Goal: Transaction & Acquisition: Purchase product/service

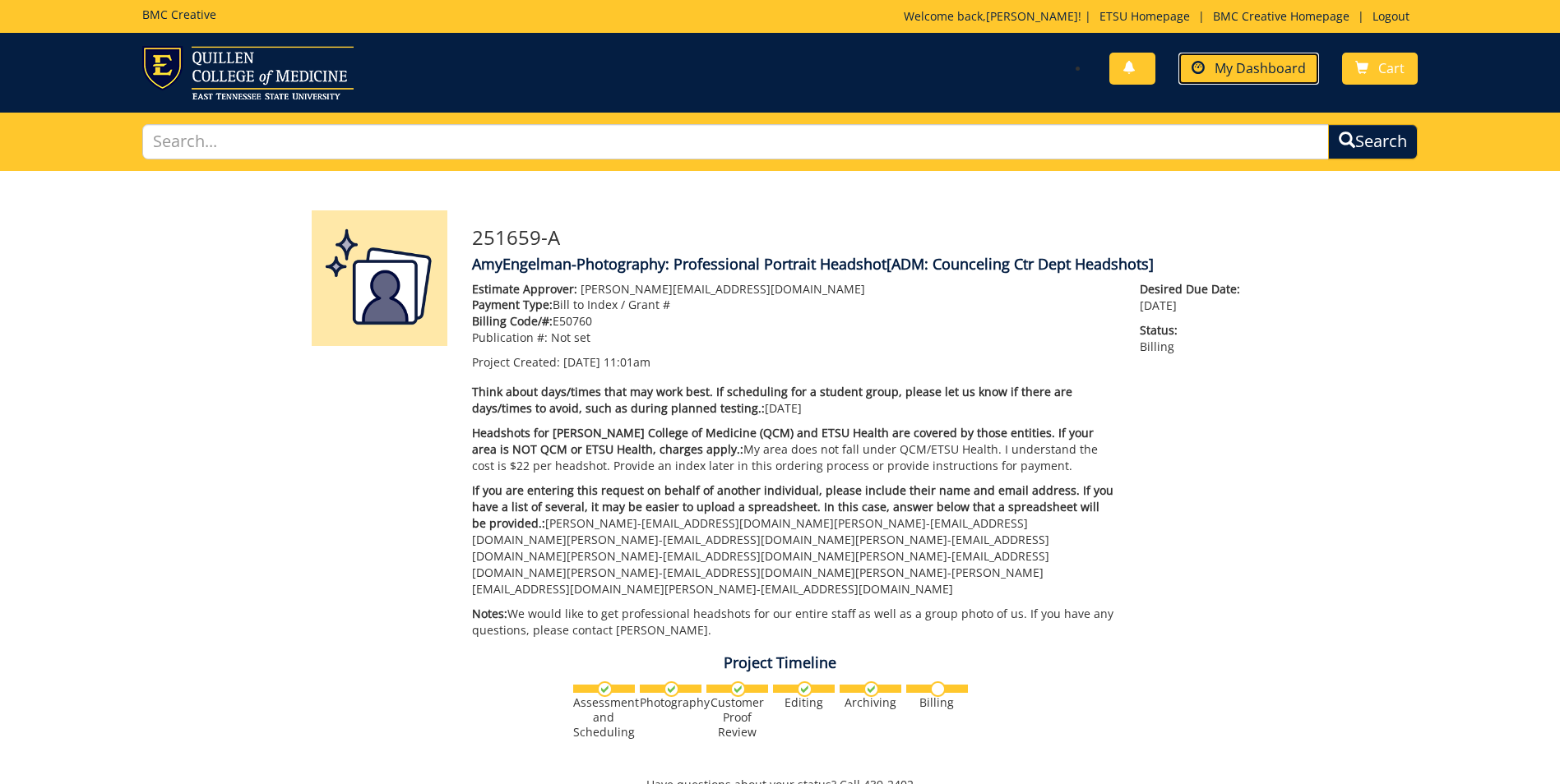
click at [1245, 69] on span "My Dashboard" at bounding box center [1260, 67] width 91 height 18
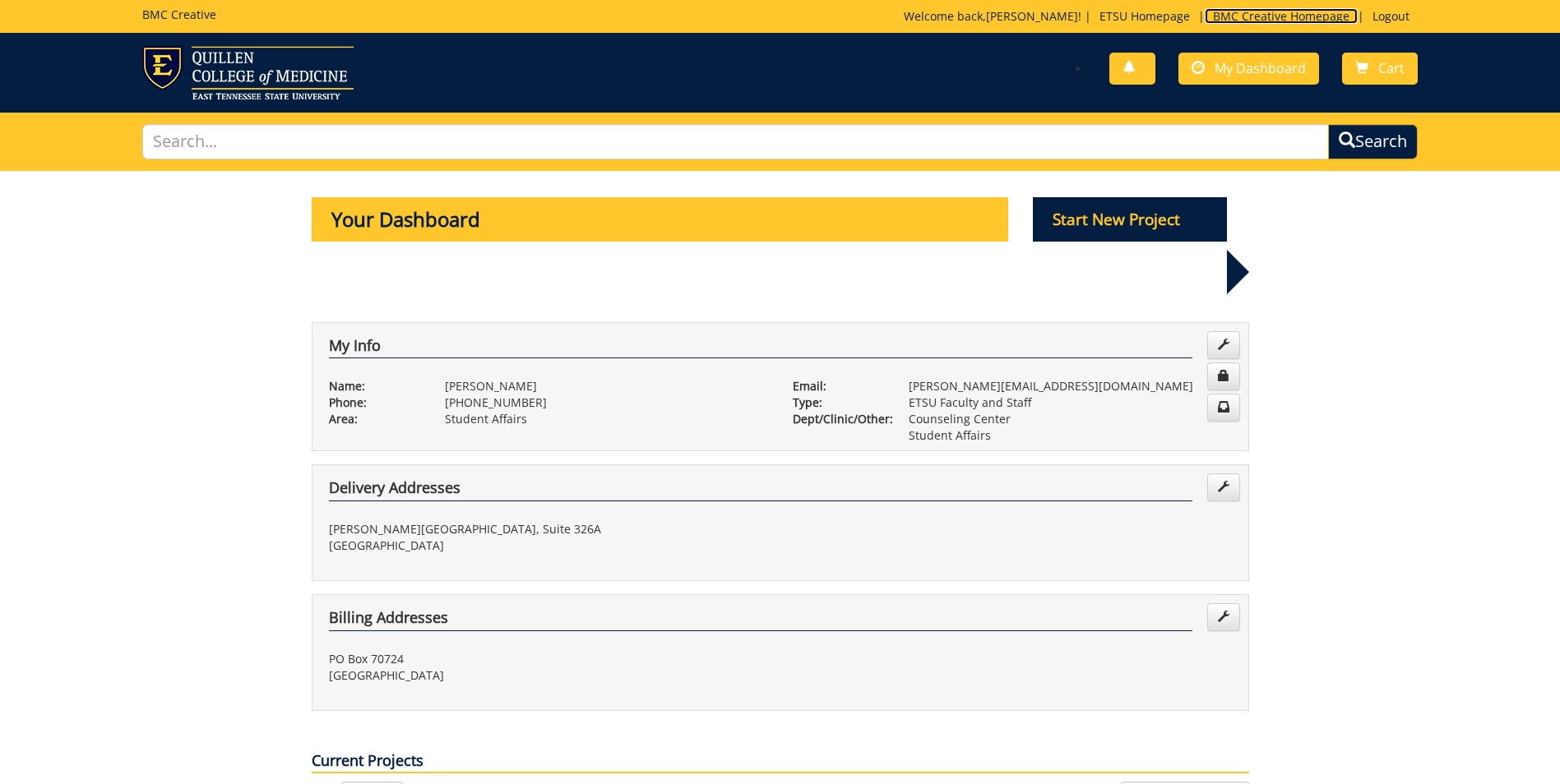
click at [1269, 17] on link "BMC Creative Homepage" at bounding box center [1281, 16] width 153 height 16
click at [1122, 212] on p "Start New Project" at bounding box center [1129, 220] width 194 height 45
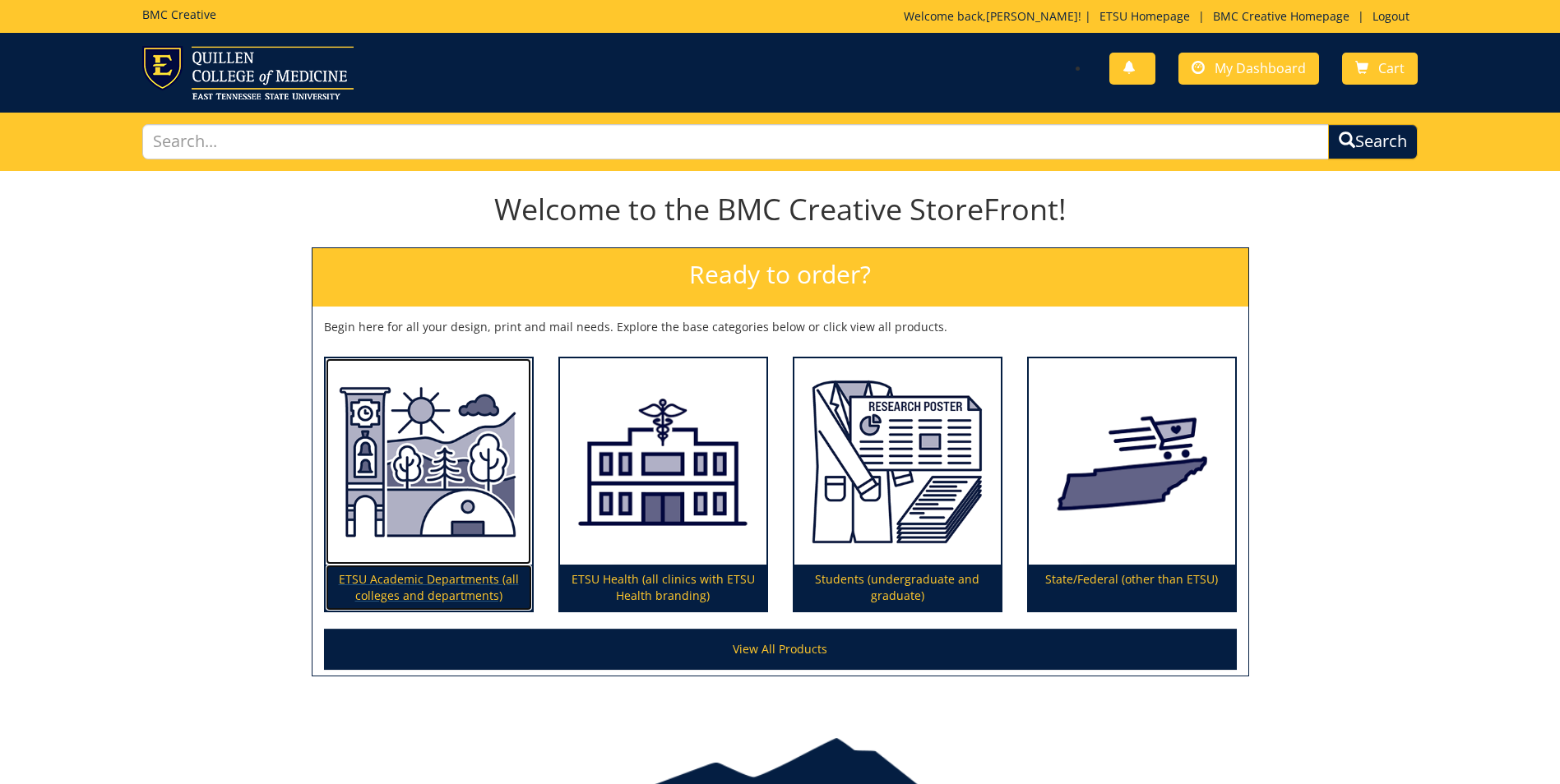
click at [430, 575] on p "ETSU Academic Departments (all colleges and departments)" at bounding box center [428, 587] width 206 height 46
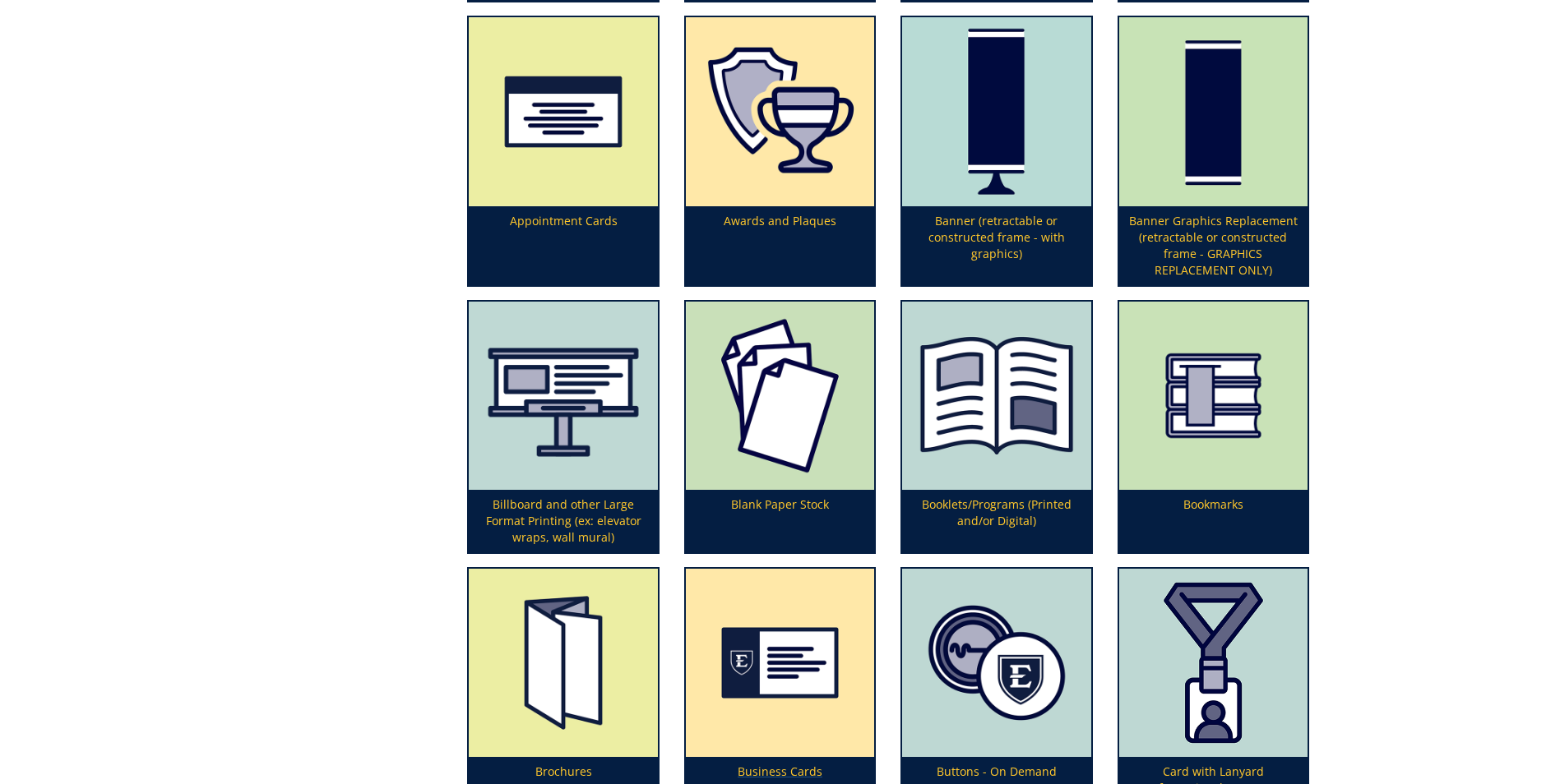
scroll to position [657, 0]
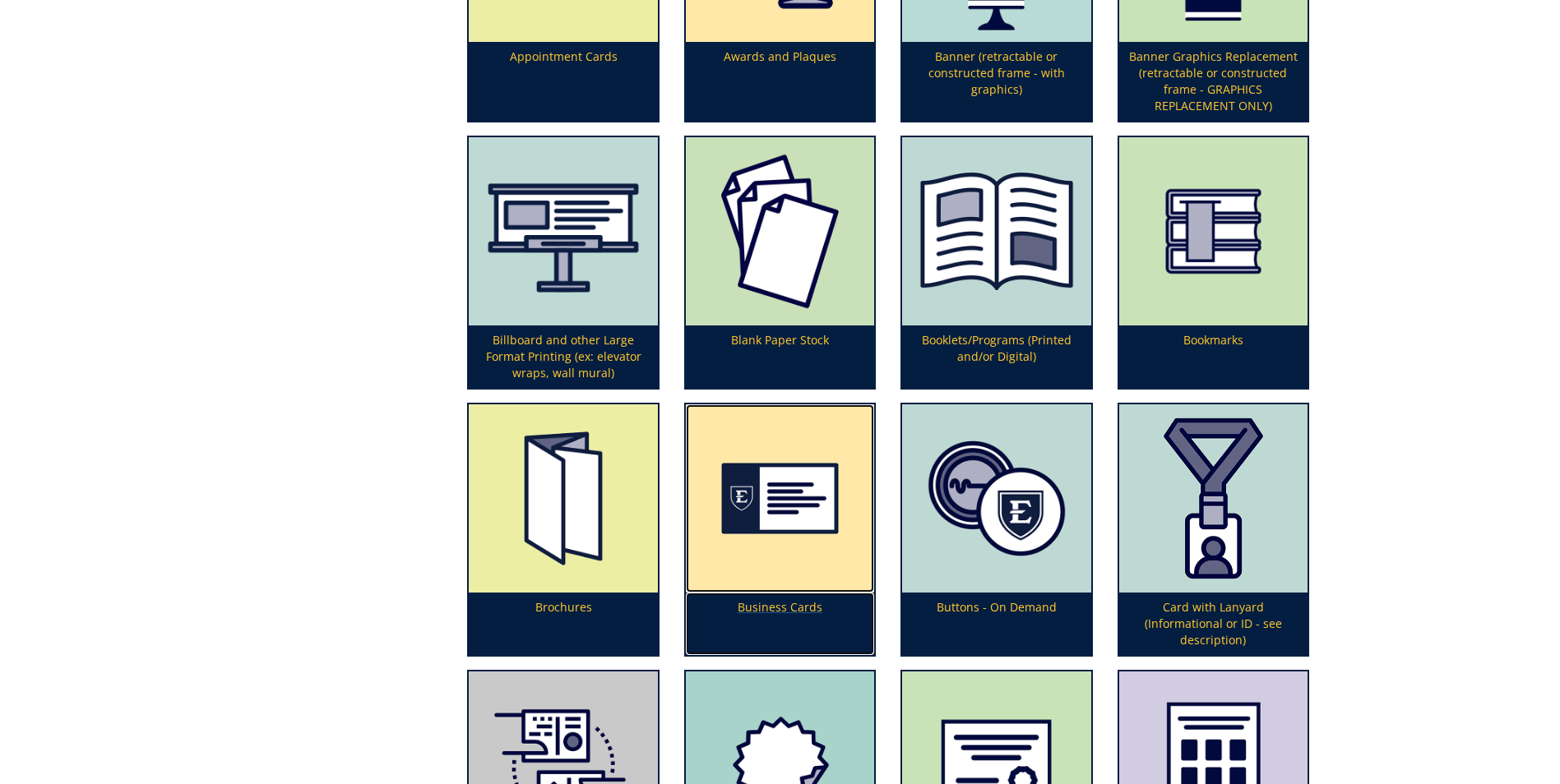
click at [788, 606] on p "Business Cards" at bounding box center [780, 624] width 188 height 62
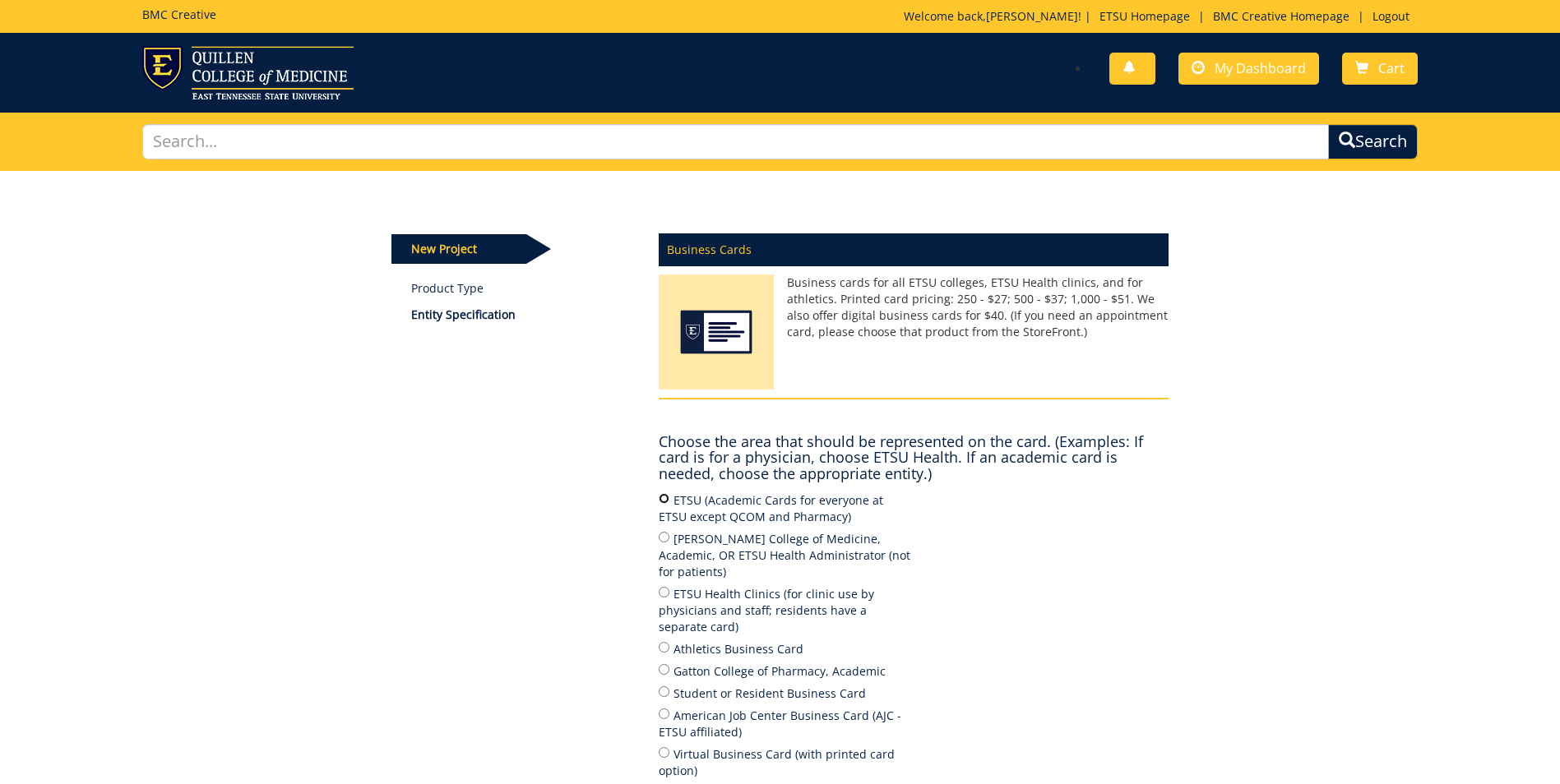
click at [664, 499] on input "ETSU (Academic Cards for everyone at ETSU except QCOM and Pharmacy)" at bounding box center [663, 498] width 10 height 10
radio input "true"
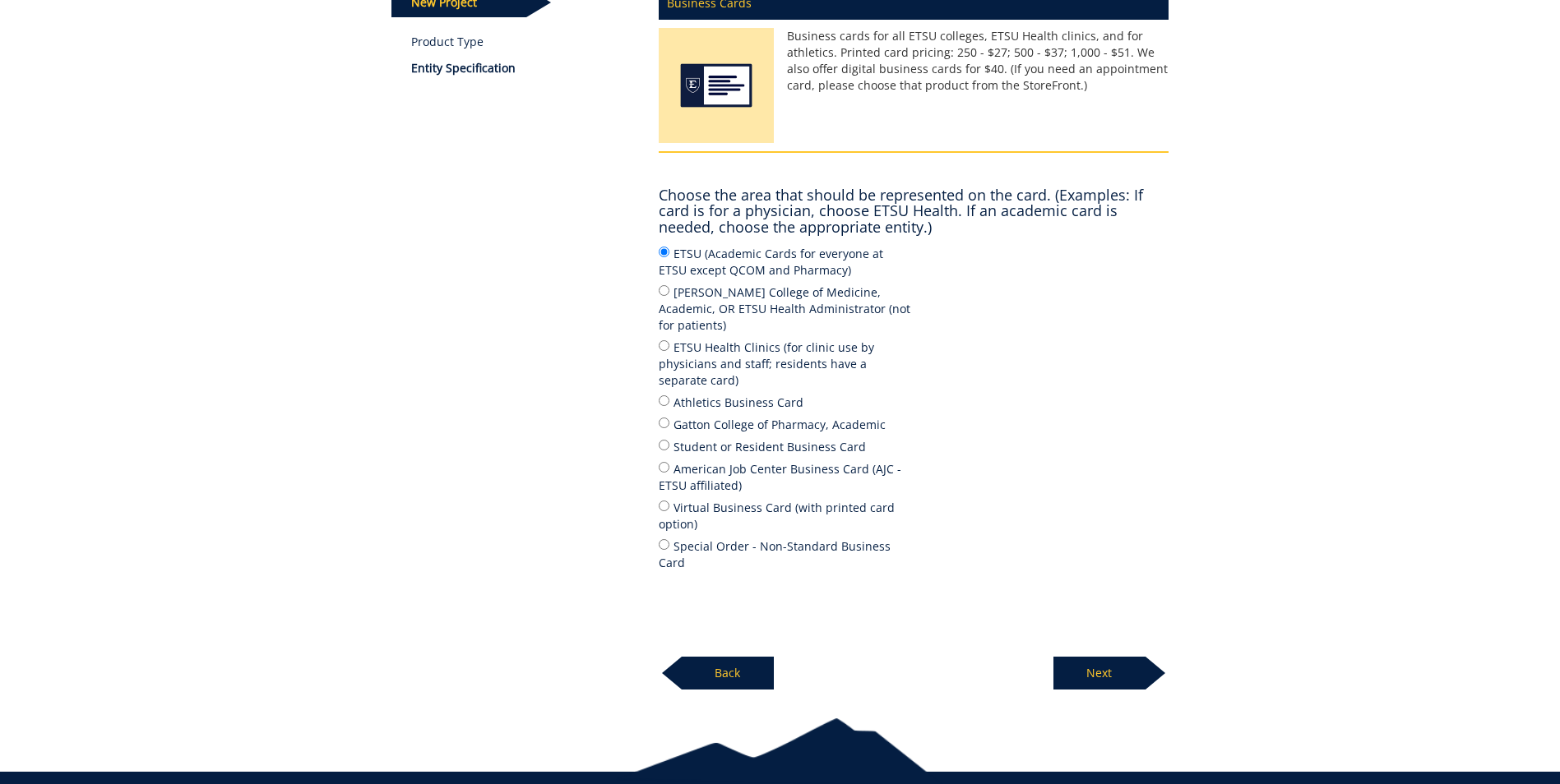
drag, startPoint x: 1115, startPoint y: 655, endPoint x: 1111, endPoint y: 643, distance: 12.6
click at [1111, 657] on p "Next" at bounding box center [1099, 673] width 92 height 33
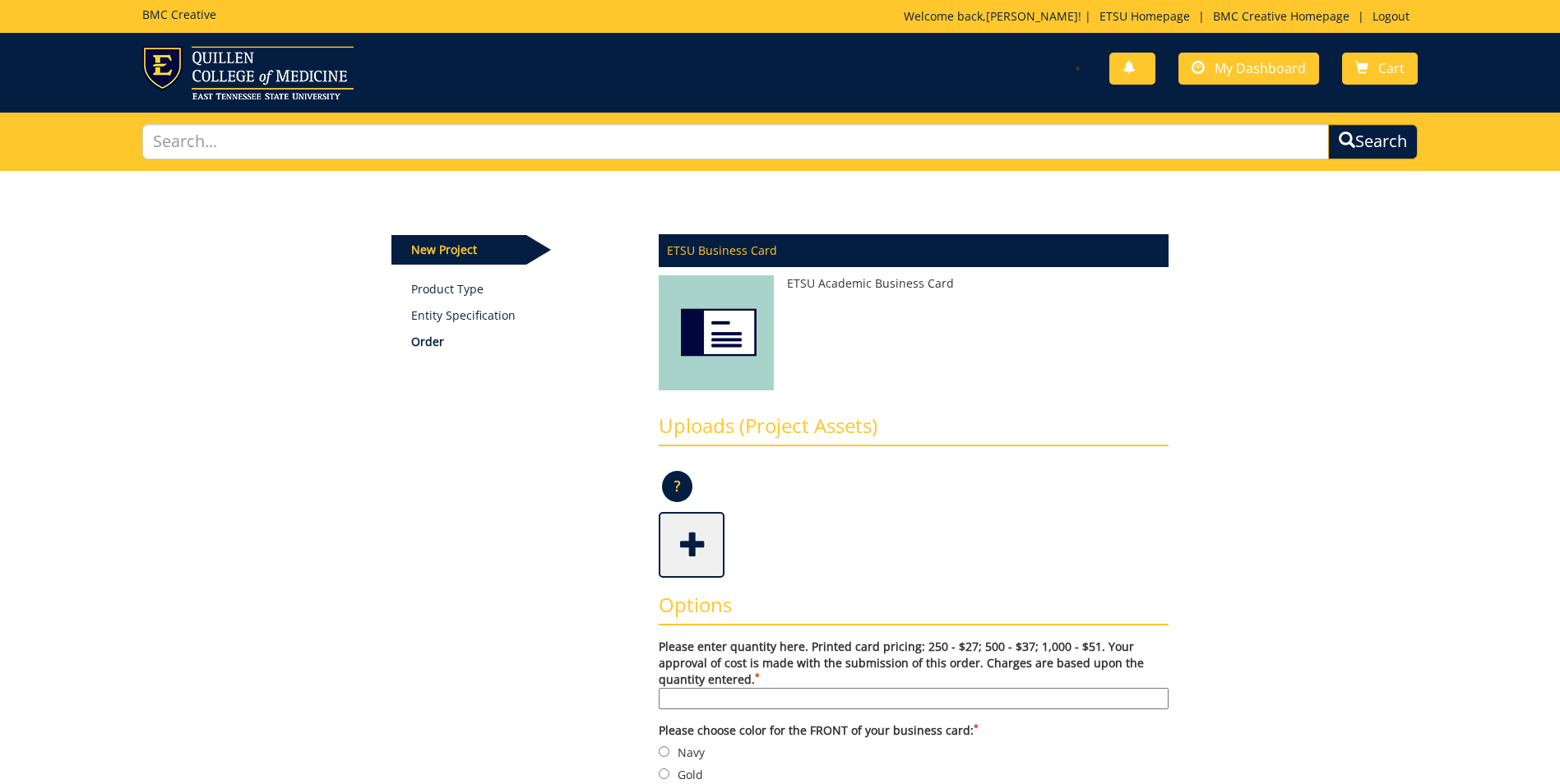
scroll to position [82, 0]
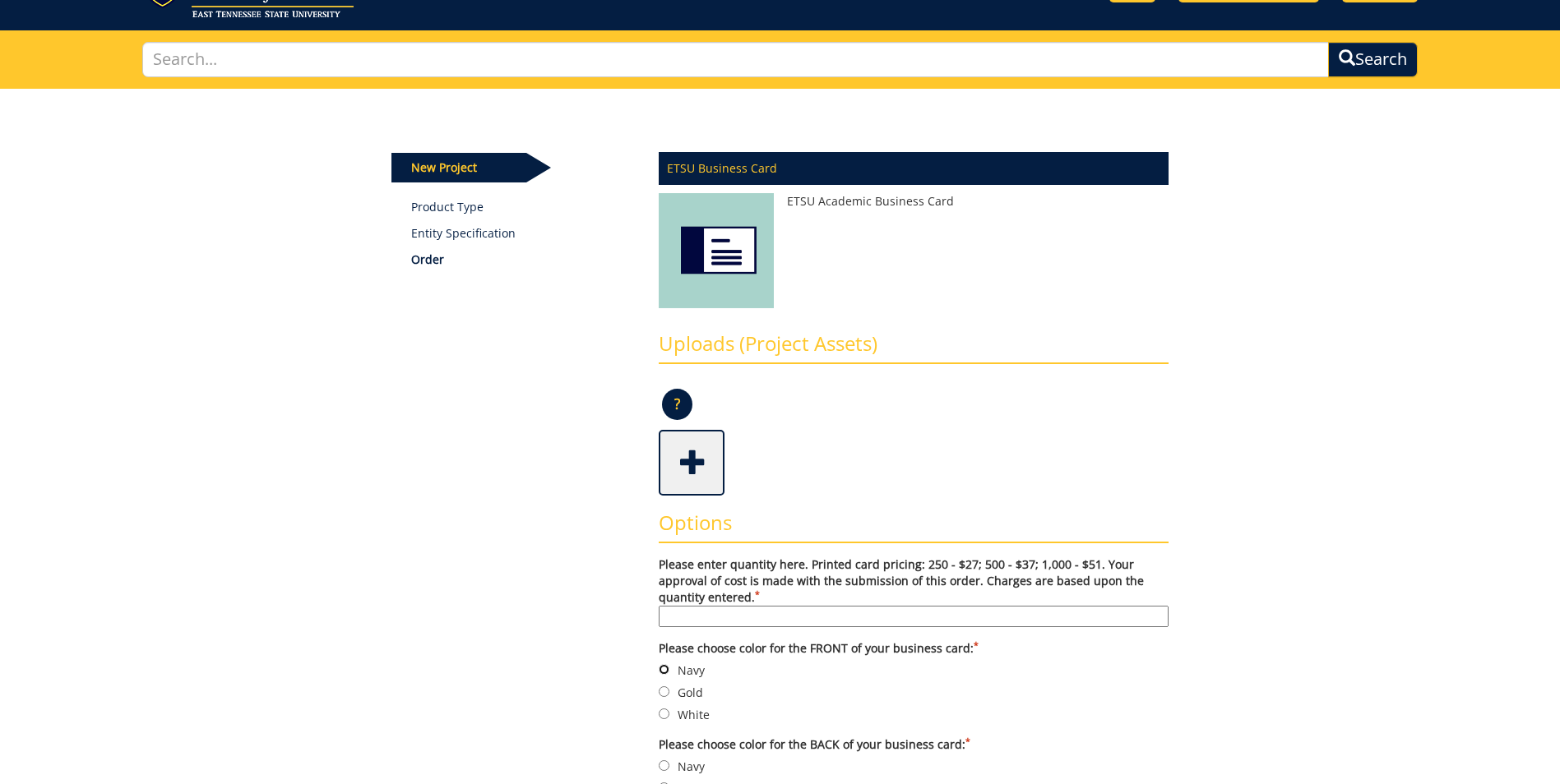
click at [659, 671] on input "Navy" at bounding box center [663, 668] width 10 height 10
radio input "true"
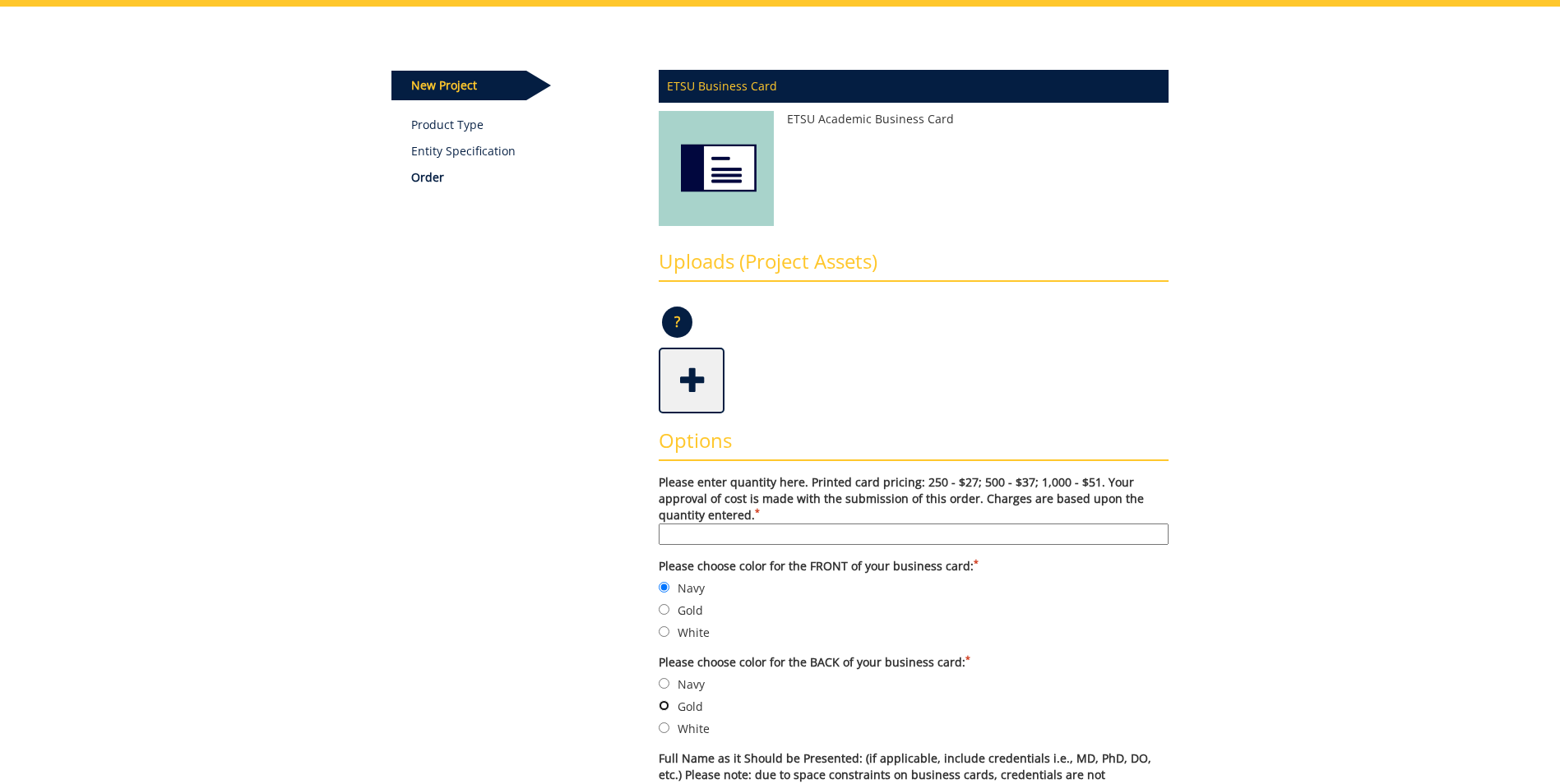
click at [662, 706] on input "Gold" at bounding box center [663, 705] width 10 height 10
radio input "true"
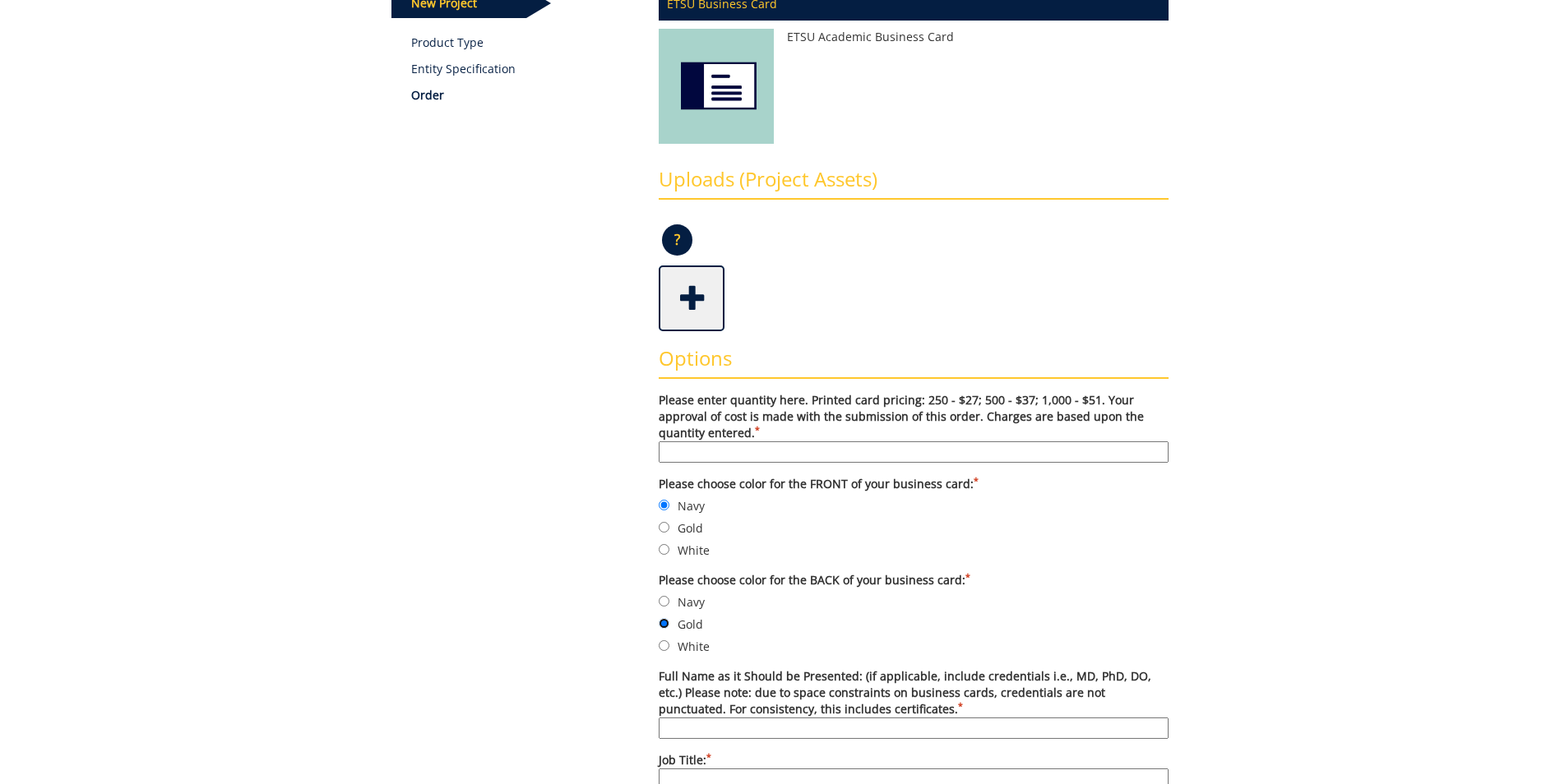
scroll to position [329, 0]
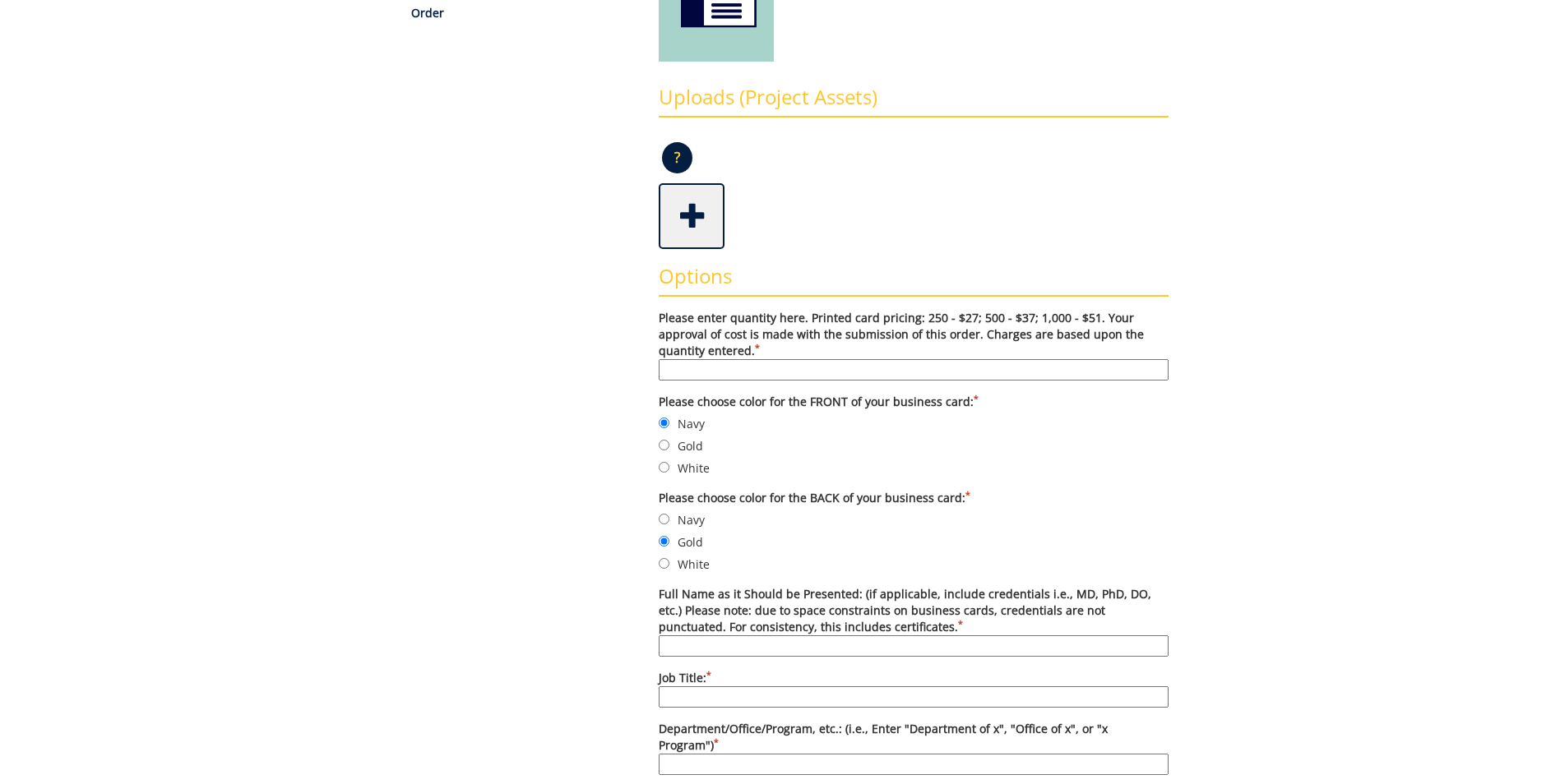
click at [732, 642] on input "Full Name as it Should be Presented: (if applicable, include credentials i.e., …" at bounding box center [913, 646] width 510 height 21
type input "[PERSON_NAME]"
click at [687, 703] on input "Job Title: *" at bounding box center [913, 696] width 510 height 21
type input "Director"
click at [770, 643] on input "[PERSON_NAME]" at bounding box center [913, 646] width 510 height 21
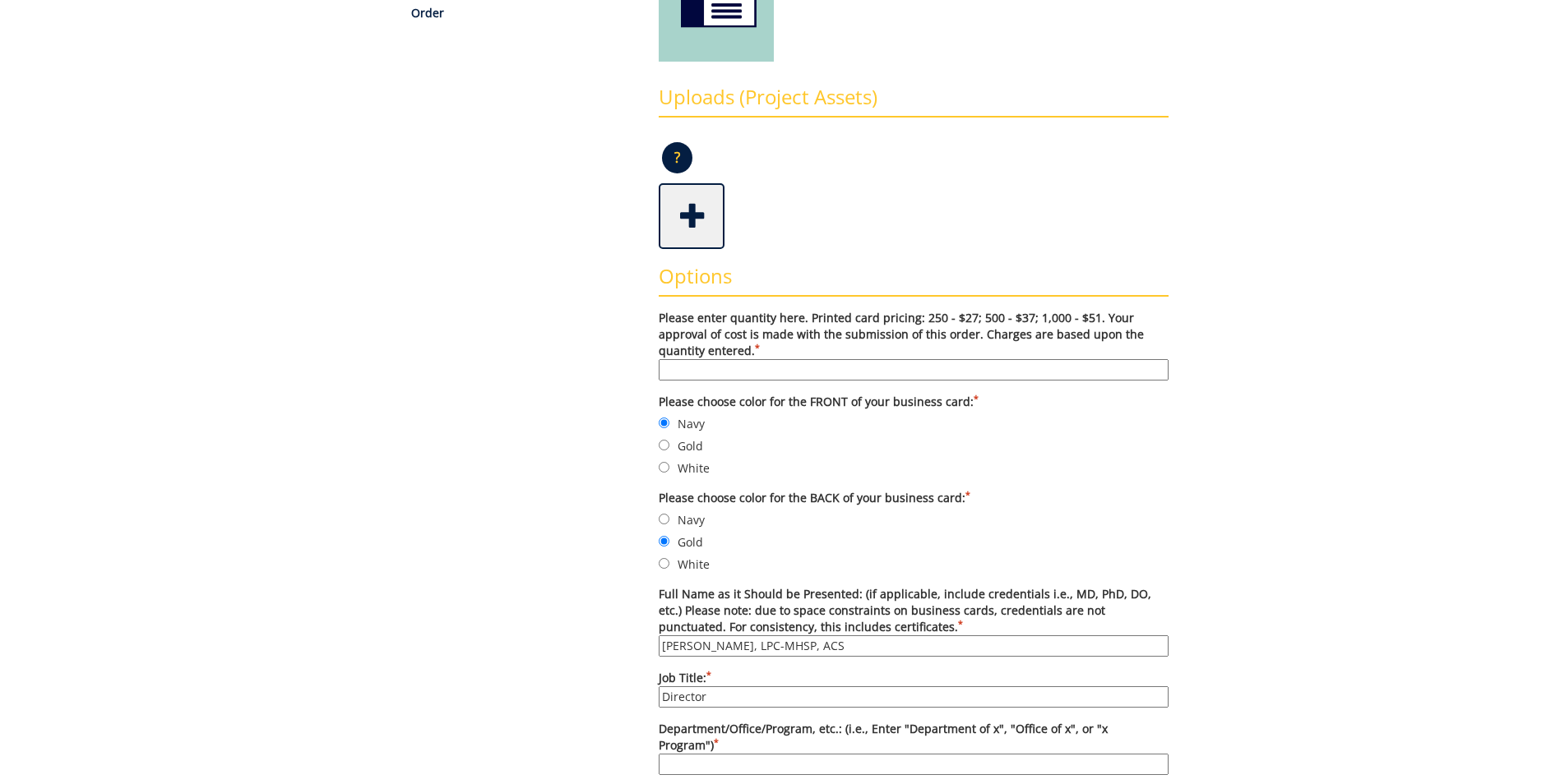
scroll to position [493, 0]
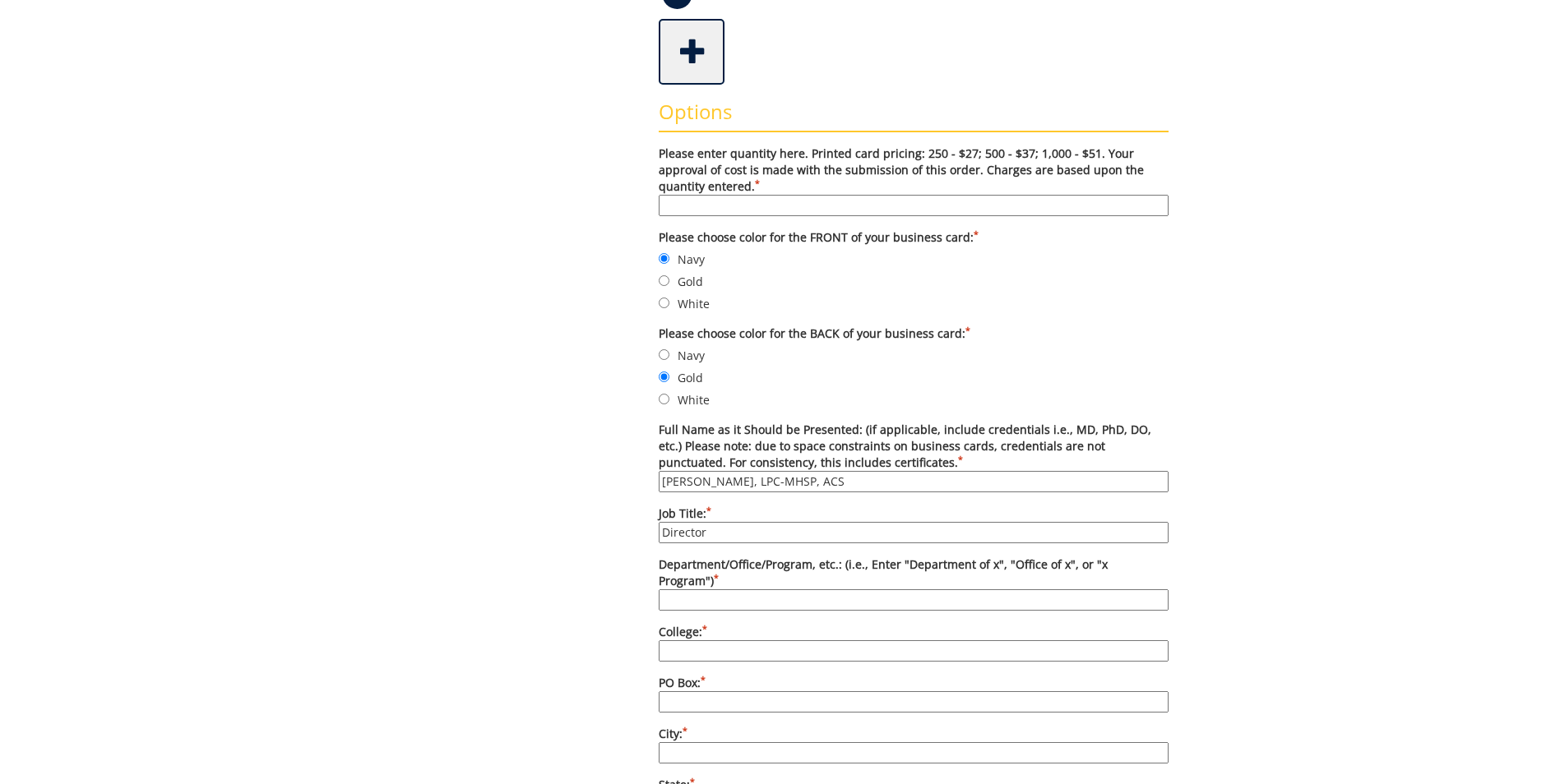
type input "[PERSON_NAME], LPC-MHSP, ACS"
click at [769, 589] on input "Department/Office/Program, etc.: (i.e., Enter "Department of x", "Office of x",…" at bounding box center [913, 599] width 510 height 21
type input "Counseling Center"
type input "500"
type input "Student Life and Enrollment"
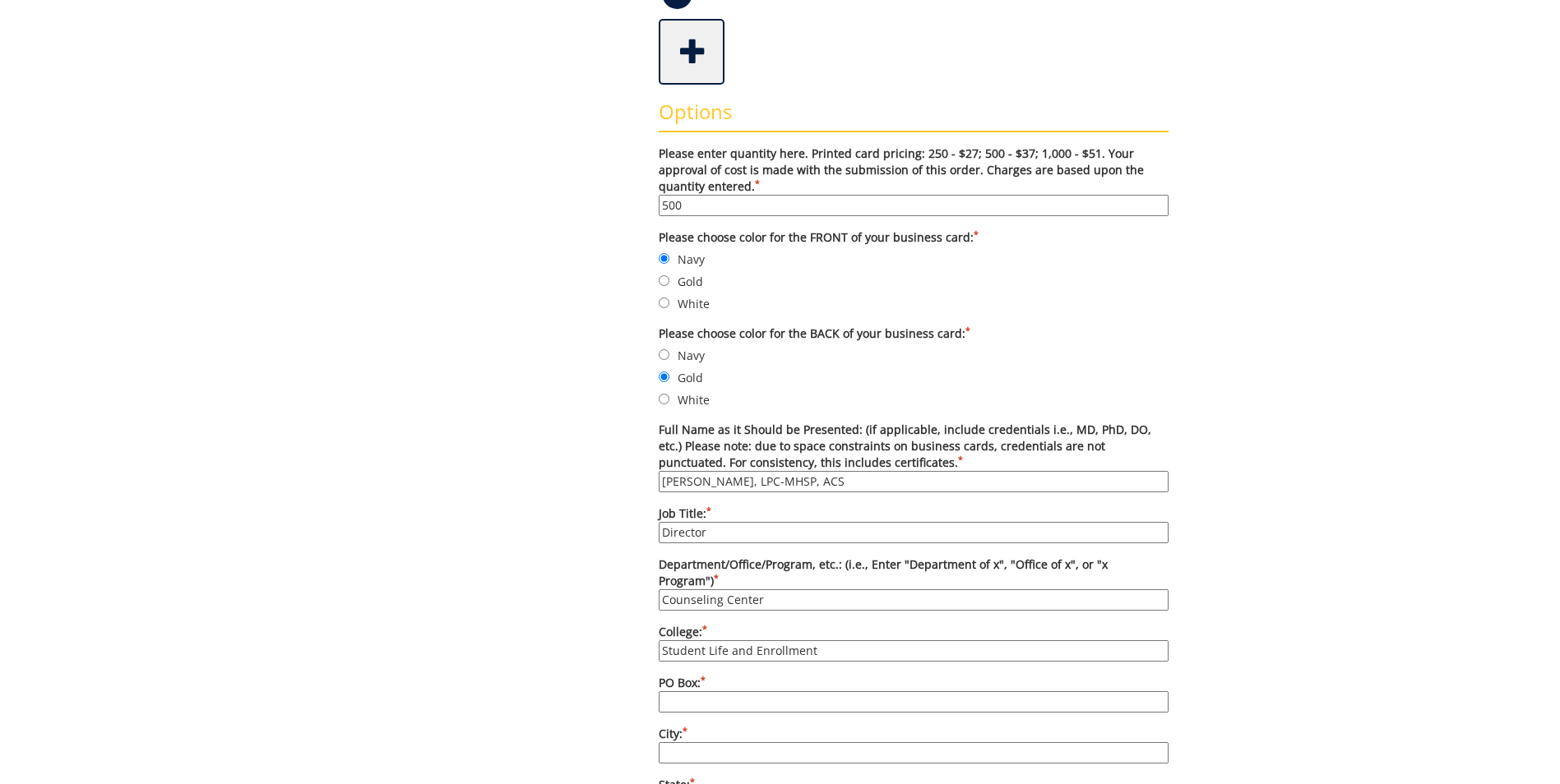
type input "70724"
type input "Johnson City"
type input "English (United States)"
type input "37614"
type input "4234393333"
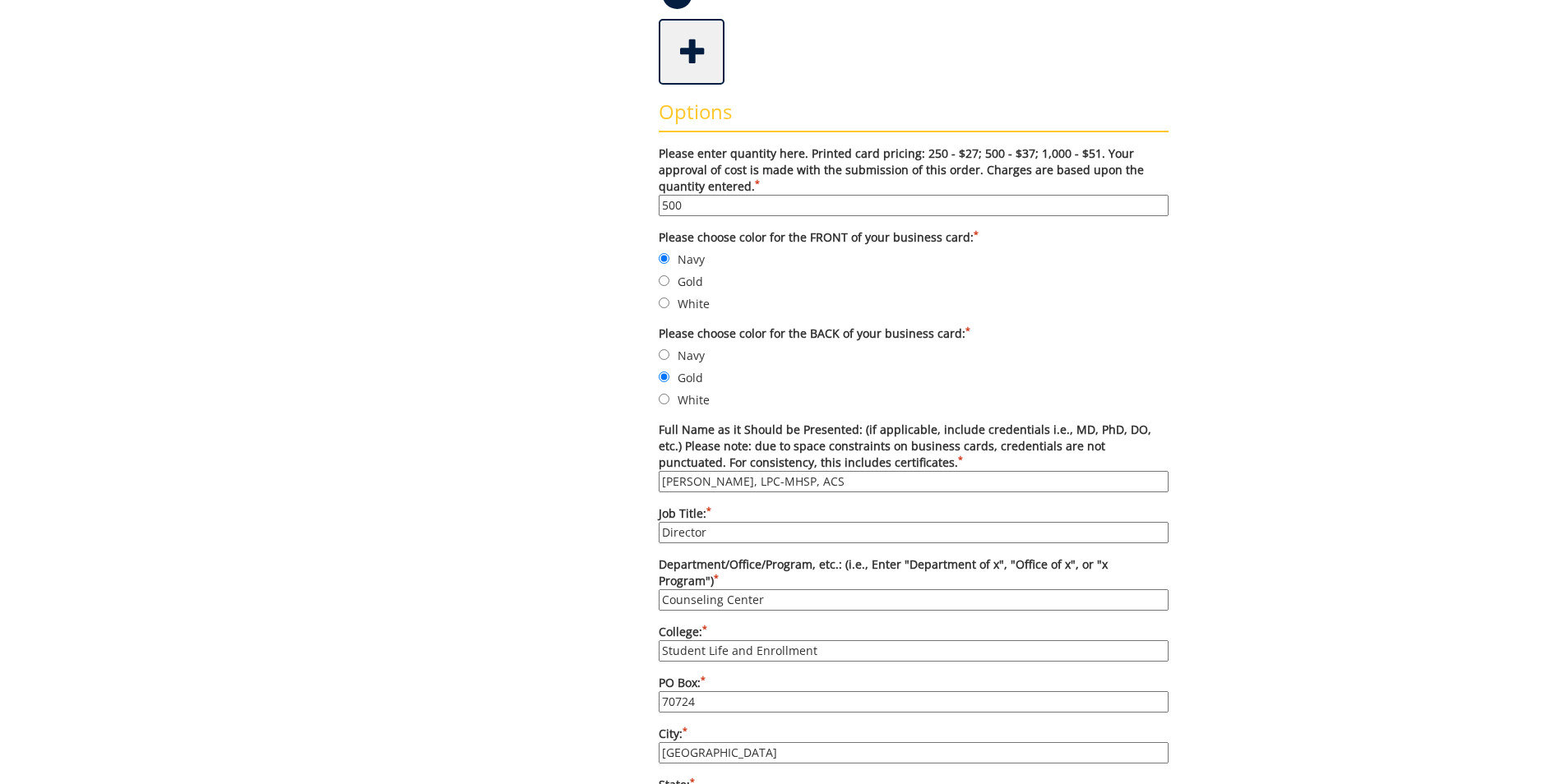
type input "423-439-8668"
type input "conleyjd@etsu.edu"
type input "https://www.etsu.edu/students/counseling/"
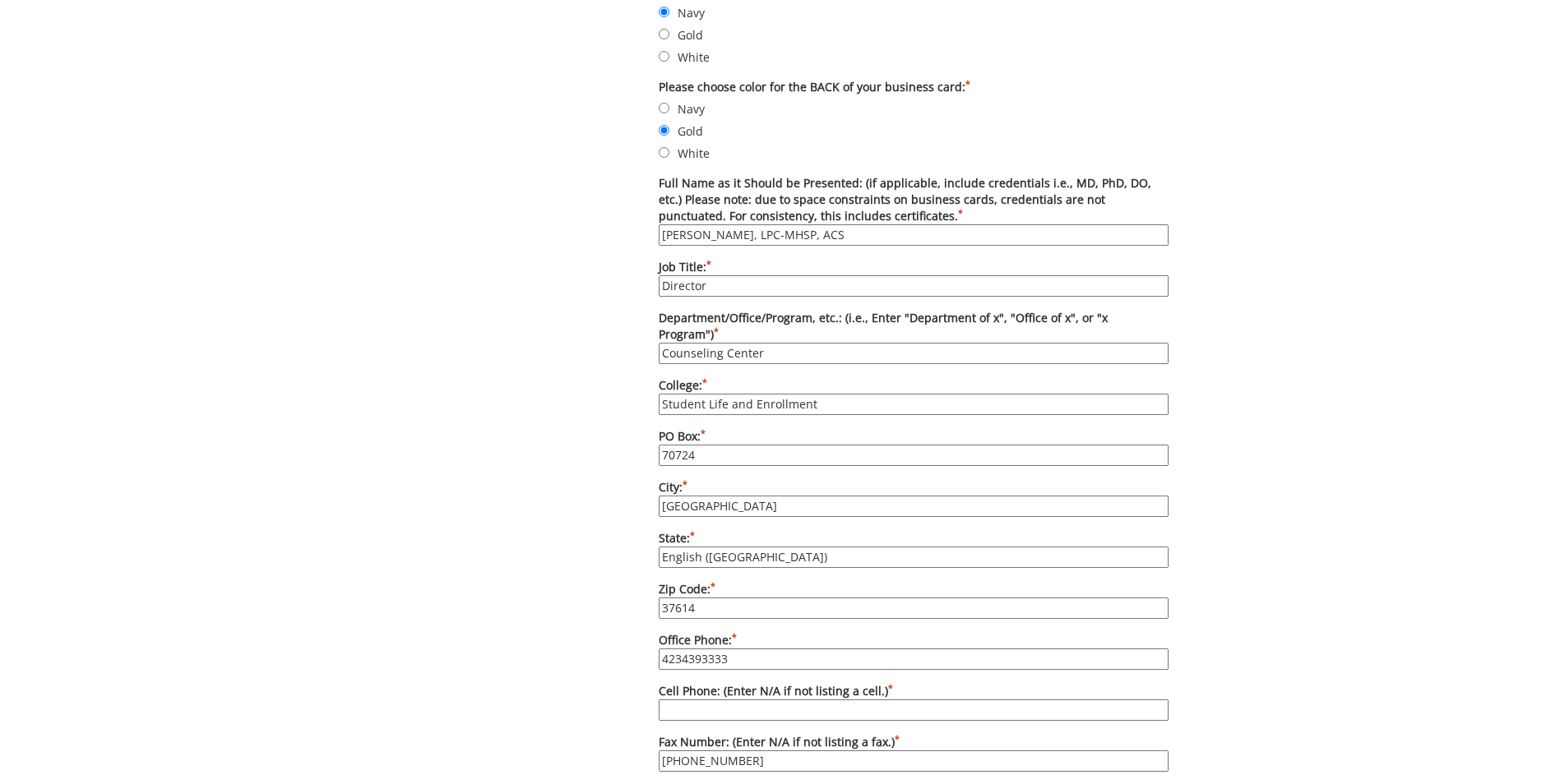
scroll to position [822, 0]
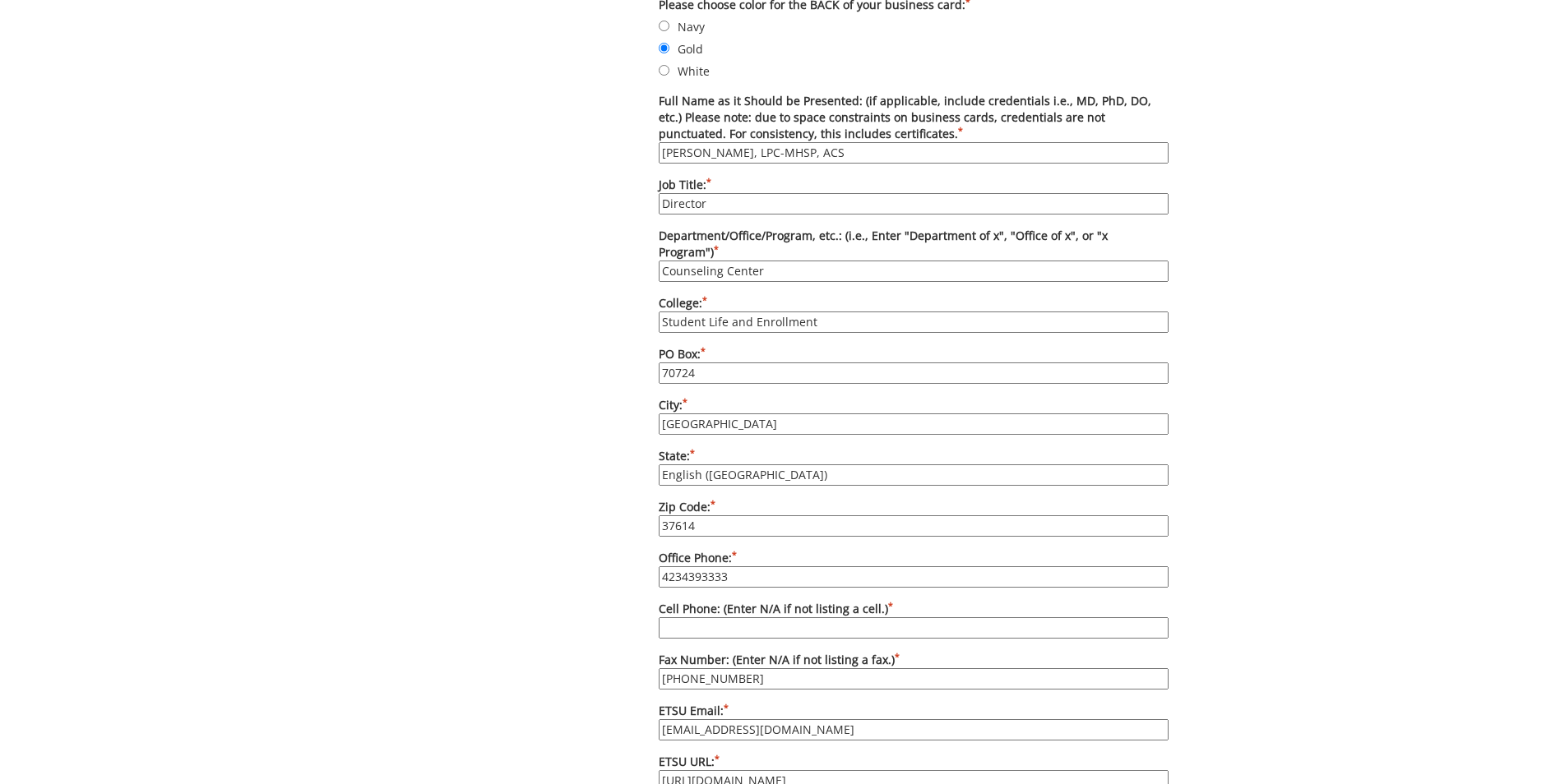
type input "Counseling Center"
drag, startPoint x: 775, startPoint y: 714, endPoint x: 649, endPoint y: 683, distance: 129.8
click at [649, 683] on div "Options Please enter quantity here. Printed card pricing: 250 - $27; 500 - $37;…" at bounding box center [913, 441] width 534 height 1371
type input "bedingfield@etsu.edu"
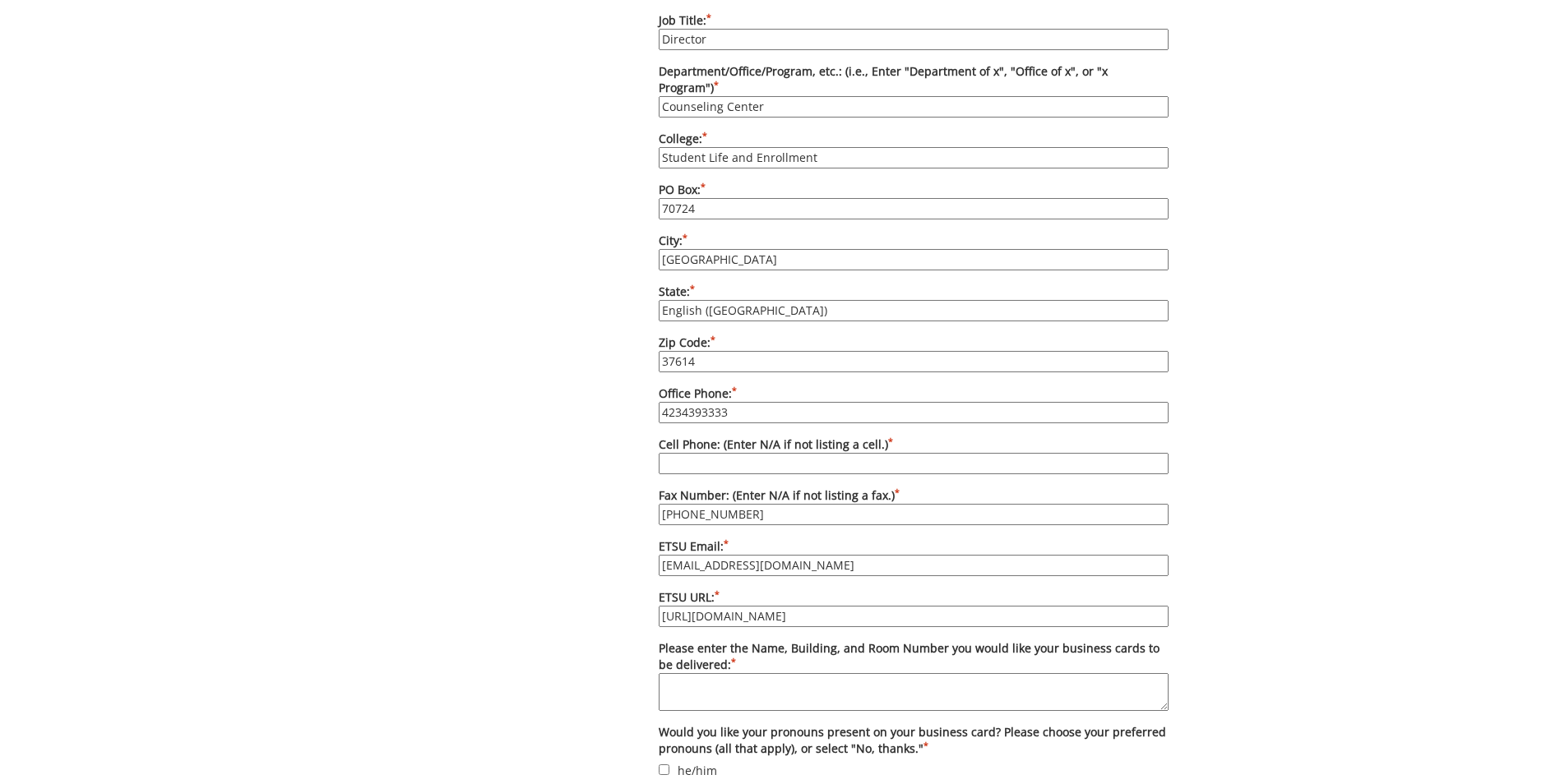
scroll to position [1068, 0]
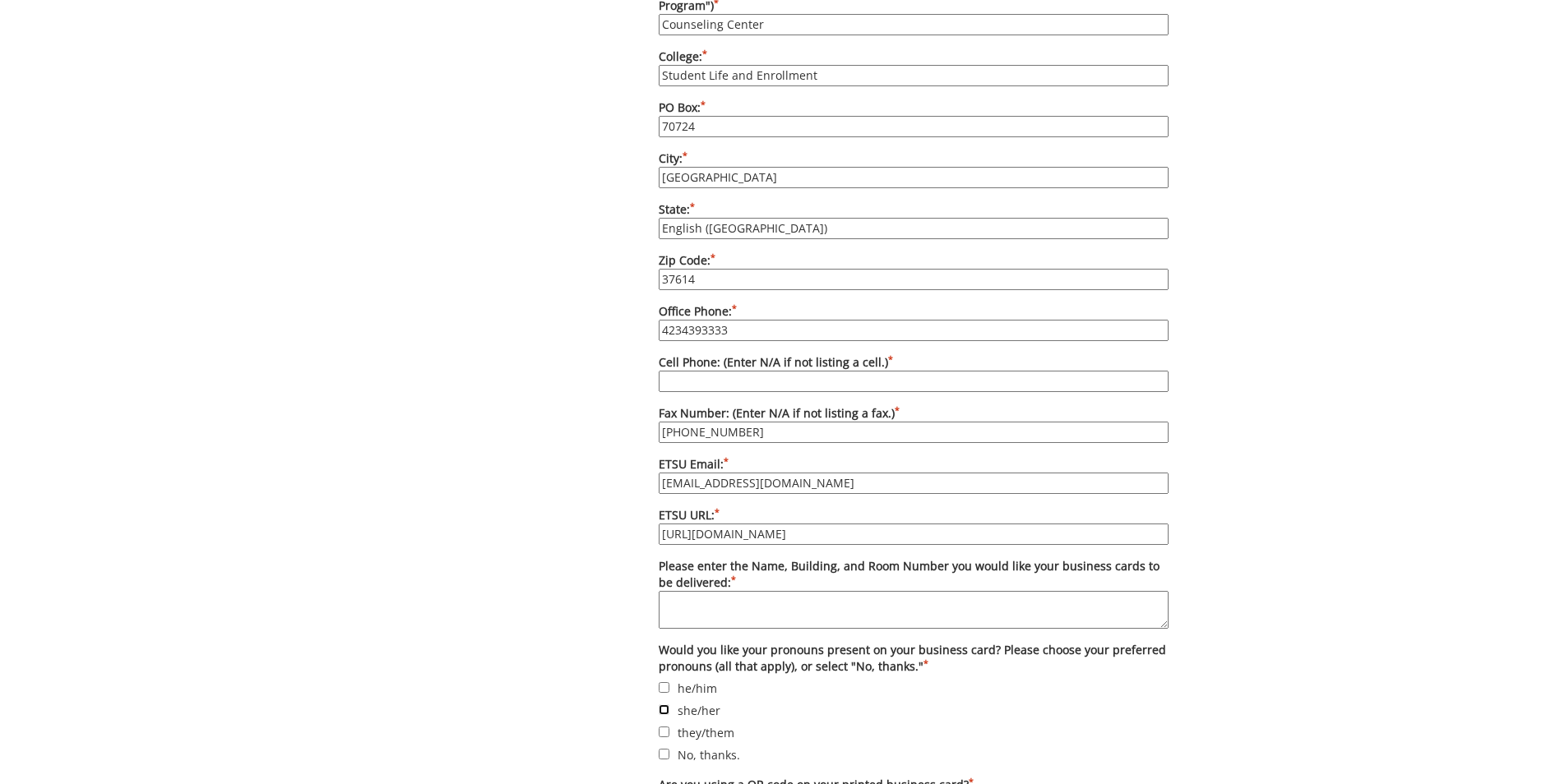
click at [664, 705] on input "she/her" at bounding box center [663, 709] width 10 height 10
checkbox input "true"
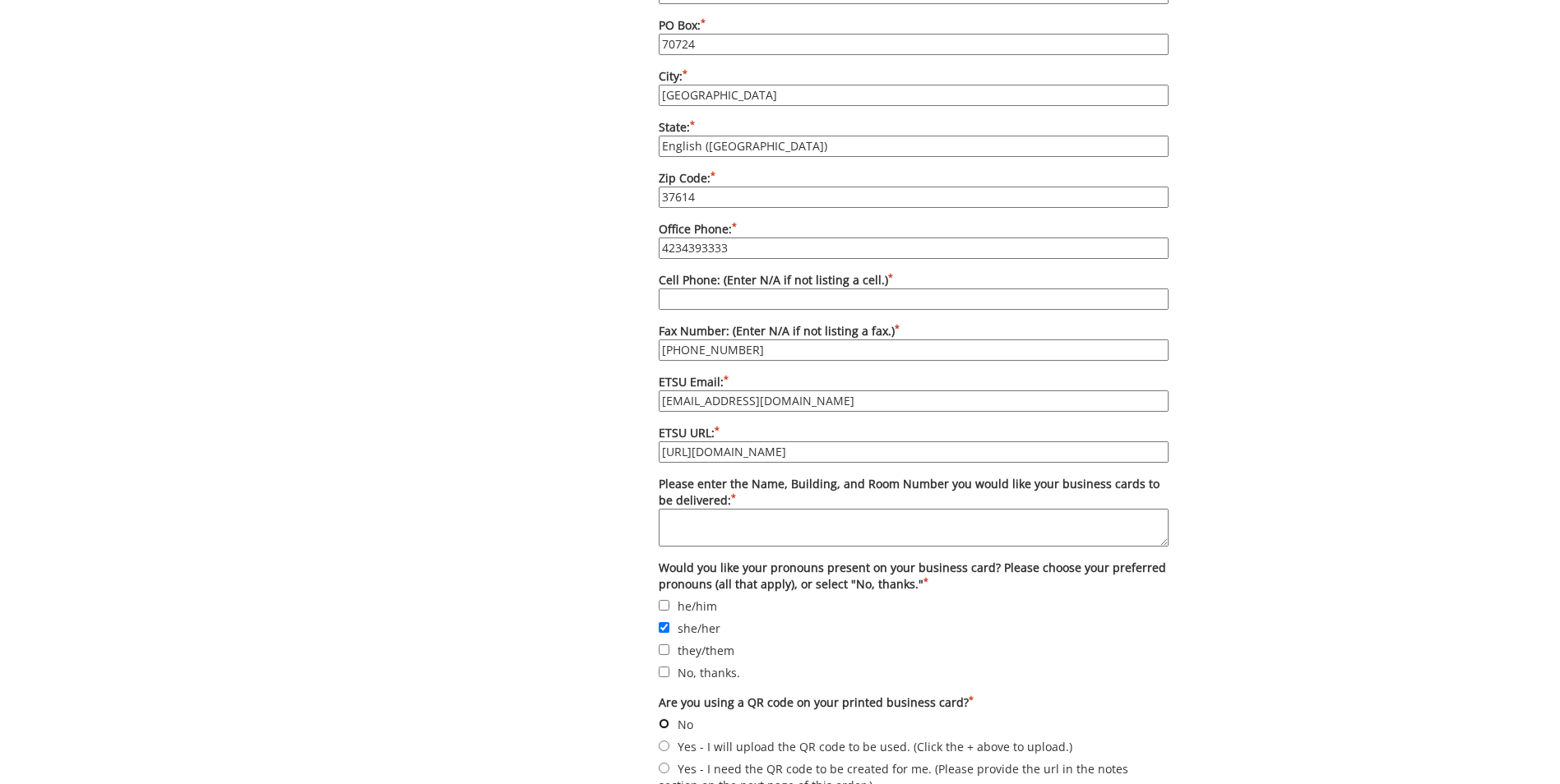
click at [663, 719] on input "No" at bounding box center [663, 723] width 10 height 10
radio input "true"
click at [690, 509] on textarea "Please enter the Name, Building, and Room Number you would like your business c…" at bounding box center [913, 528] width 510 height 38
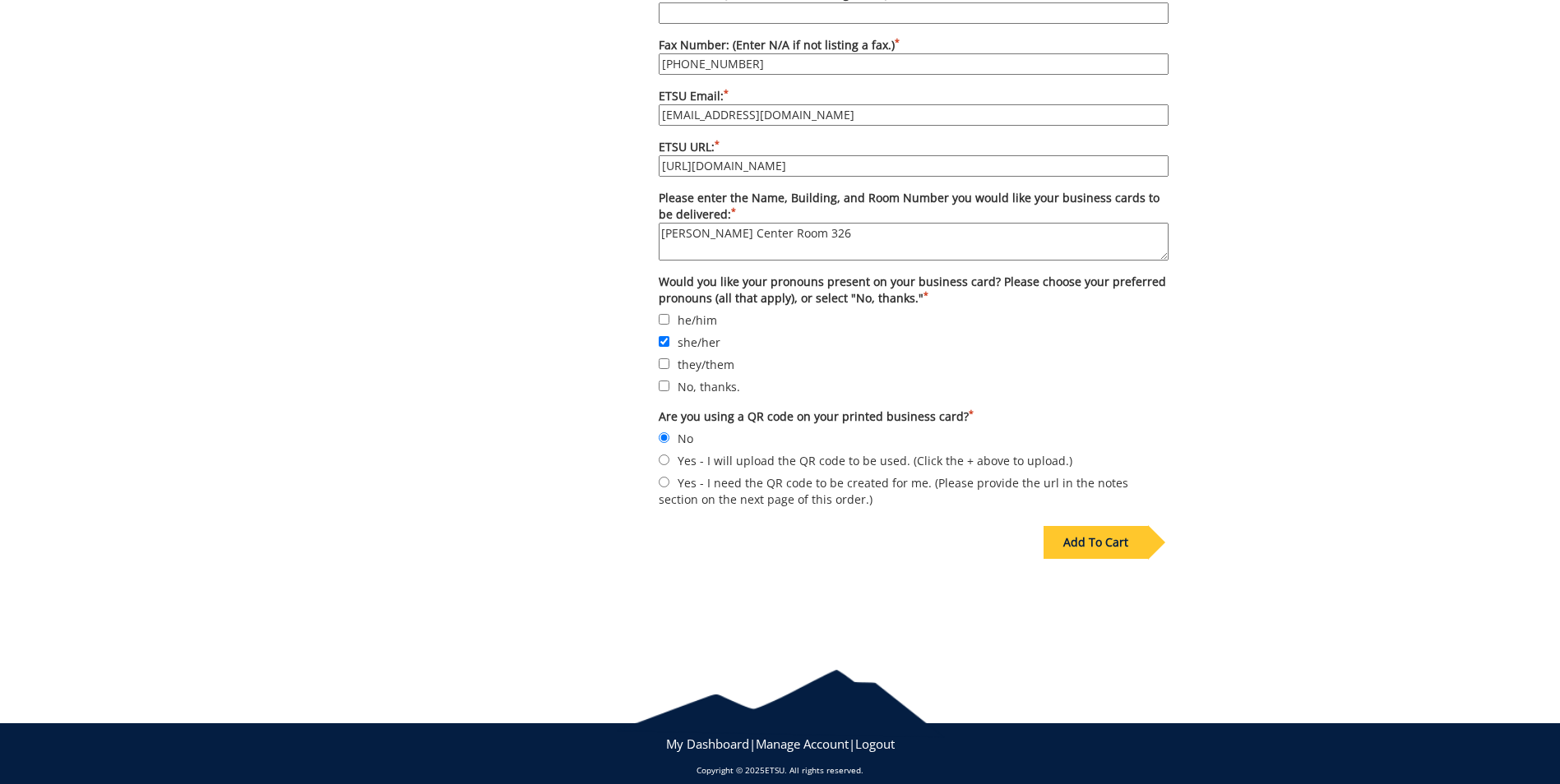
type textarea "Culp Center Room 326"
click at [1096, 526] on div "Add To Cart" at bounding box center [1096, 542] width 104 height 33
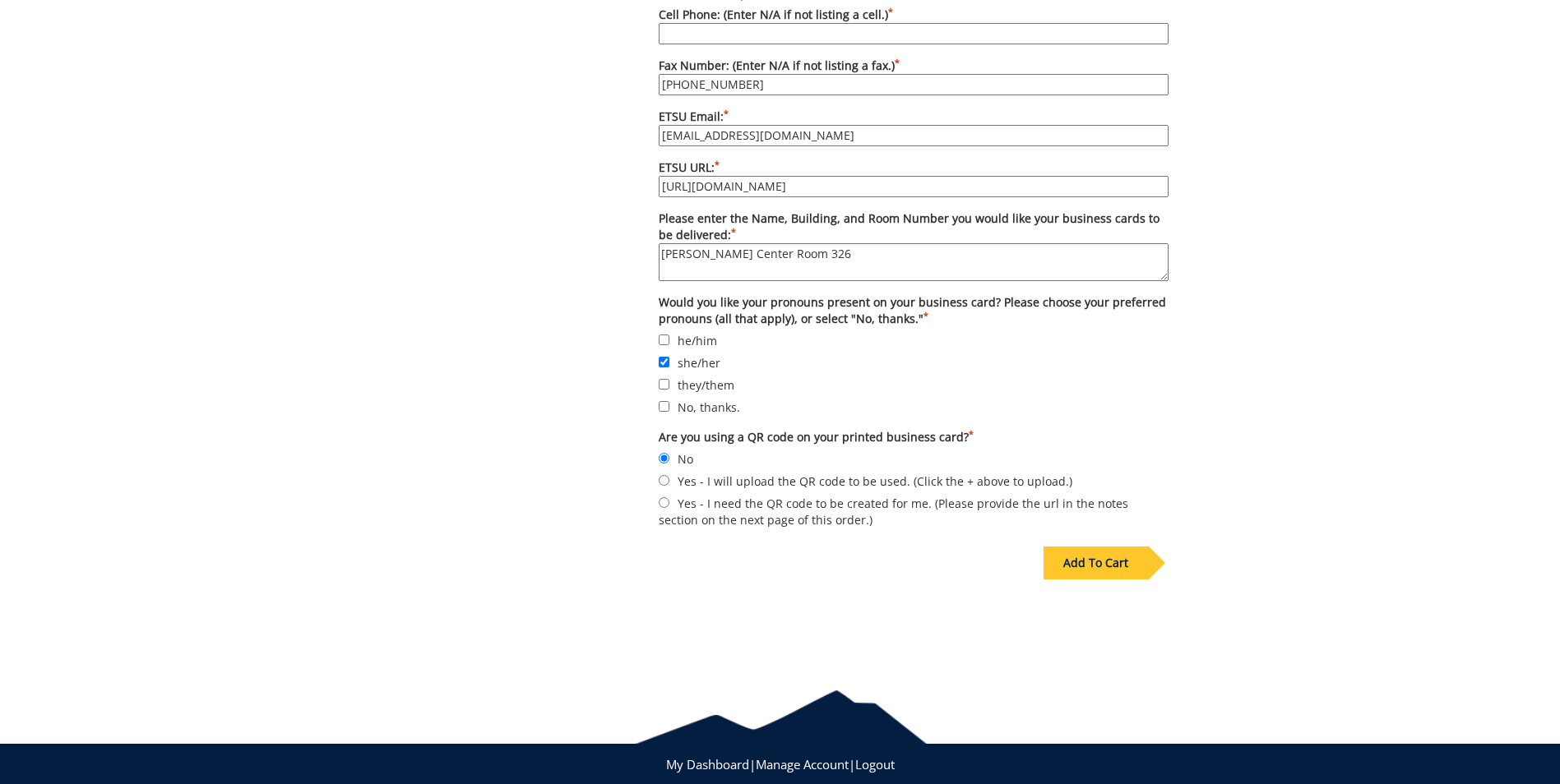
scroll to position [1457, 0]
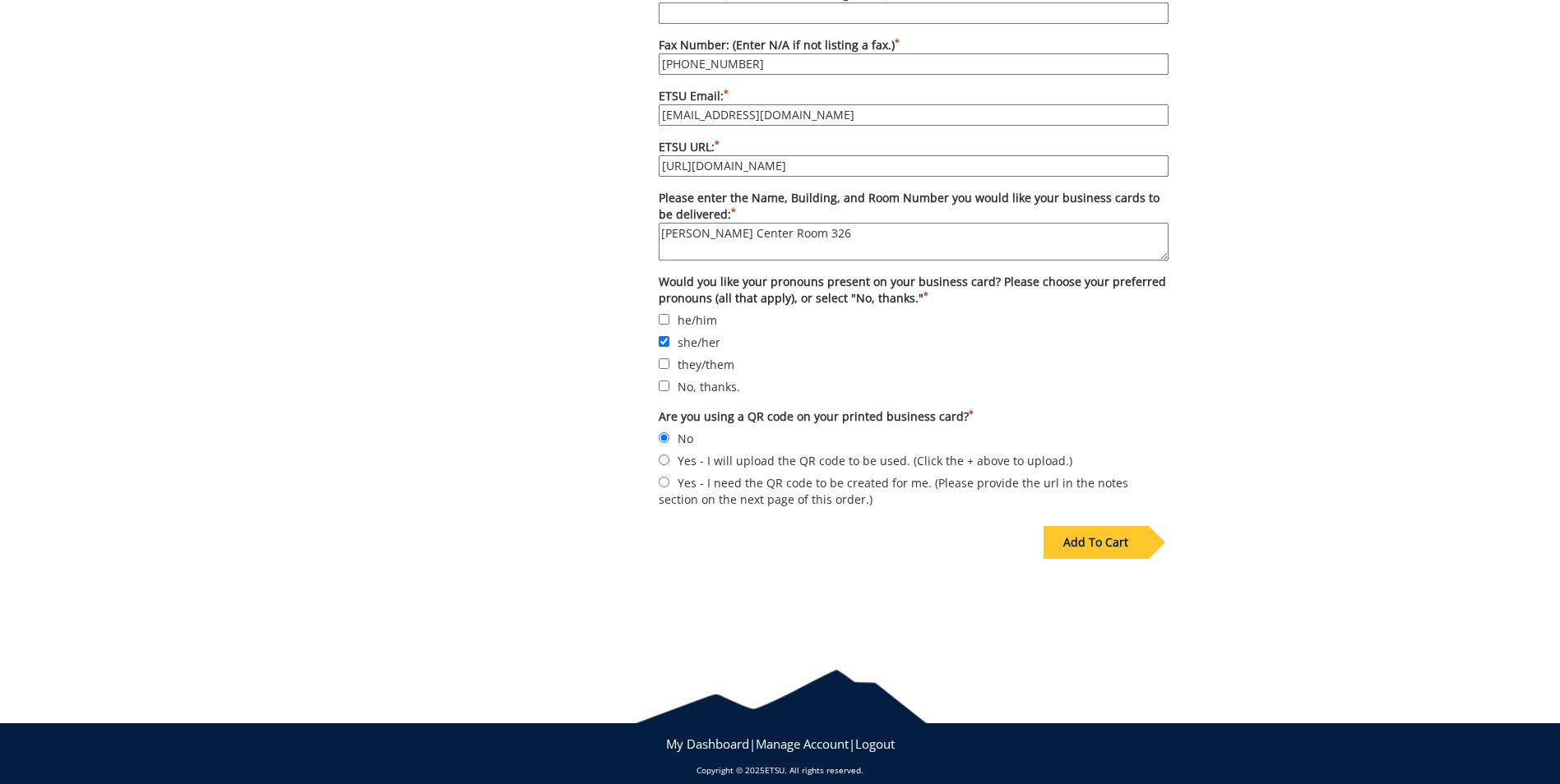
click at [1122, 526] on div "Add To Cart" at bounding box center [1096, 542] width 104 height 33
click at [1082, 529] on div "Add To Cart" at bounding box center [1096, 542] width 104 height 33
click at [1082, 526] on div "Add To Cart" at bounding box center [1096, 542] width 104 height 33
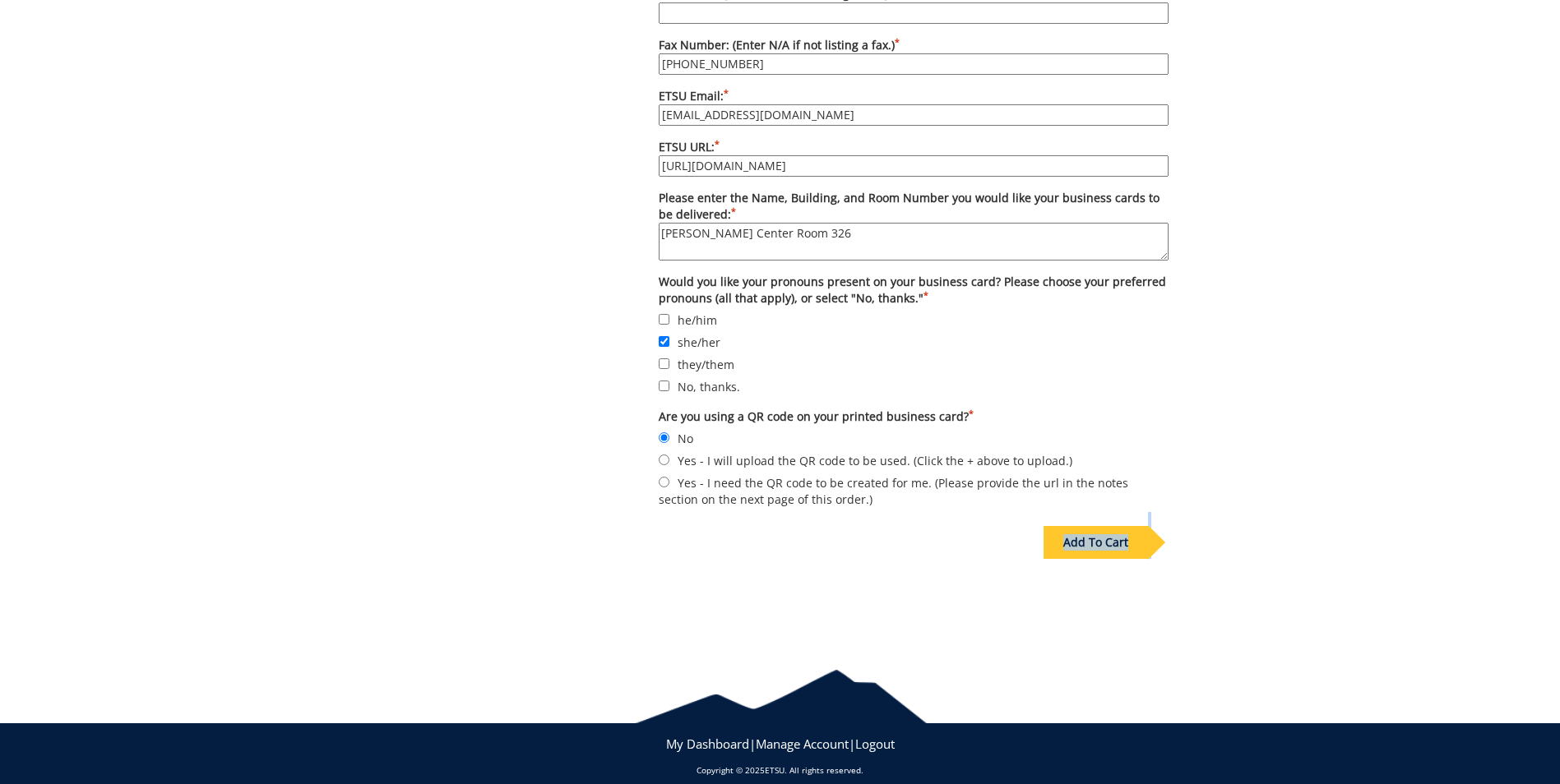
click at [1082, 526] on div "Add To Cart" at bounding box center [1096, 542] width 104 height 33
drag, startPoint x: 1082, startPoint y: 523, endPoint x: 1394, endPoint y: 411, distance: 331.5
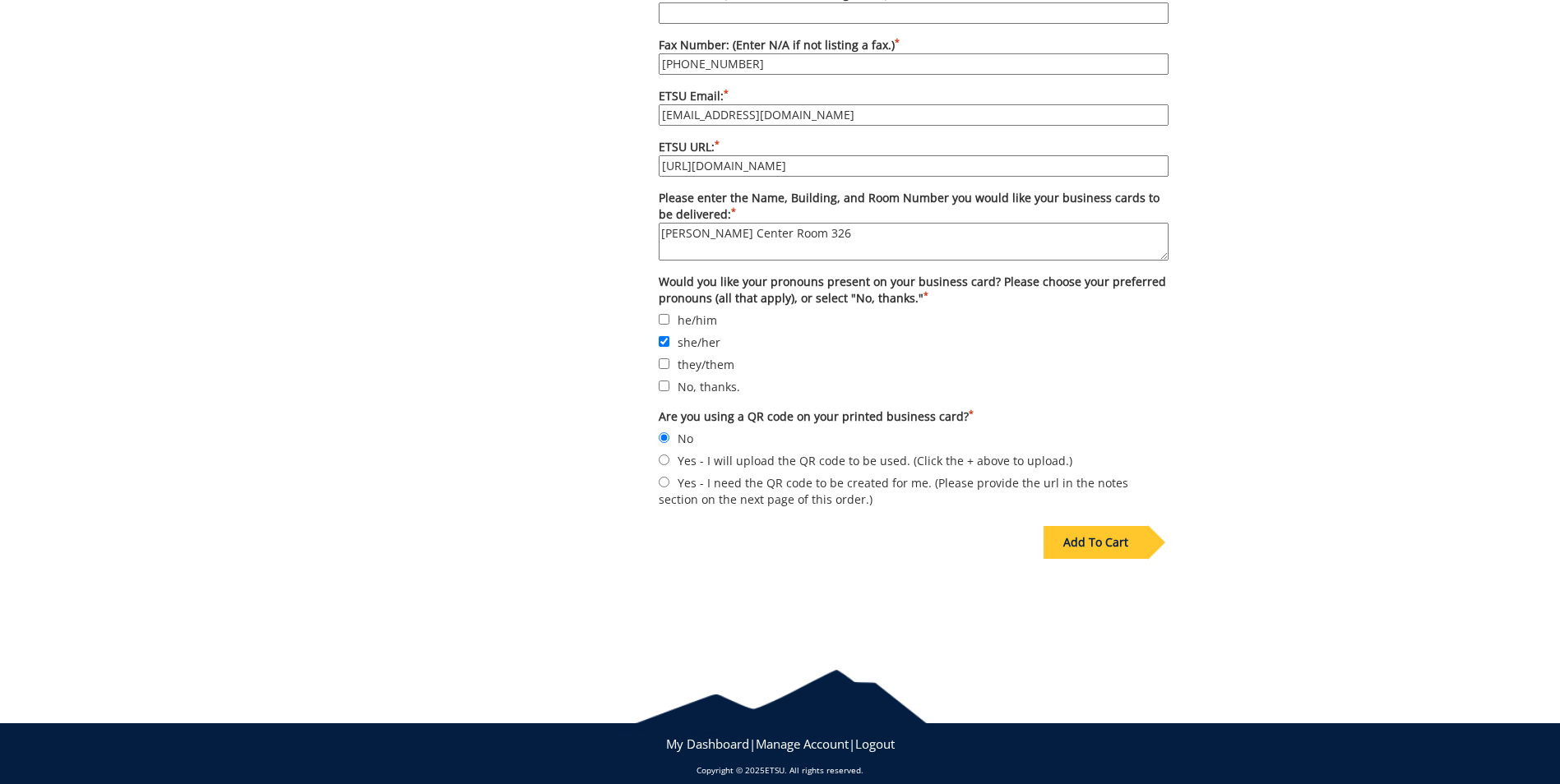
click at [1106, 526] on div "Add To Cart" at bounding box center [1096, 542] width 104 height 33
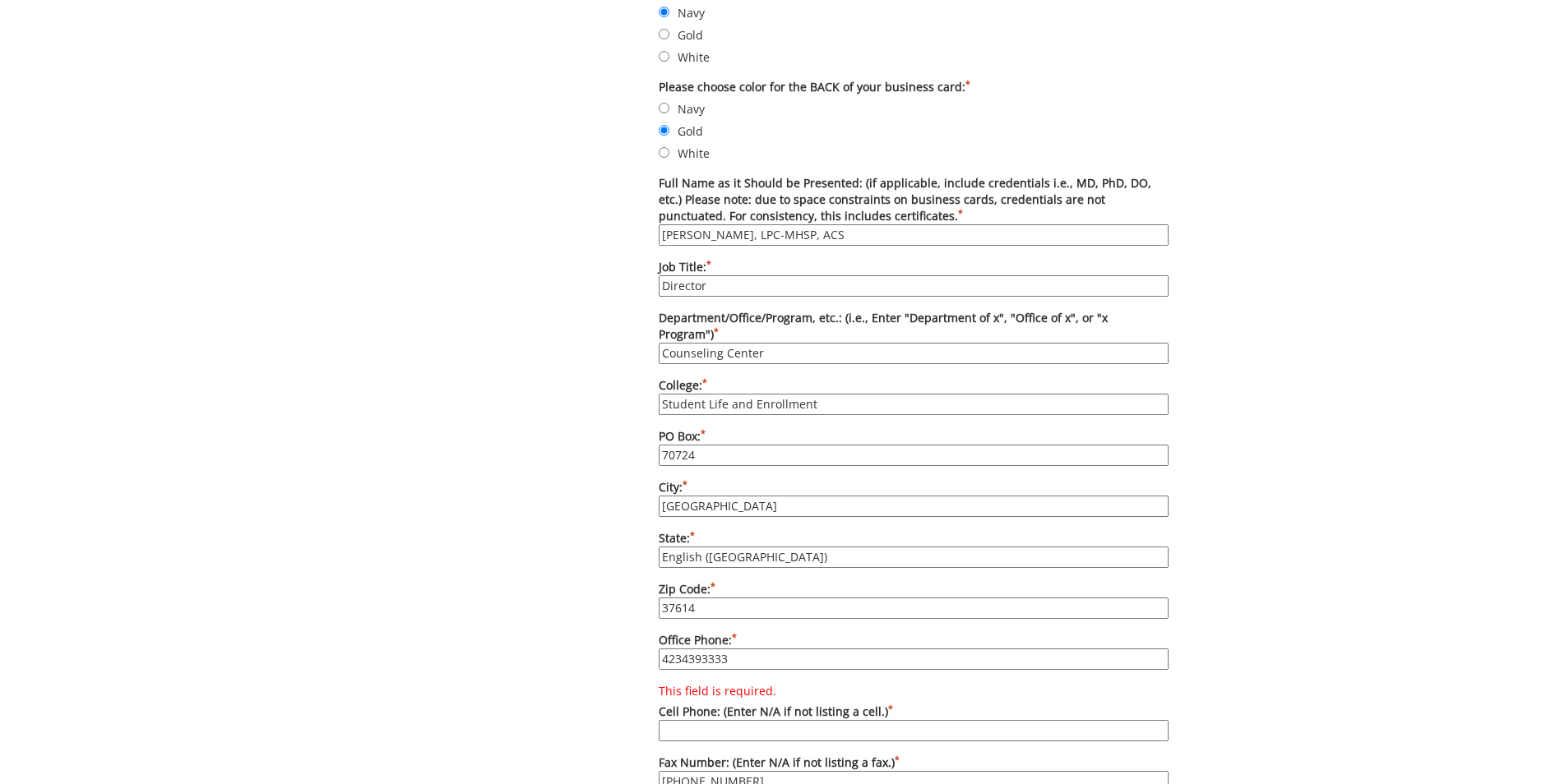
scroll to position [822, 0]
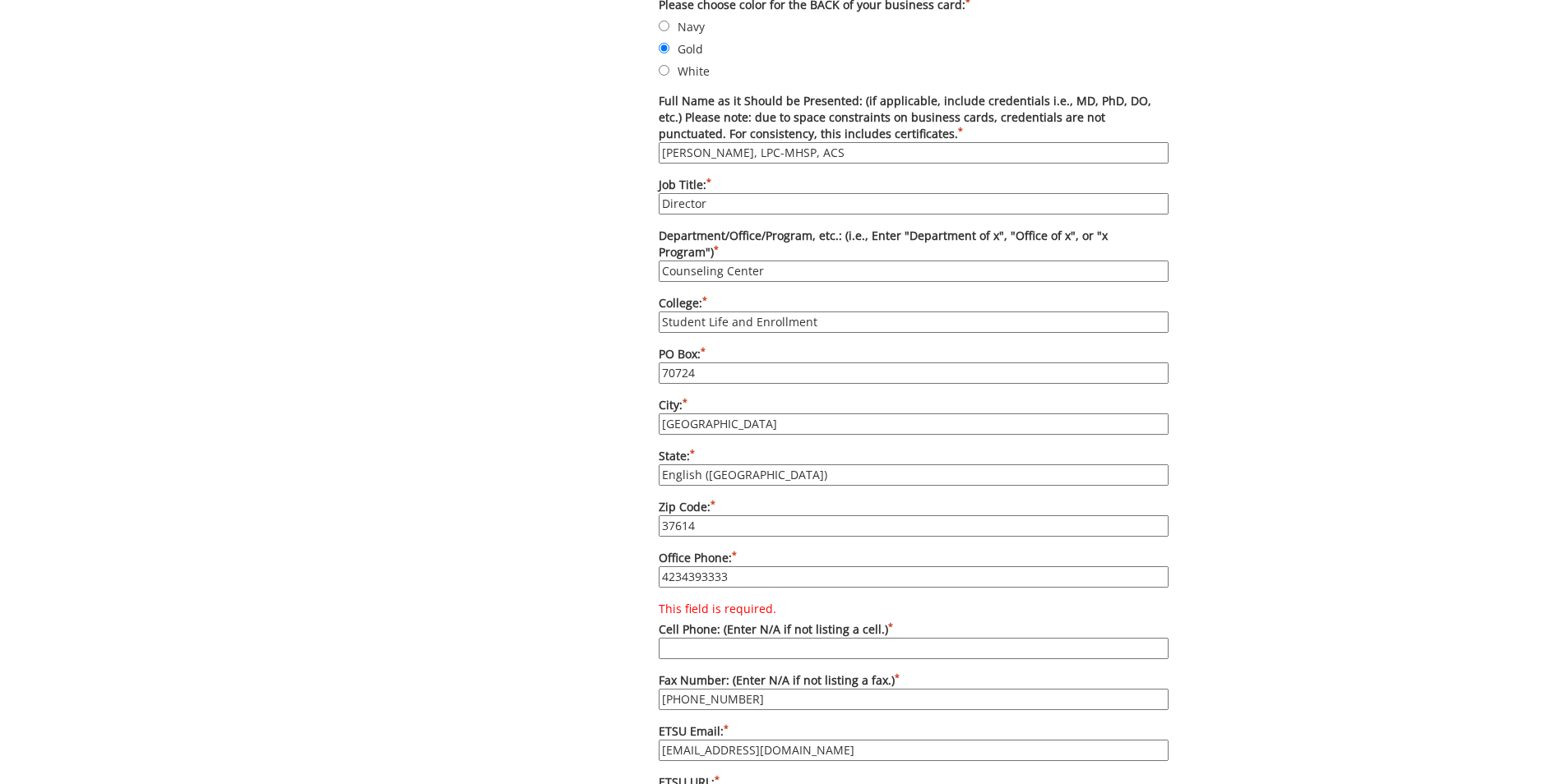
click at [722, 638] on input "This field is required. Cell Phone: (Enter N/A if not listing a cell.) *" at bounding box center [913, 648] width 510 height 21
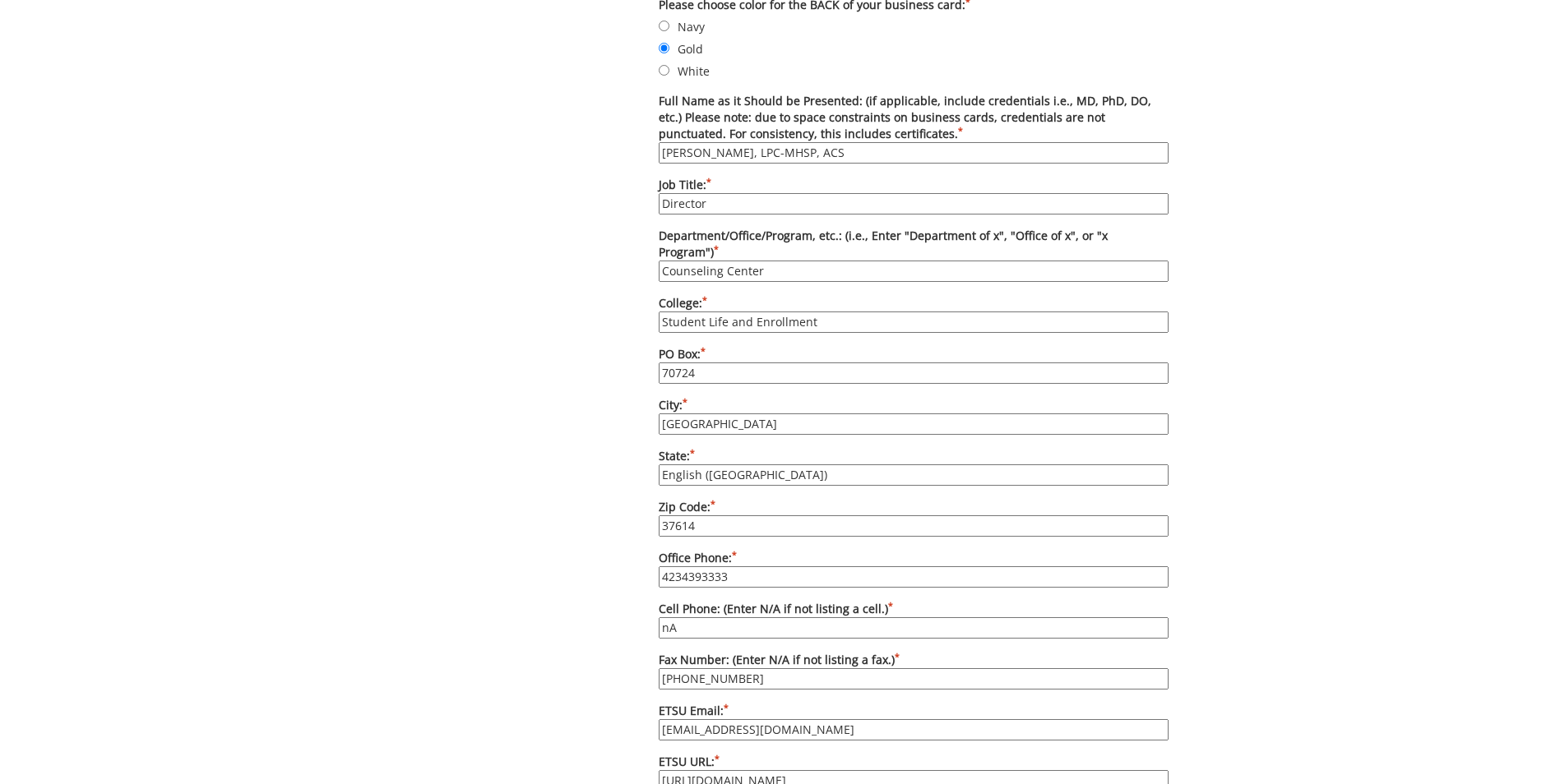
type input "n"
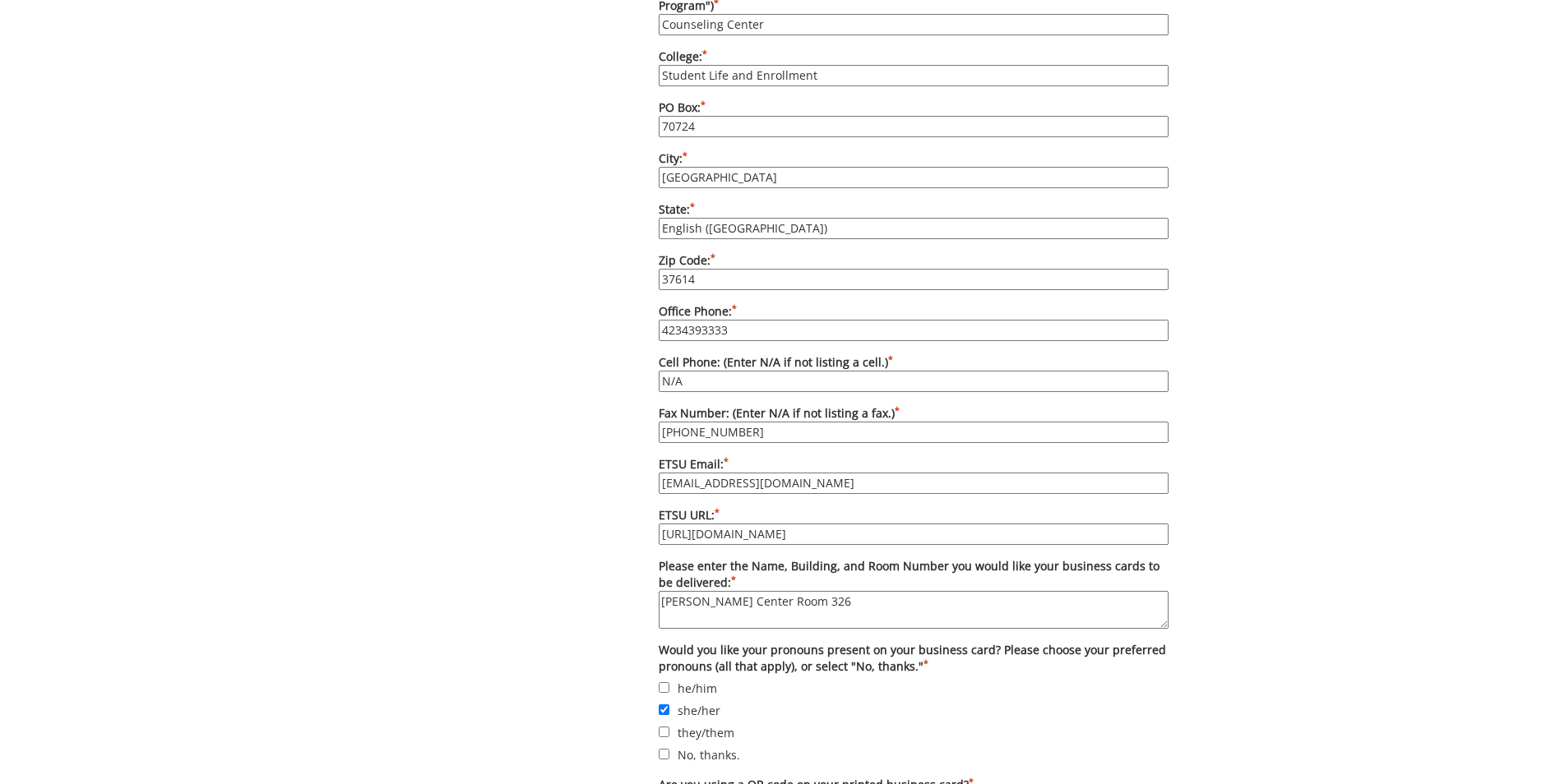
scroll to position [1315, 0]
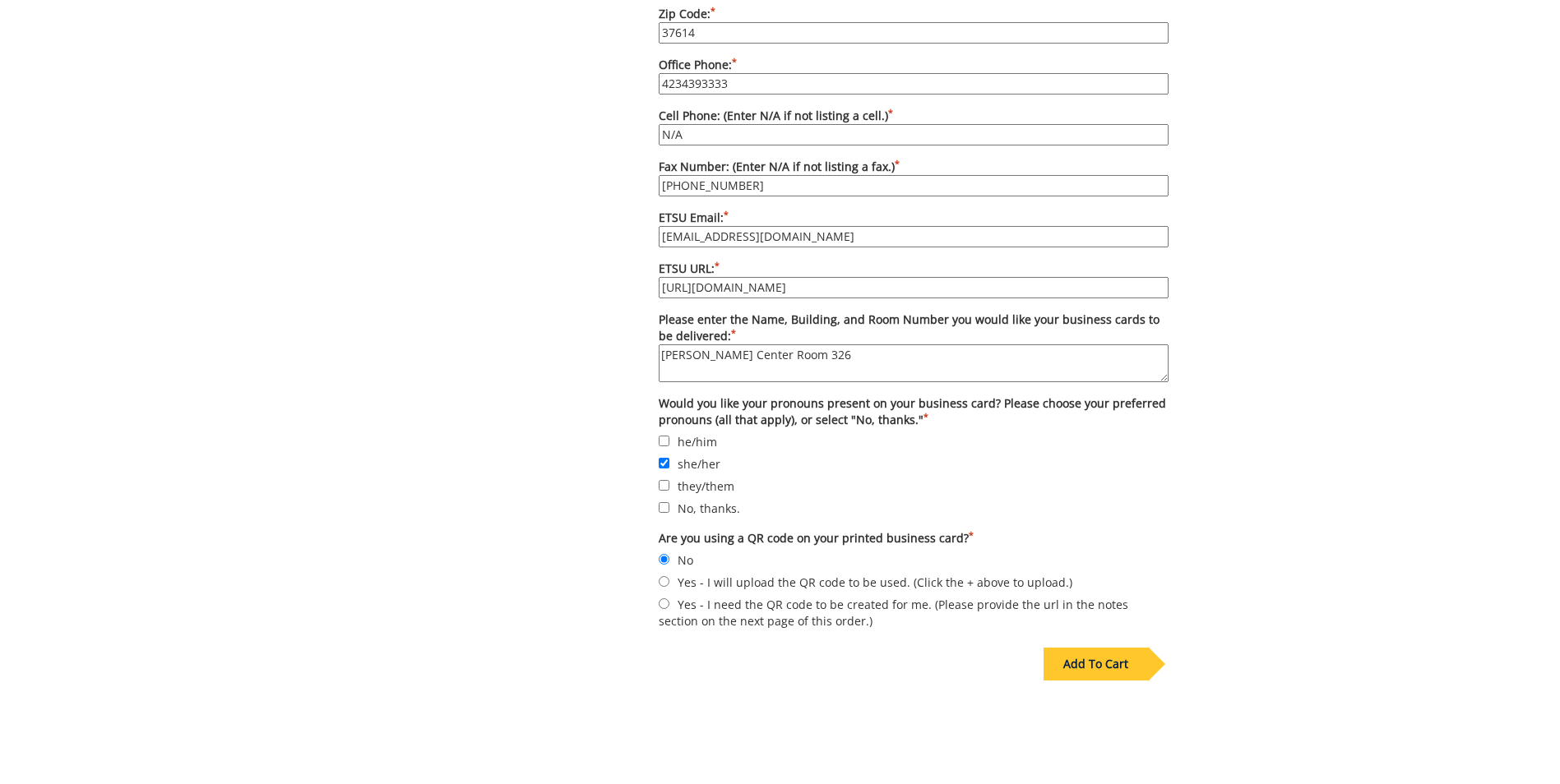
type input "N/A"
click at [1097, 648] on div "Add To Cart" at bounding box center [1096, 664] width 104 height 33
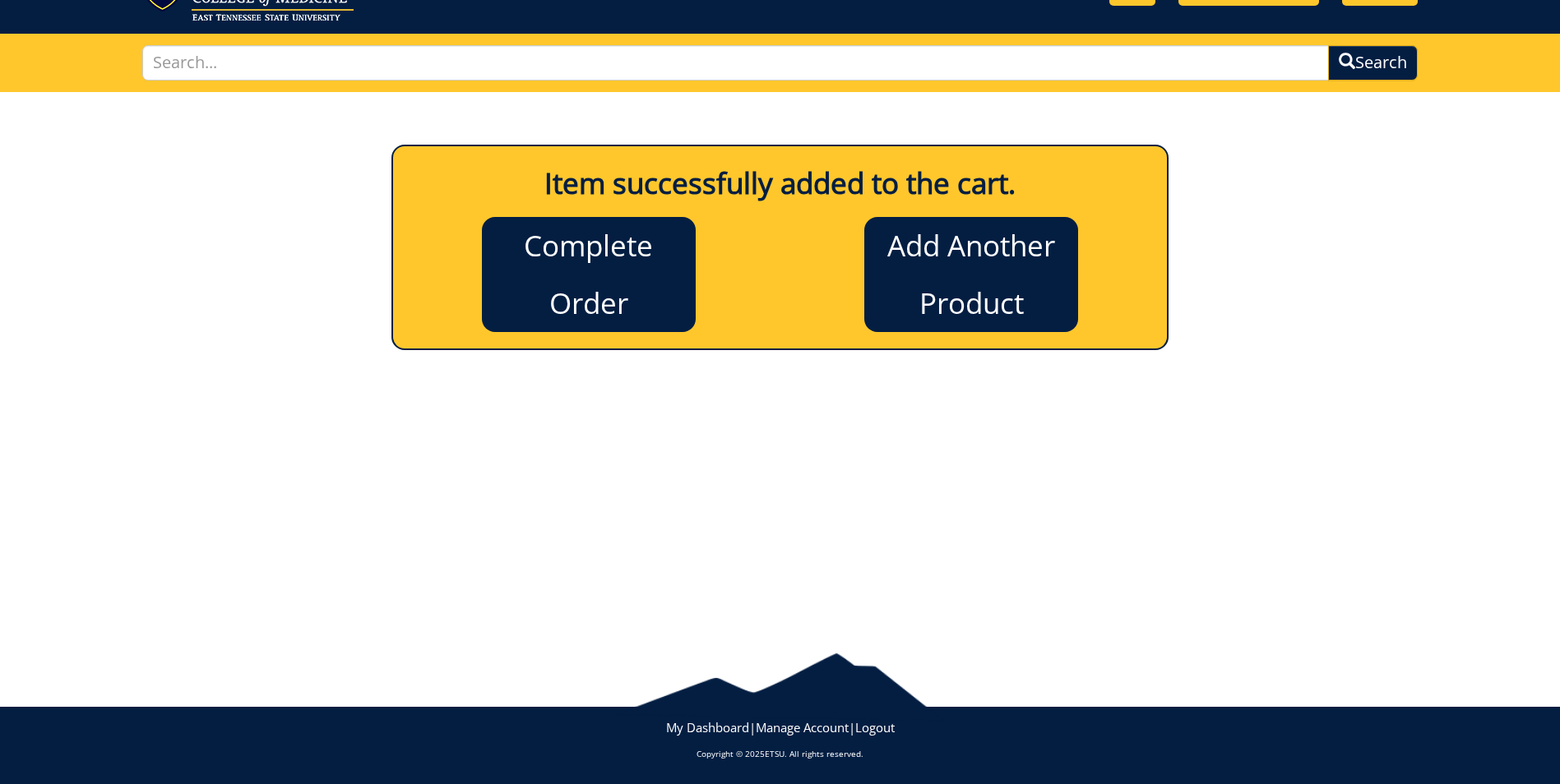
scroll to position [79, 0]
click at [956, 255] on link "Add Another Product" at bounding box center [971, 274] width 214 height 115
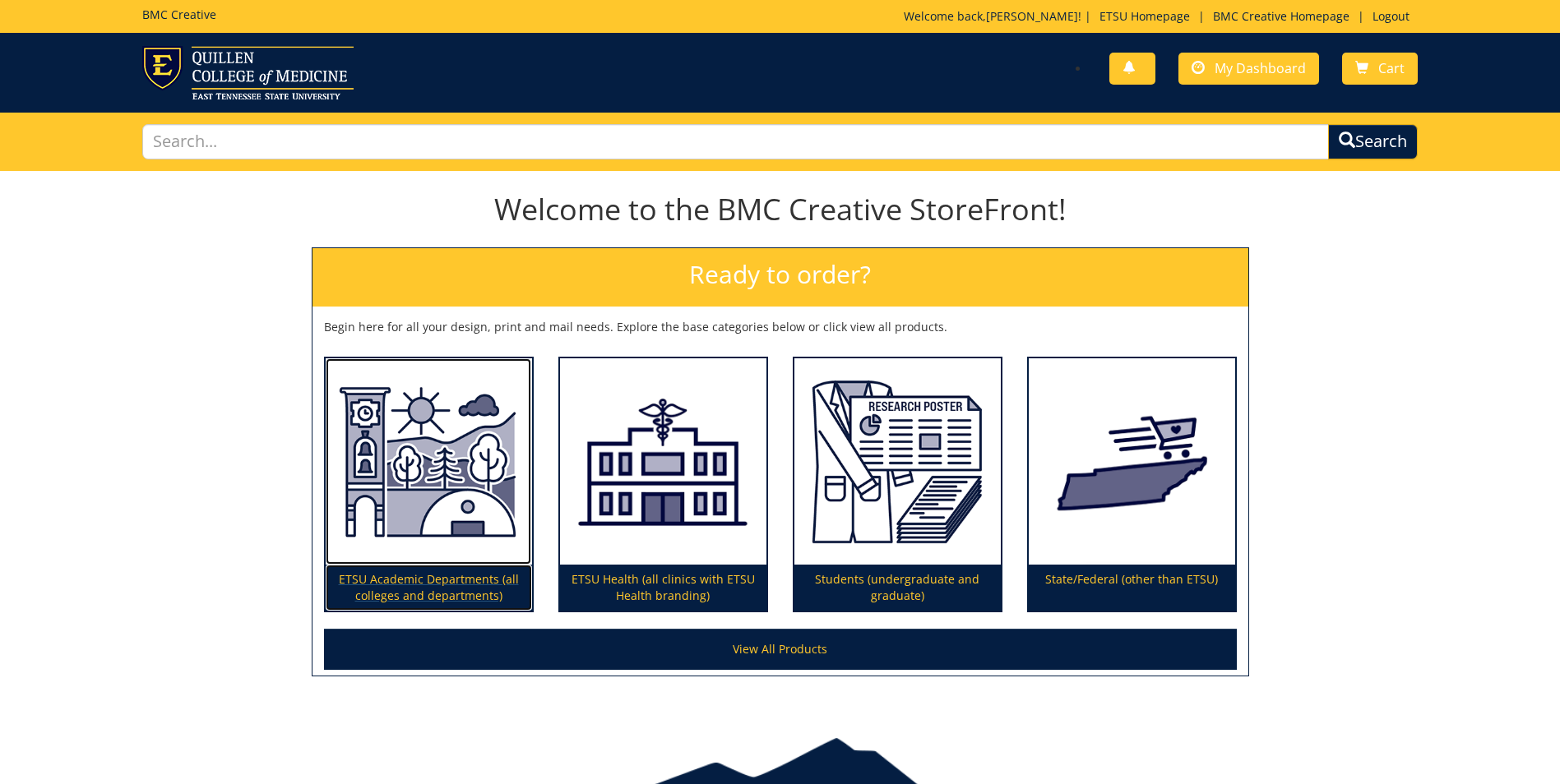
click at [373, 582] on p "ETSU Academic Departments (all colleges and departments)" at bounding box center [428, 587] width 206 height 46
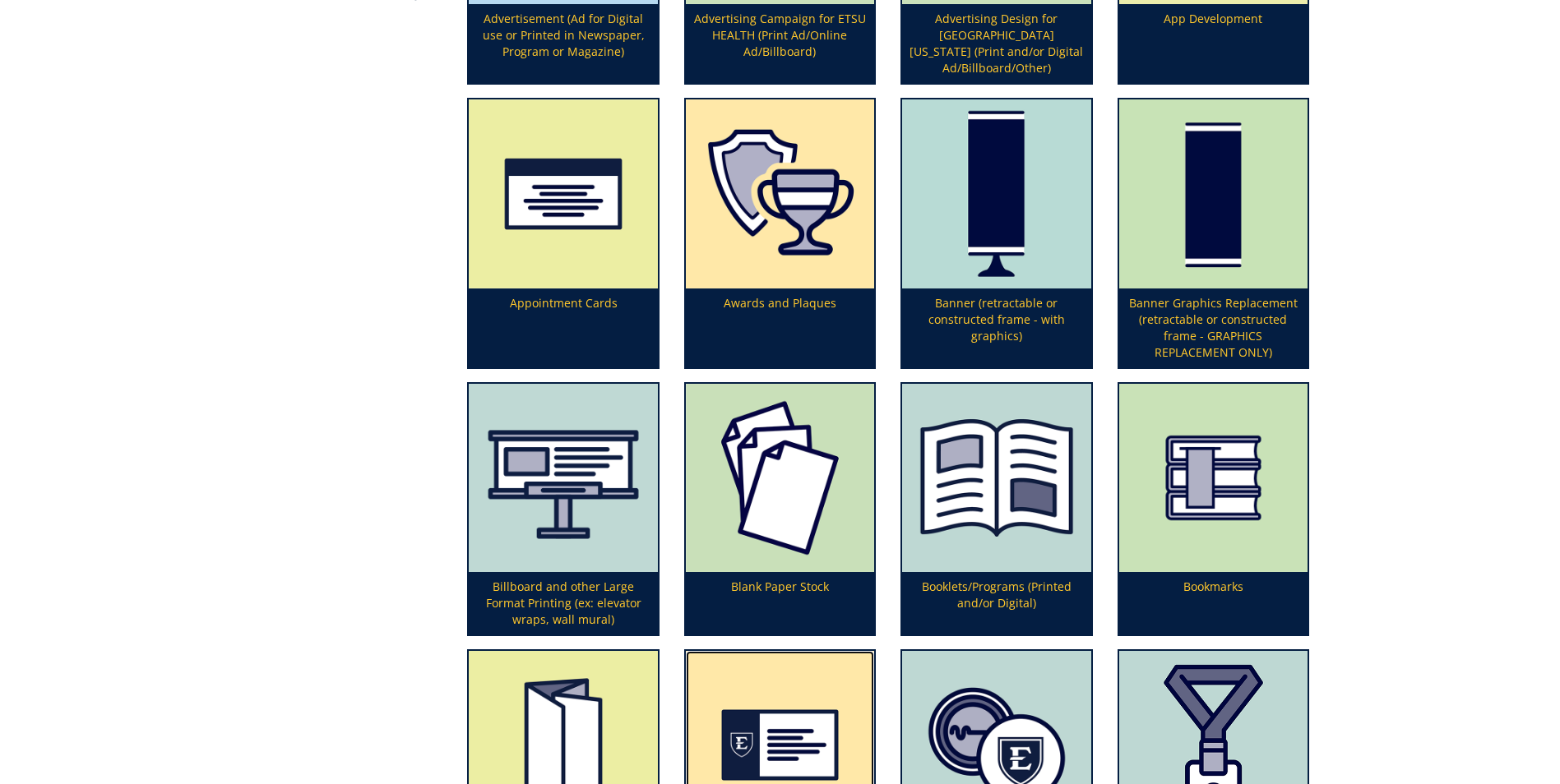
scroll to position [493, 0]
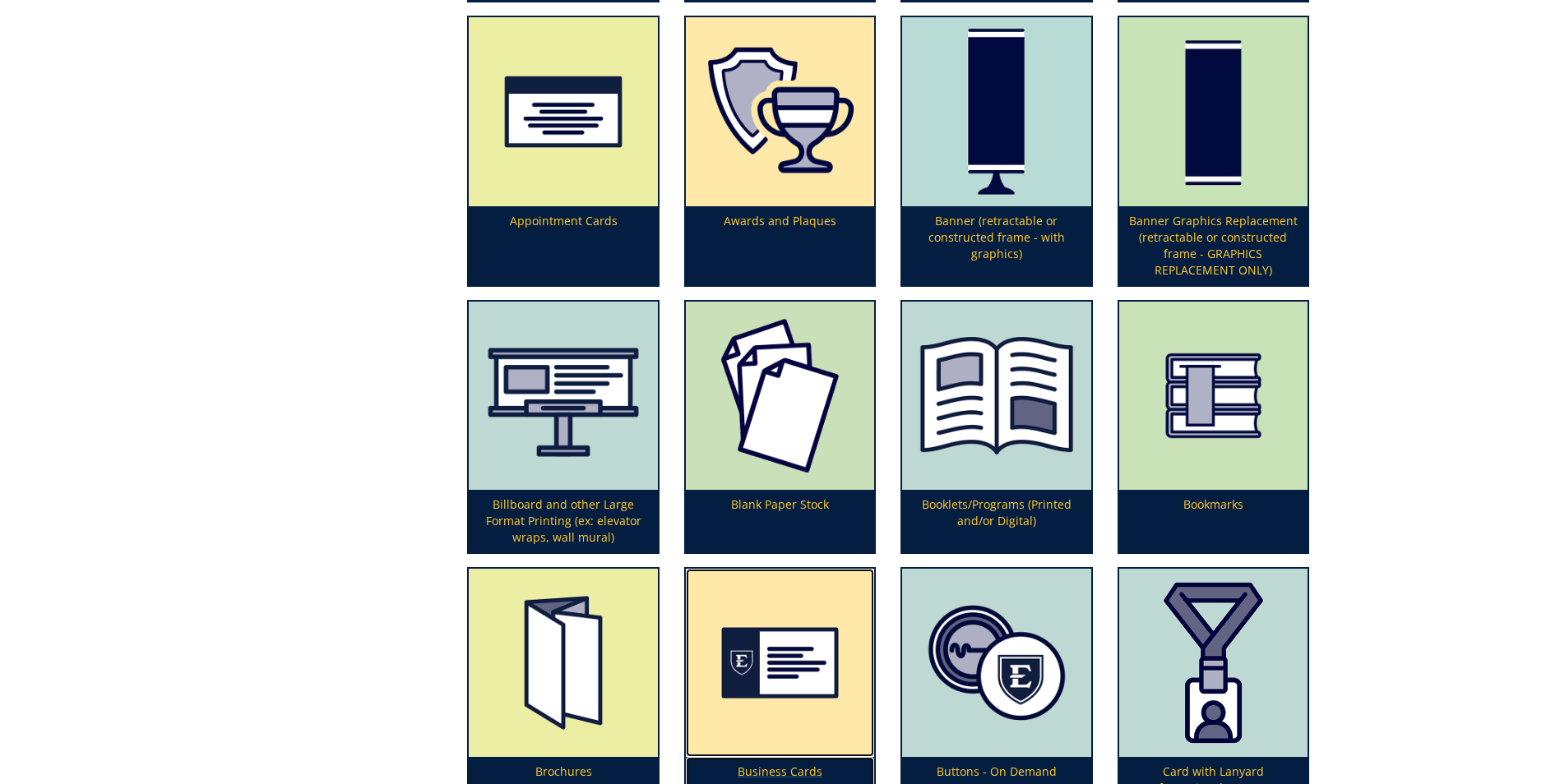
click at [768, 767] on p "Business Cards" at bounding box center [780, 788] width 188 height 62
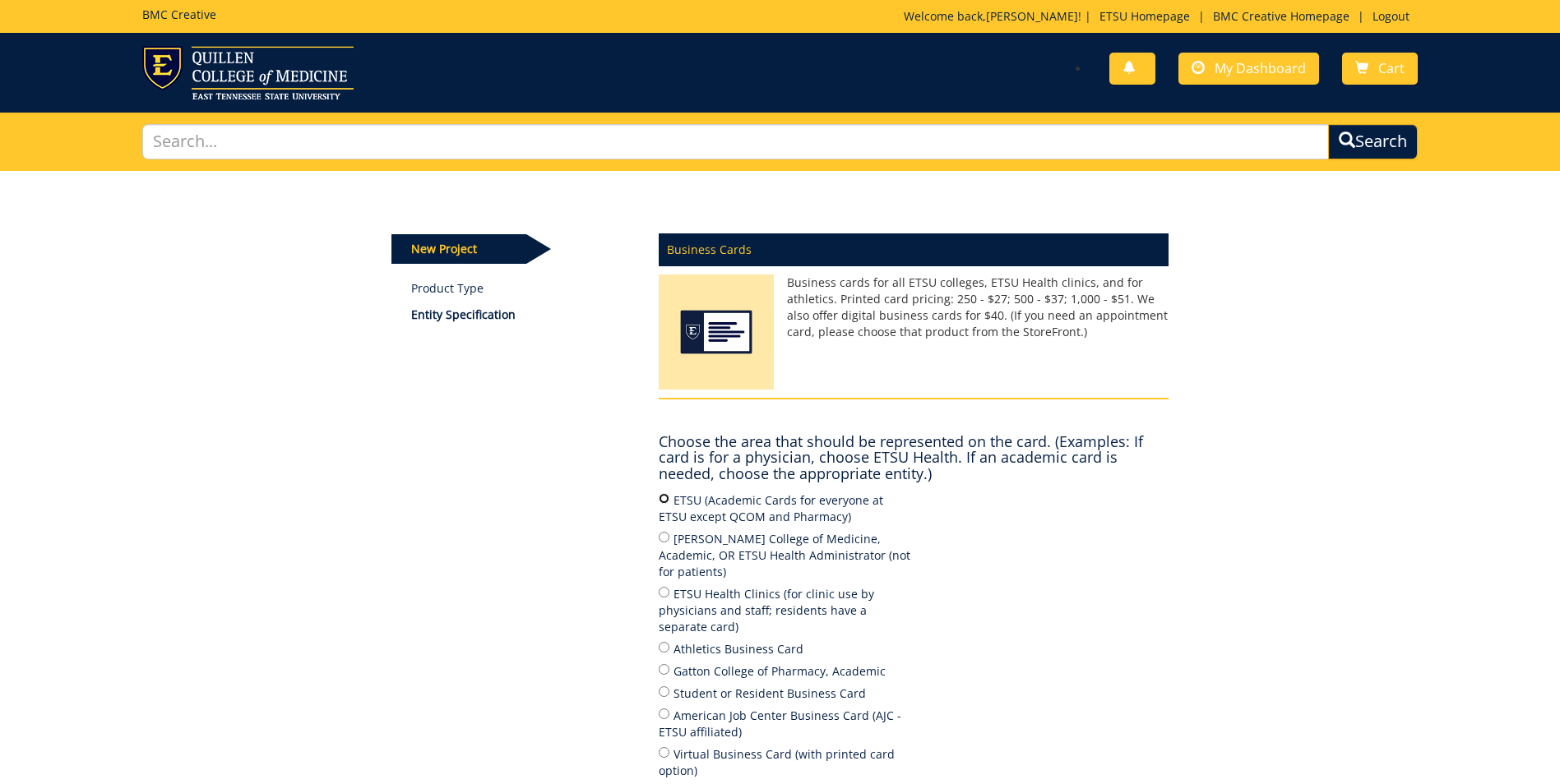
click at [664, 501] on input "ETSU (Academic Cards for everyone at ETSU except QCOM and Pharmacy)" at bounding box center [663, 498] width 10 height 10
radio input "true"
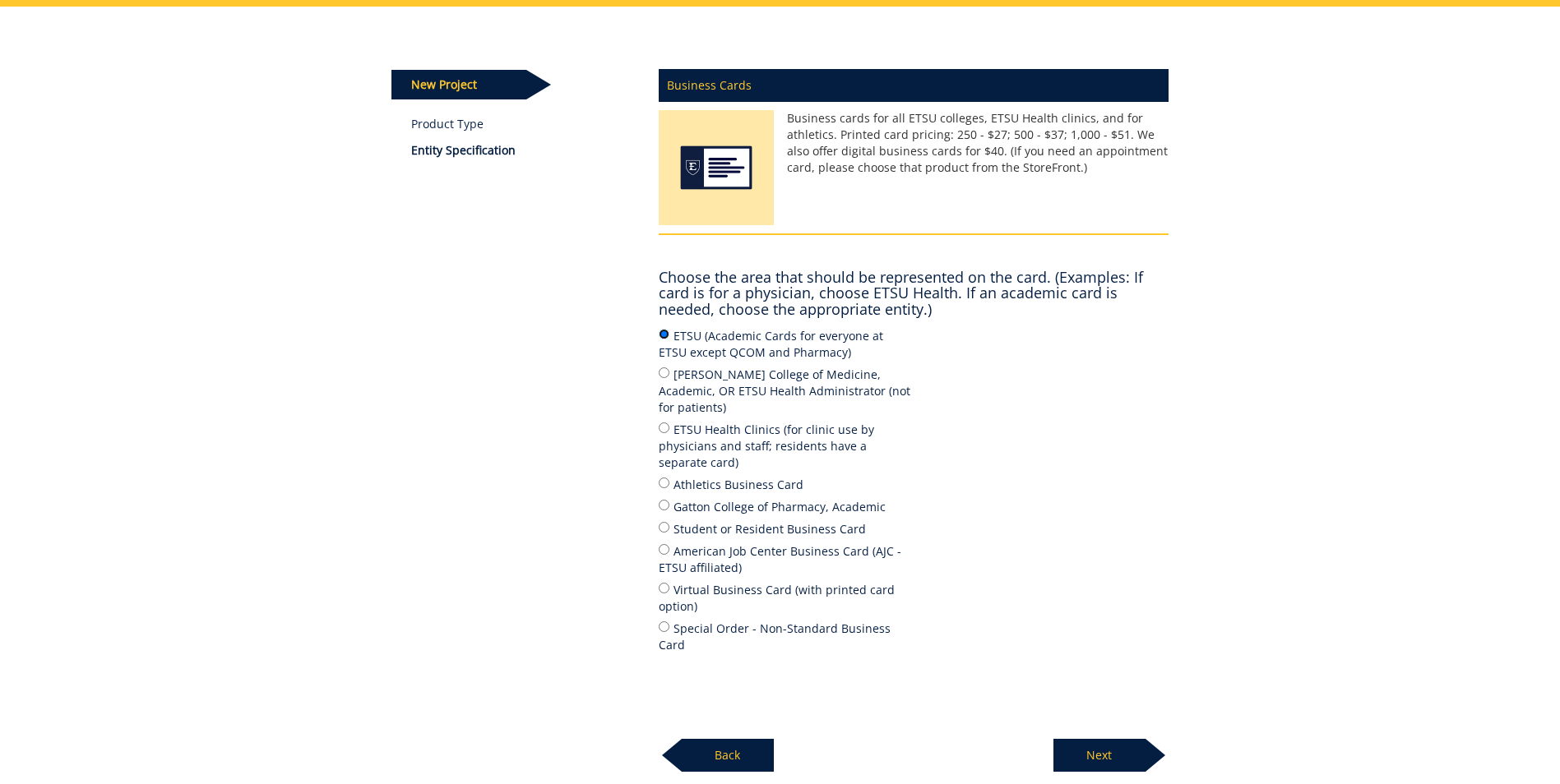
scroll to position [279, 0]
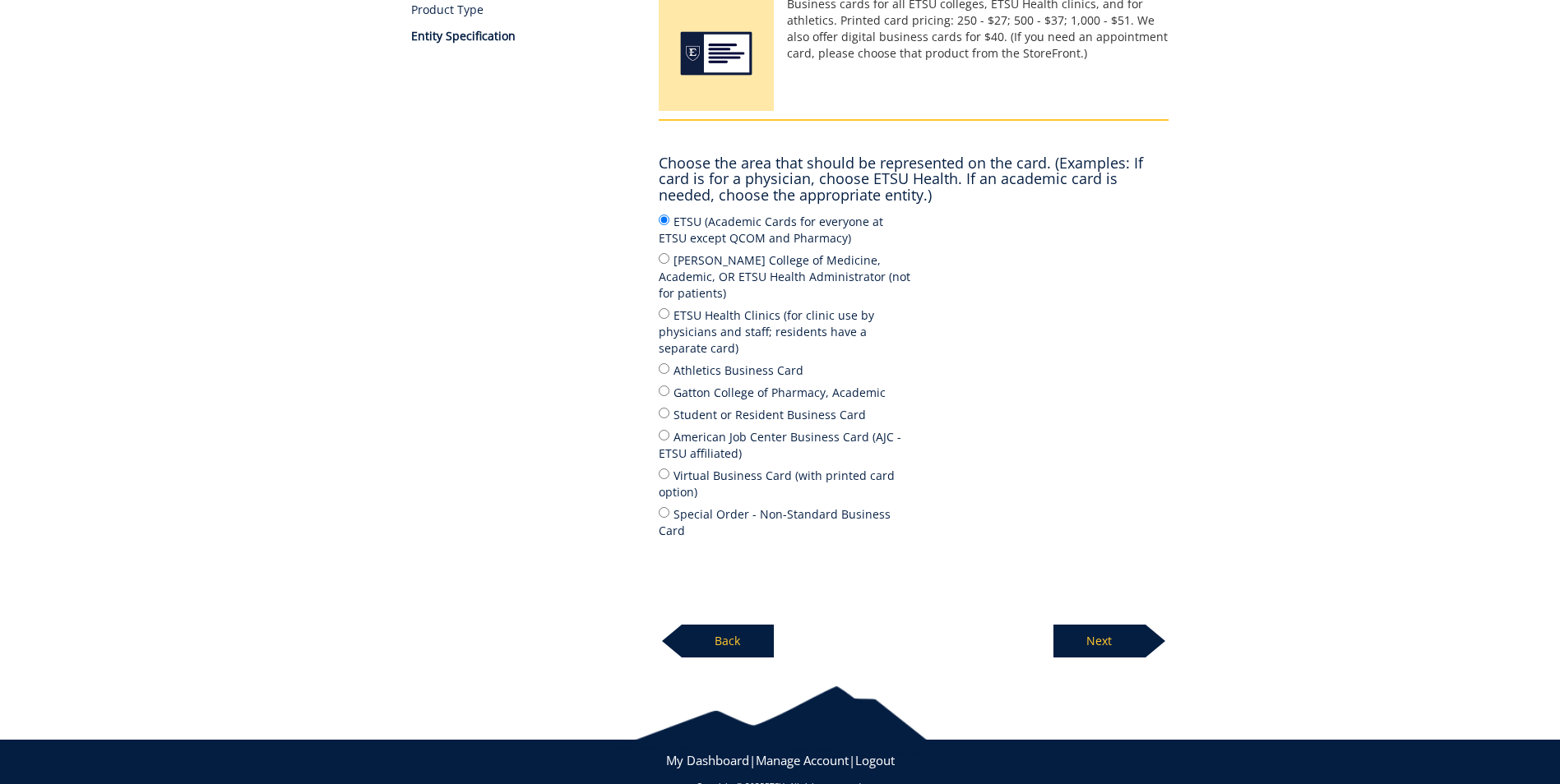
click at [1125, 625] on p "Next" at bounding box center [1099, 640] width 92 height 33
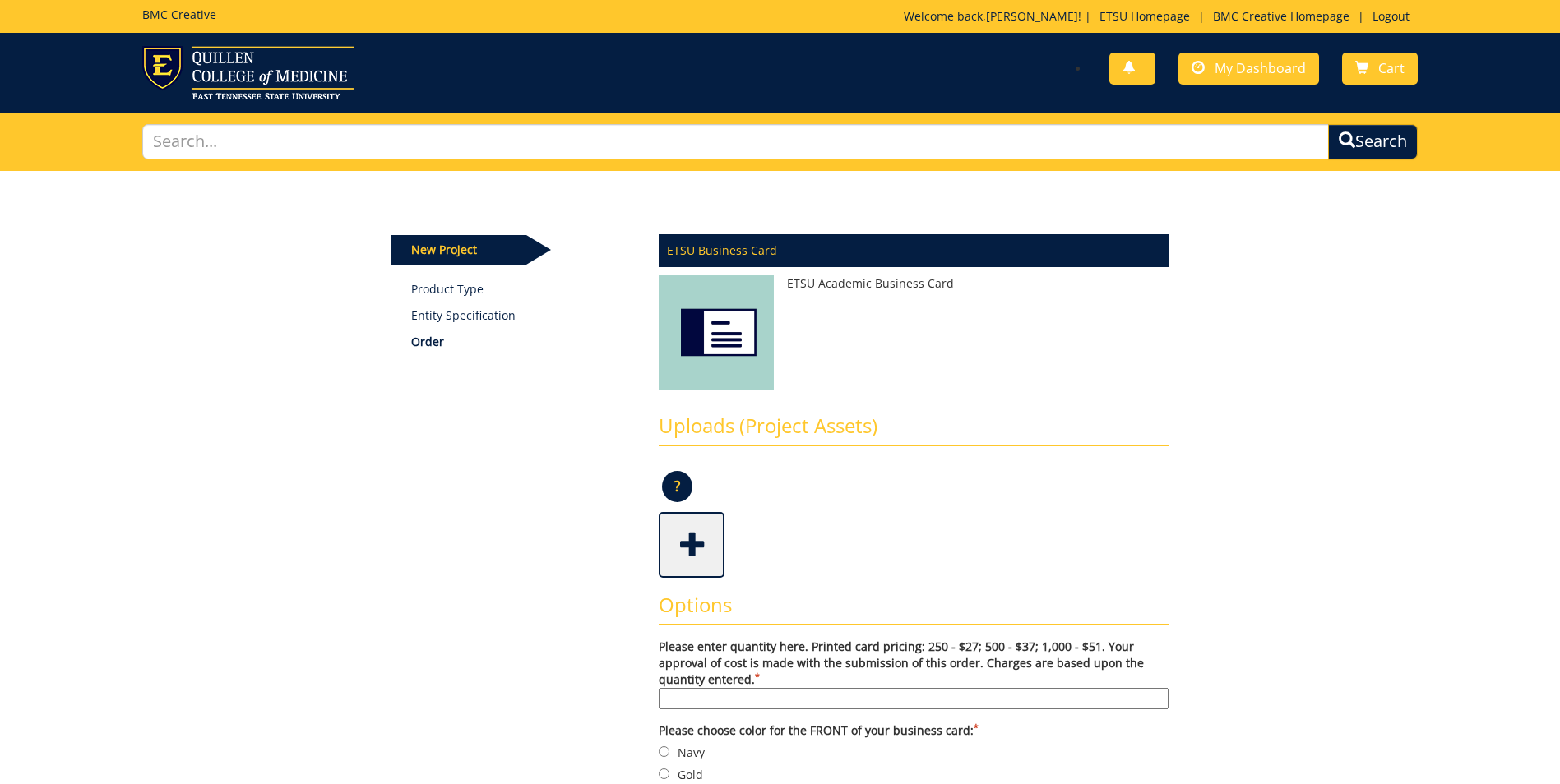
click at [795, 694] on input "Please enter quantity here. Printed card pricing: 250 - $27; 500 - $37; 1,000 -…" at bounding box center [913, 698] width 510 height 21
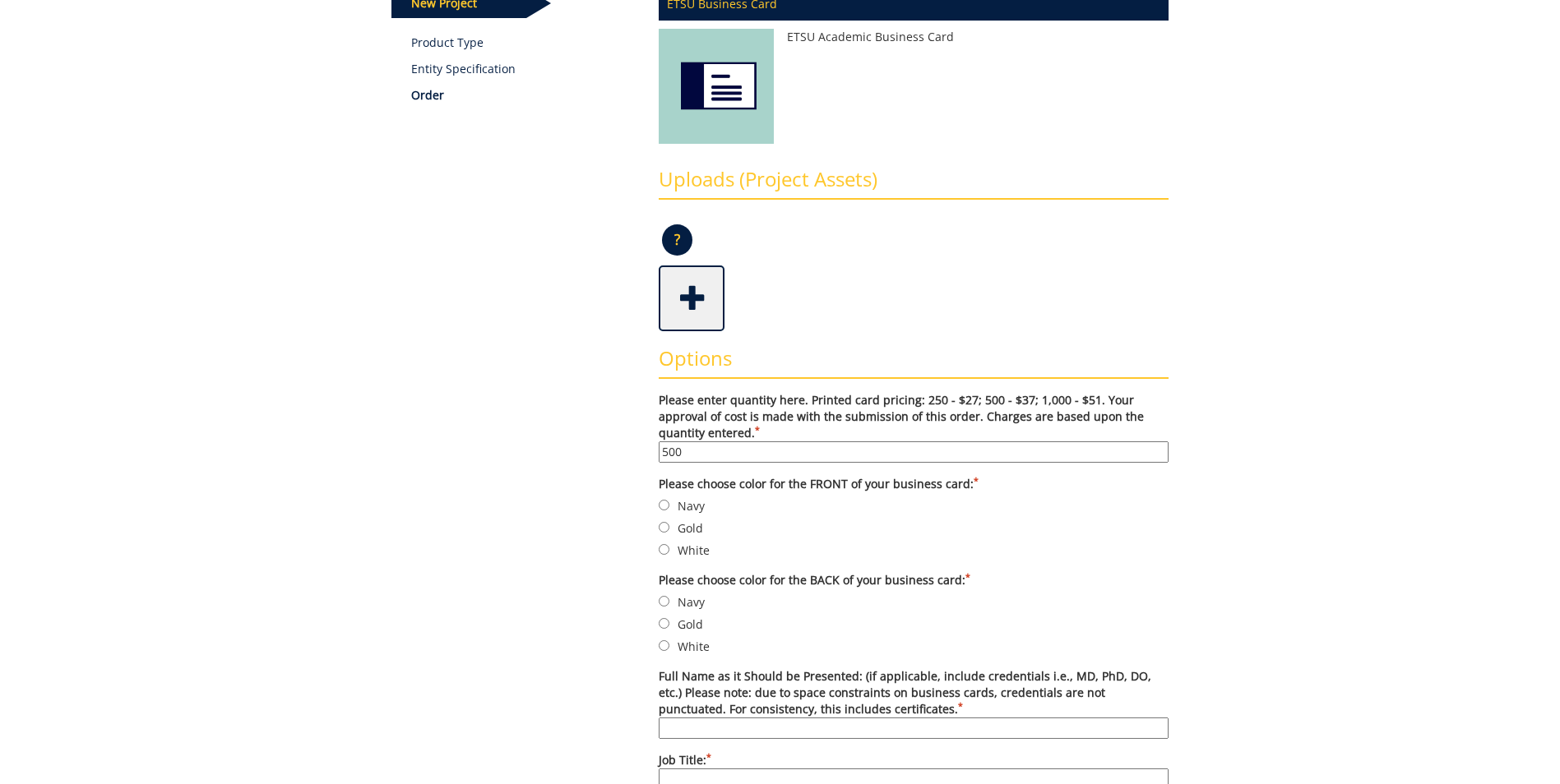
type input "500"
click at [661, 526] on input "Gold" at bounding box center [663, 527] width 10 height 10
radio input "true"
click at [671, 600] on label "Navy" at bounding box center [913, 601] width 510 height 18
click at [670, 600] on input "Navy" at bounding box center [663, 600] width 10 height 10
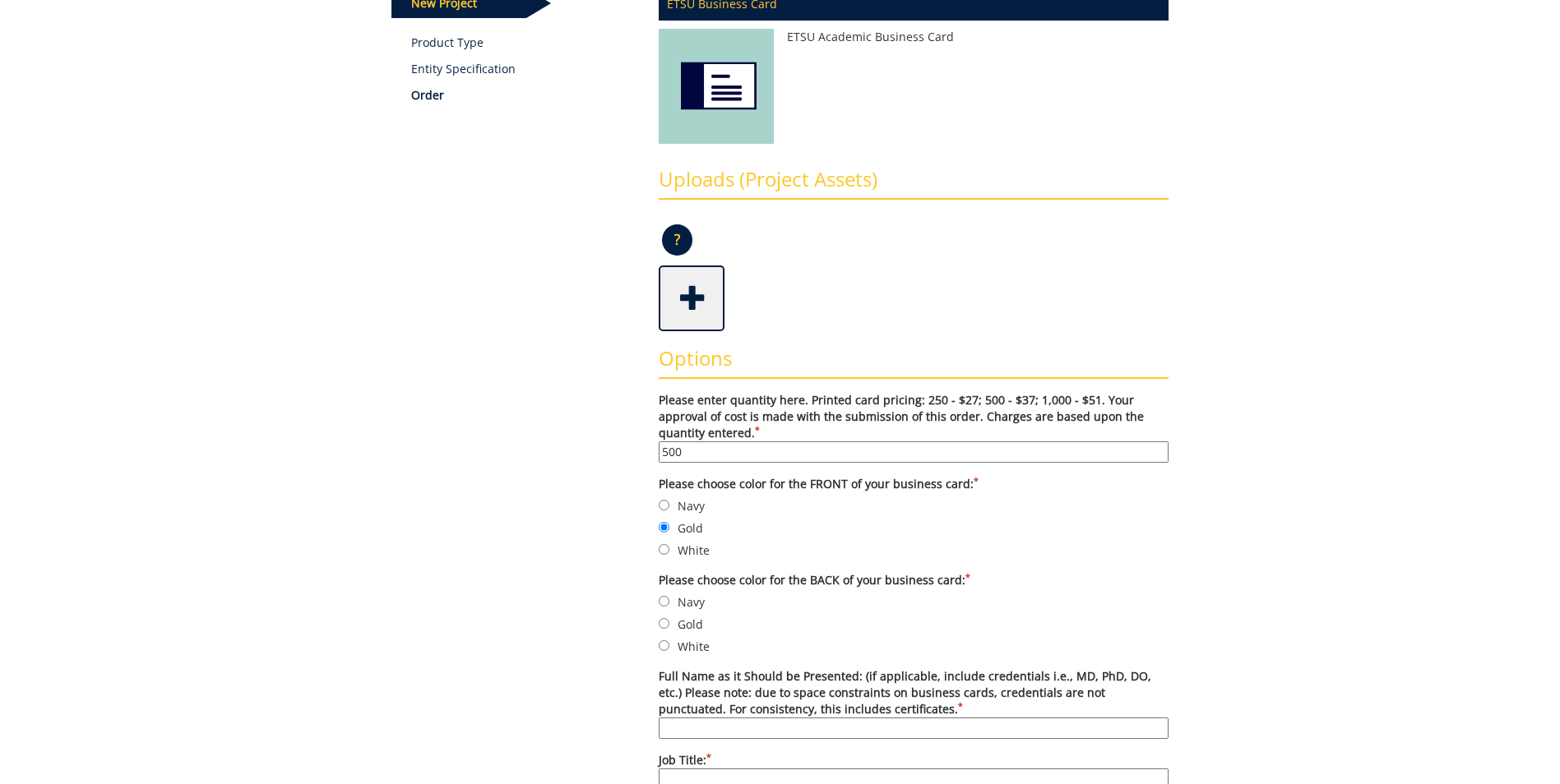
radio input "true"
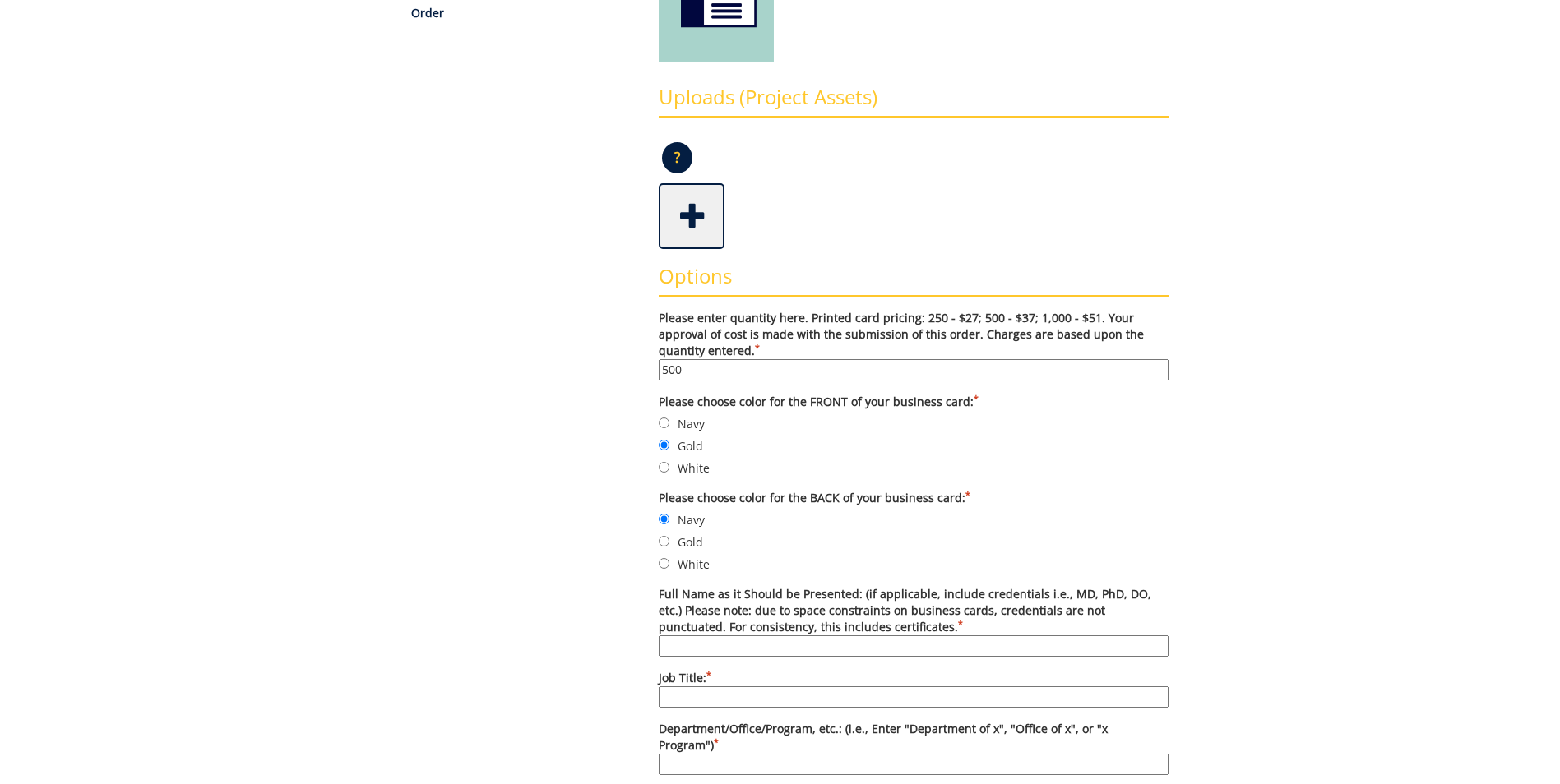
click at [737, 643] on input "Full Name as it Should be Presented: (if applicable, include credentials i.e., …" at bounding box center [913, 646] width 510 height 21
type input "Khia Hudgins-Smith, MS, LPC-MHSP, NCC"
click at [752, 700] on input "Job Title: *" at bounding box center [913, 696] width 510 height 21
type input "Clinical Counselor/Coordinator of Outreach"
click at [821, 754] on input "Department/Office/Program, etc.: (i.e., Enter "Department of x", "Office of x",…" at bounding box center [913, 764] width 510 height 21
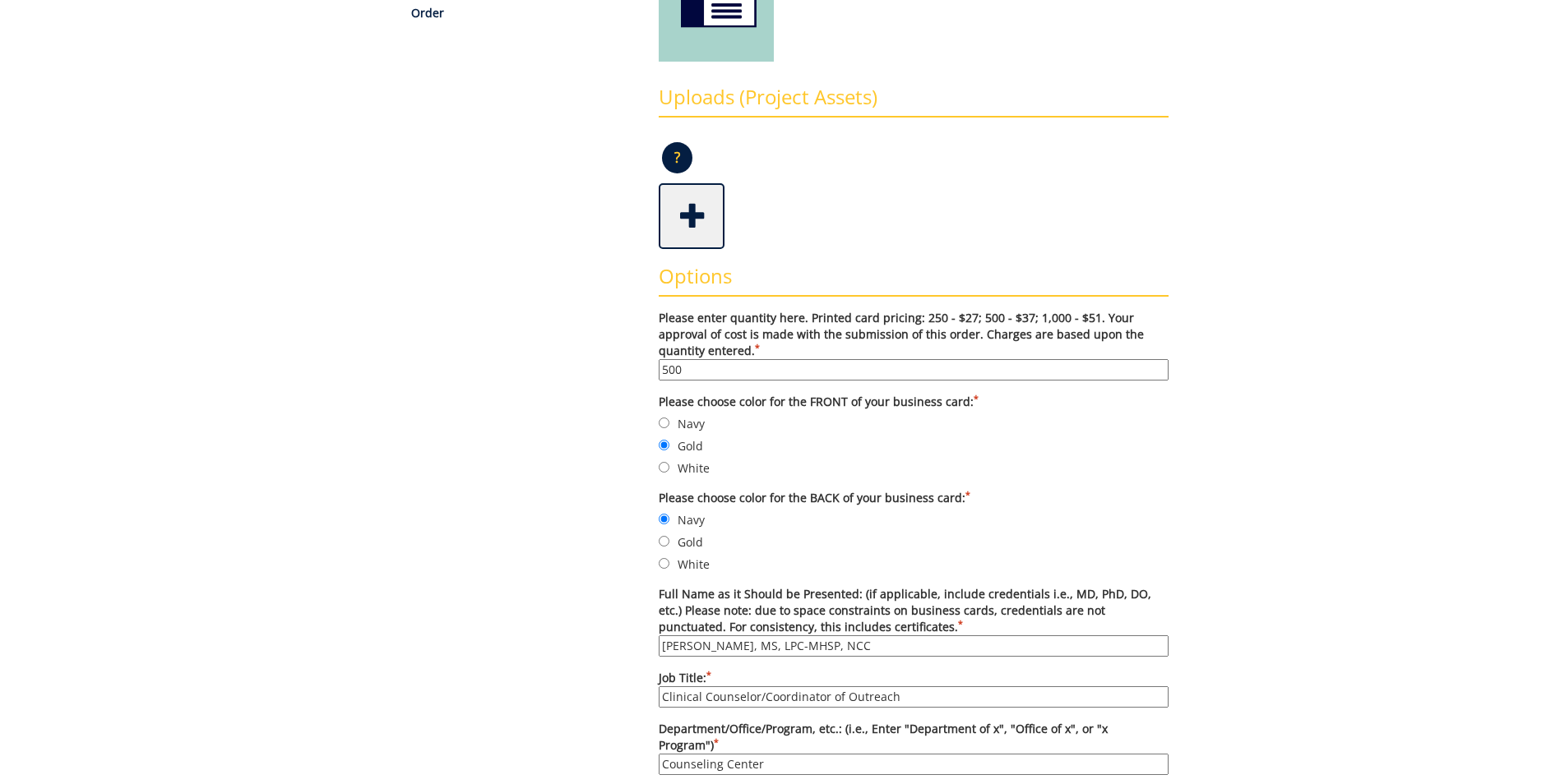
type input "Counseling Center"
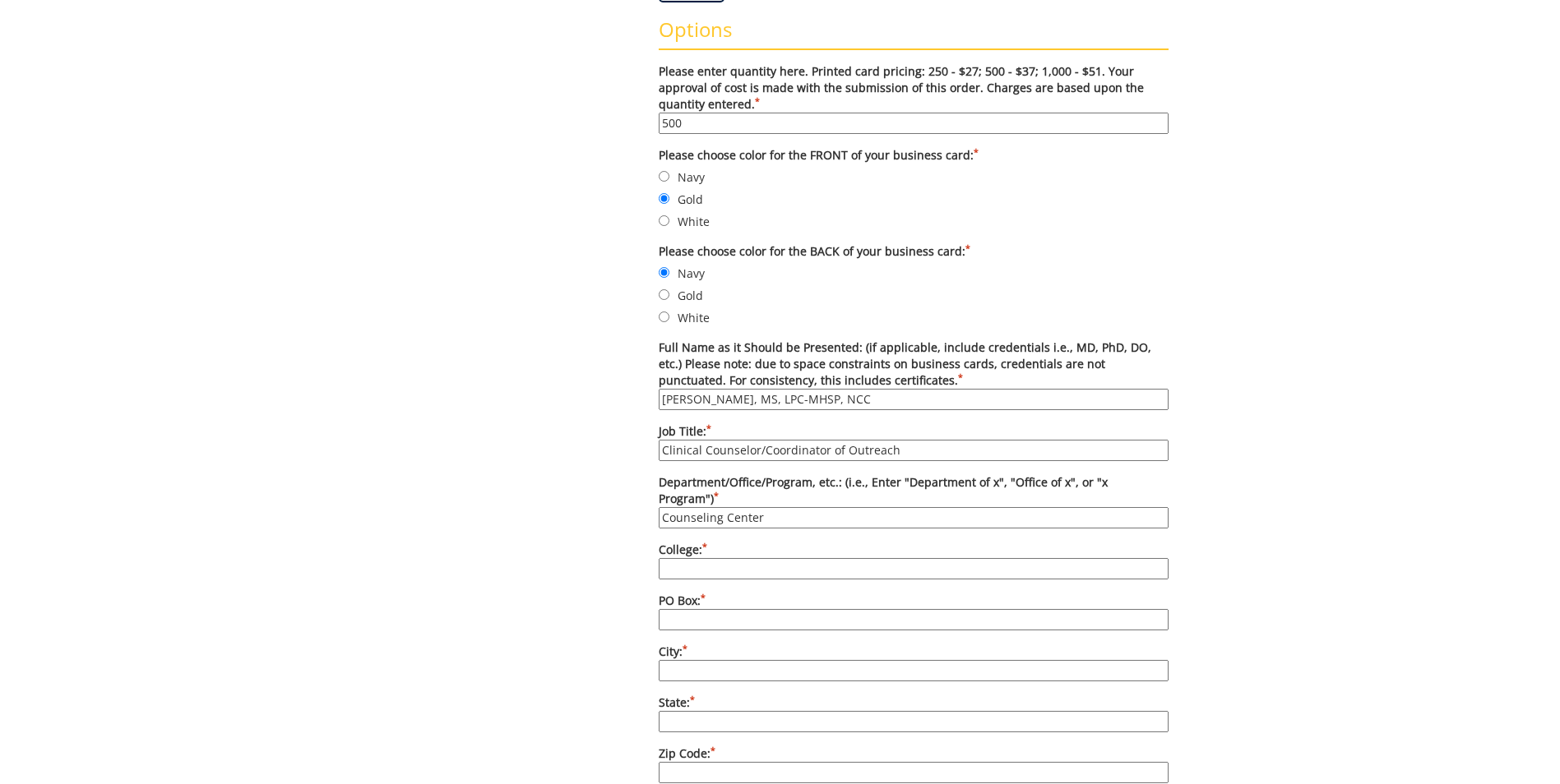
click at [760, 558] on input "College: *" at bounding box center [913, 569] width 510 height 21
type input "Student of Life and Enrollment"
click at [692, 609] on input "PO Box: *" at bounding box center [913, 619] width 510 height 21
type input "70724"
click at [684, 660] on input "City: *" at bounding box center [913, 670] width 510 height 21
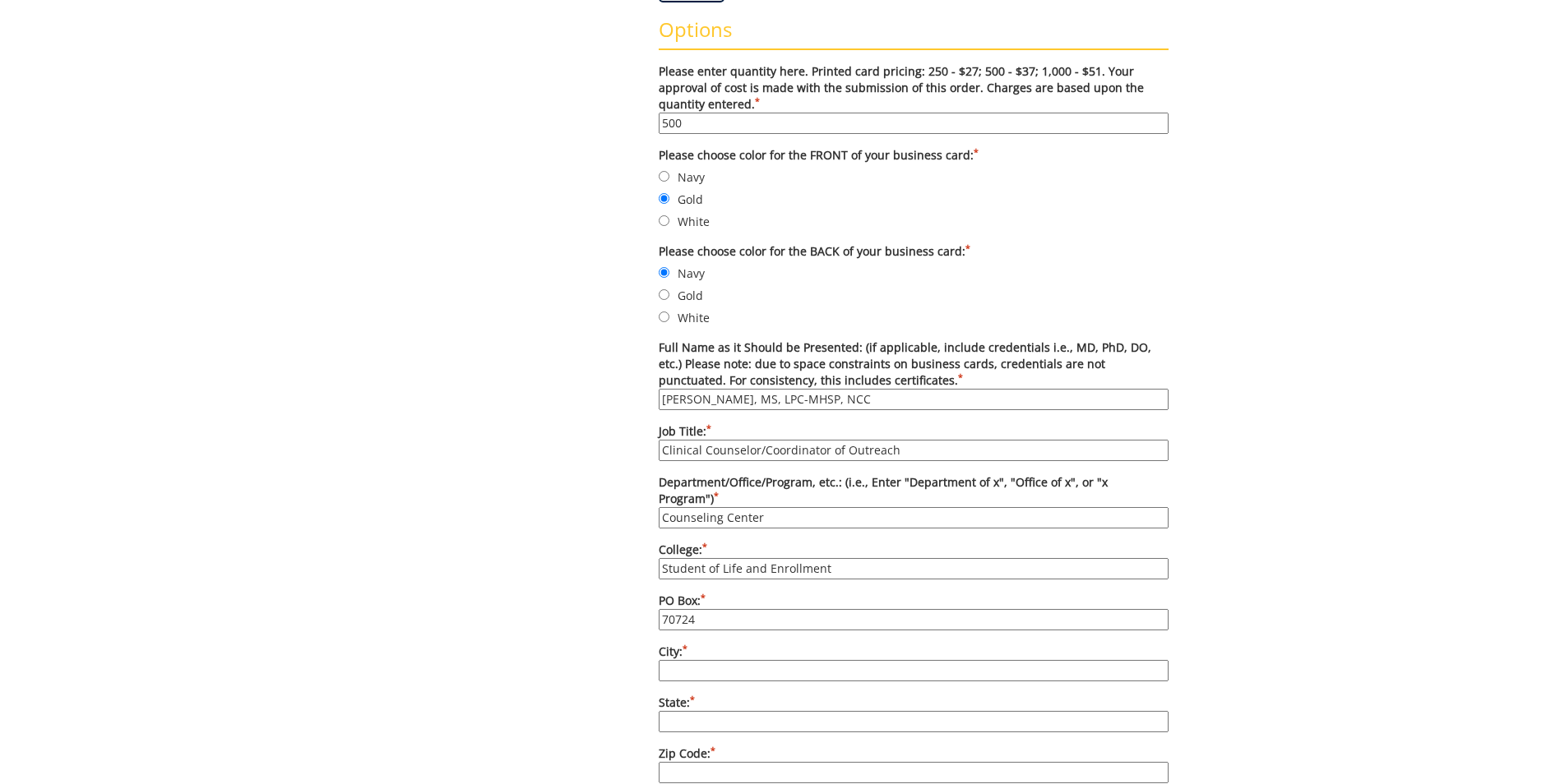
type input "Johnson City"
type input "Tennessee"
type input "37614"
type input "4234393333"
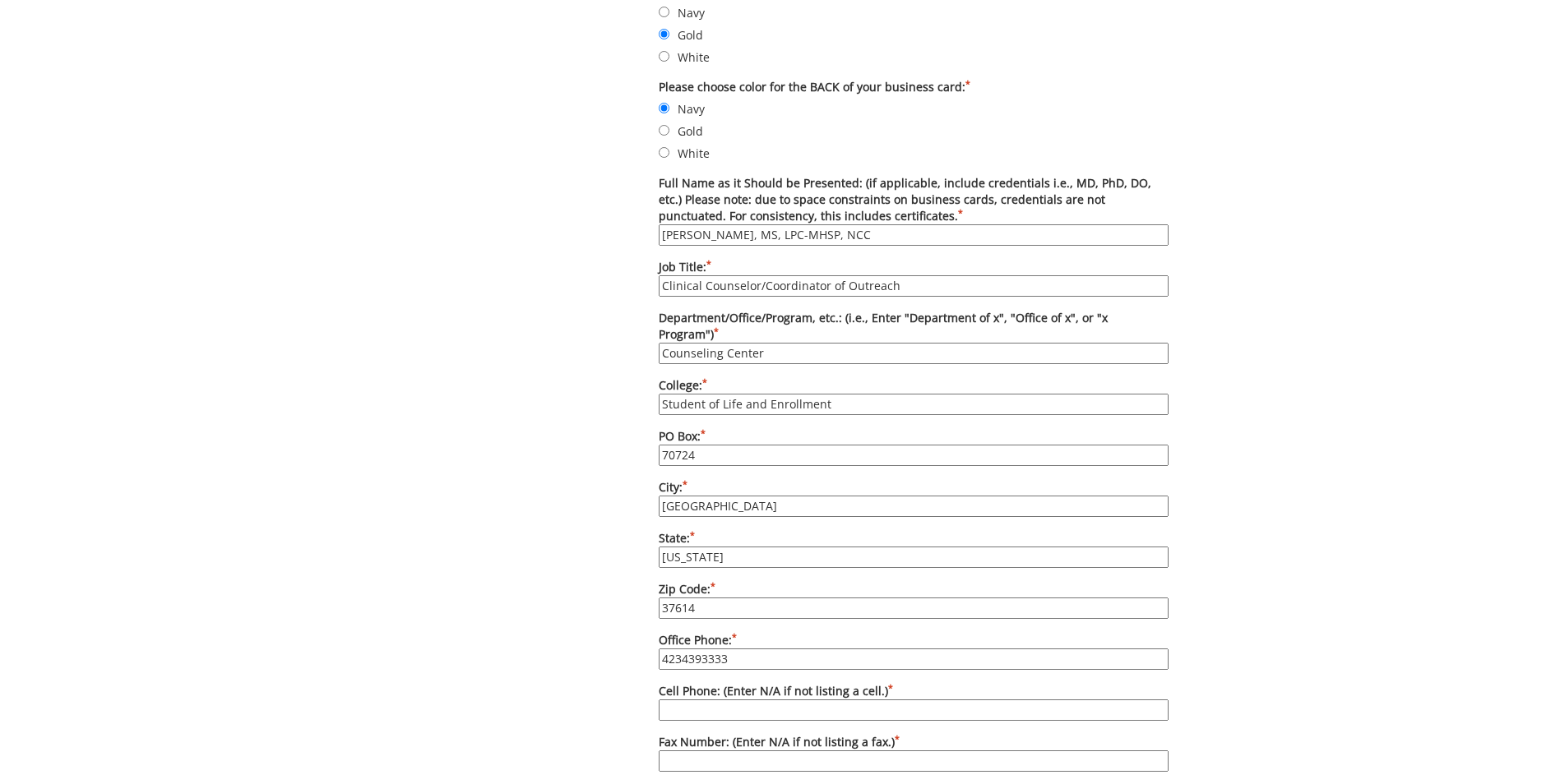
scroll to position [822, 0]
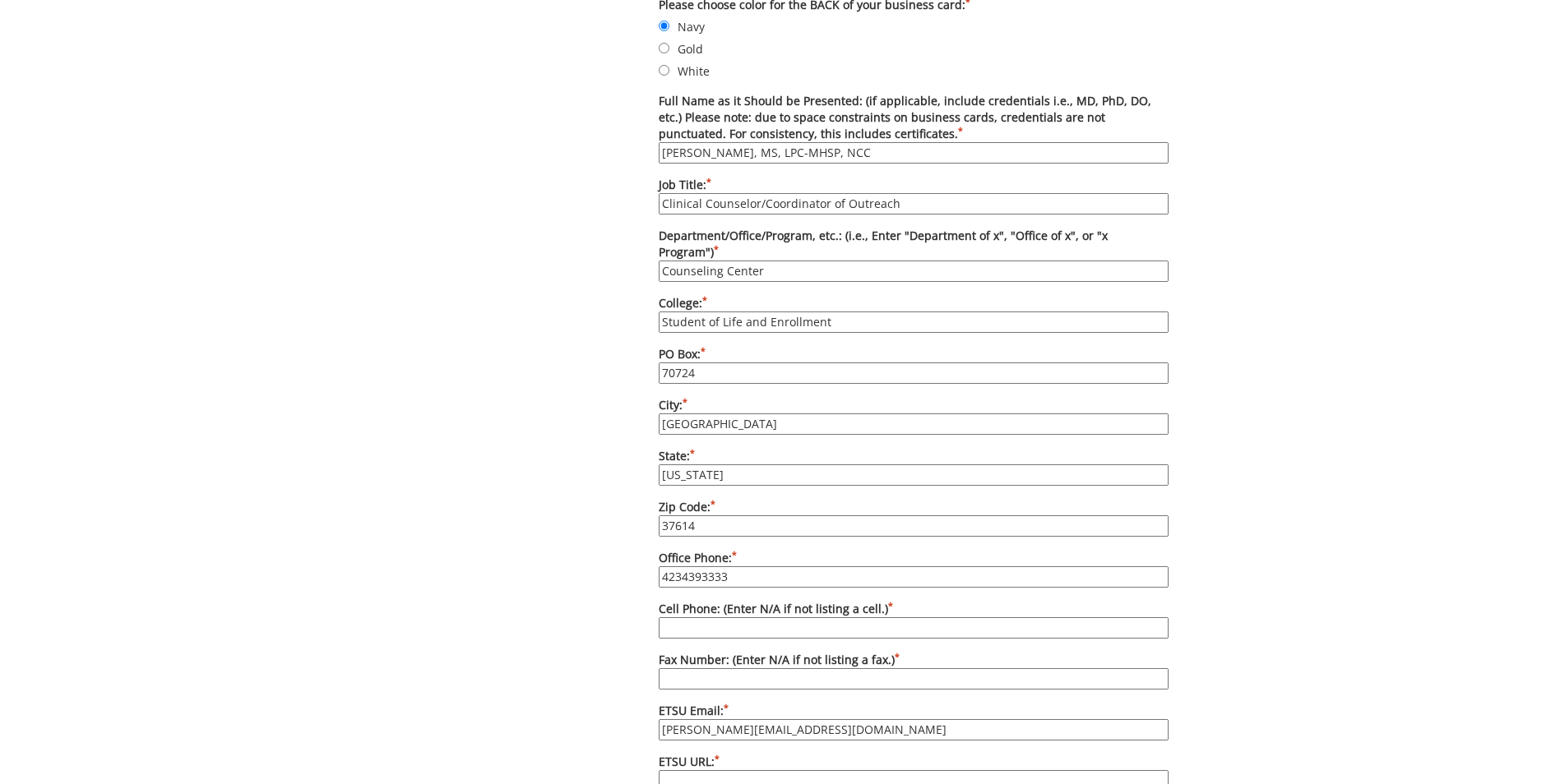
drag, startPoint x: 816, startPoint y: 711, endPoint x: 616, endPoint y: 713, distance: 200.0
click at [616, 713] on div "Some kind of message here. New Project Product Type Entity Specification Order …" at bounding box center [780, 303] width 802 height 1908
type input "hudginssmith@etsu.edu"
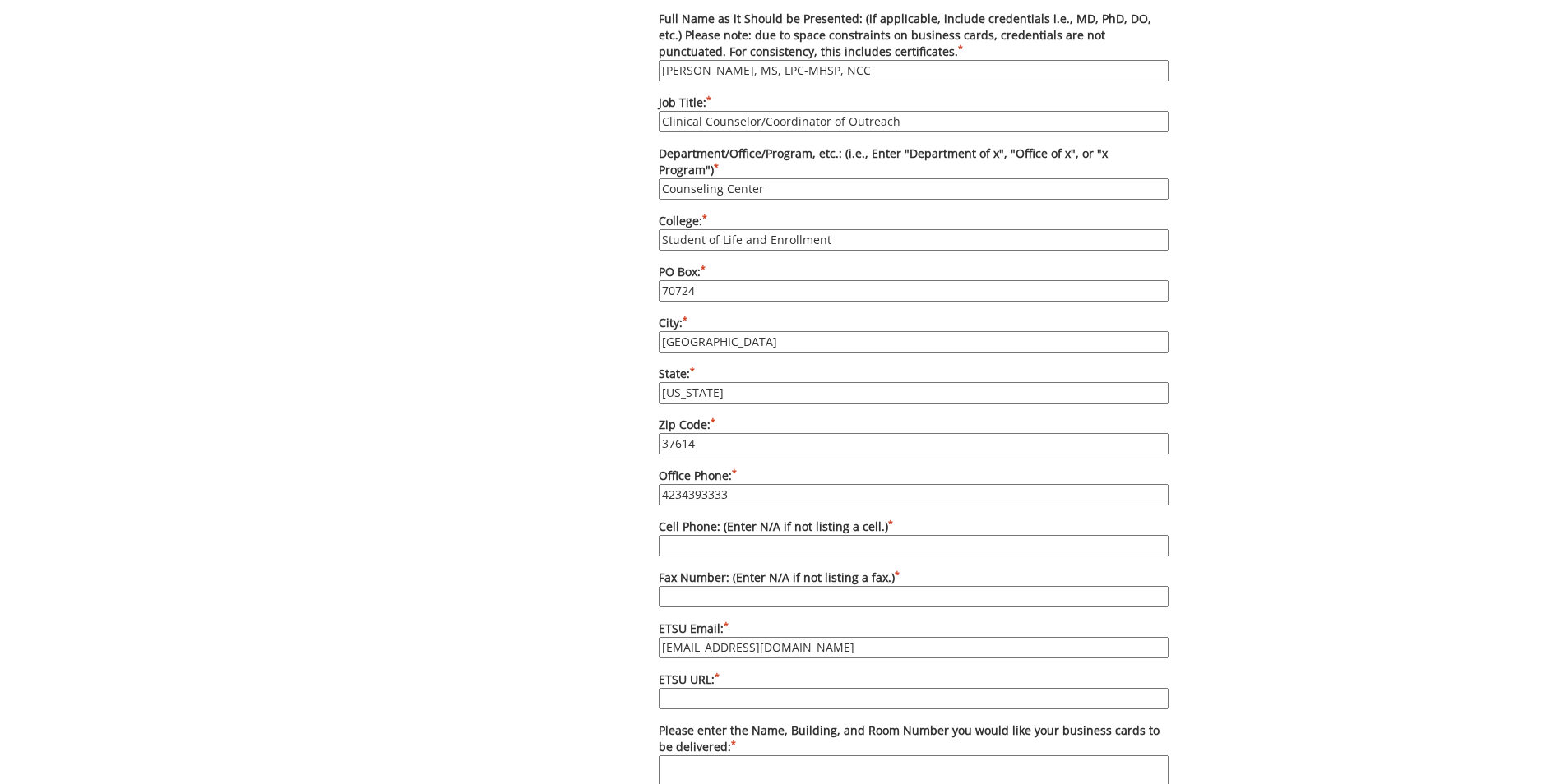
click at [694, 688] on input "ETSU URL: *" at bounding box center [913, 698] width 510 height 21
paste input "https://www.etsu.edu/students/counseling/"
type input "https://www.etsu.edu/students/counseling/"
click at [765, 586] on input "Fax Number: (Enter N/A if not listing a fax.) *" at bounding box center [913, 597] width 510 height 21
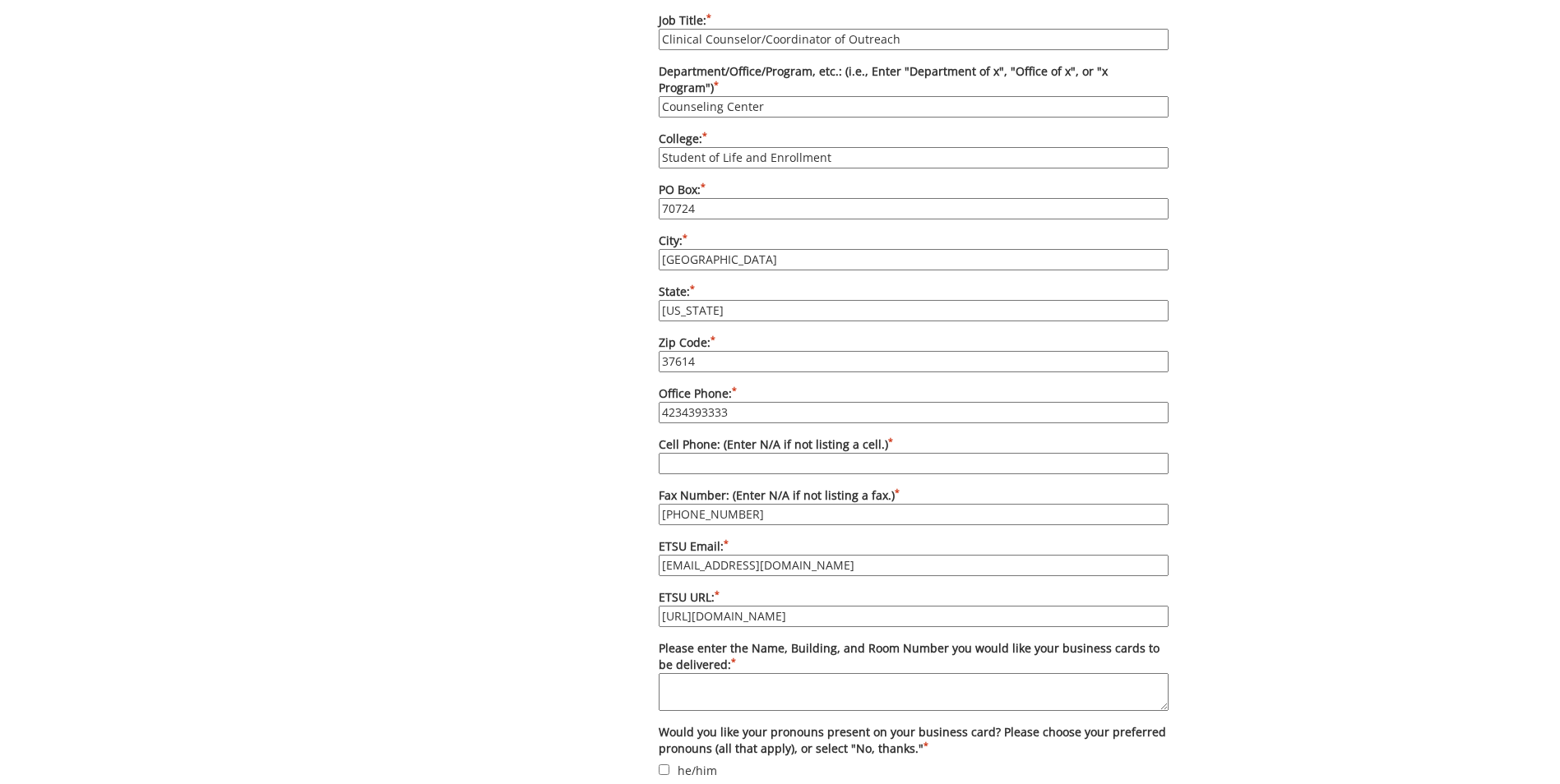
scroll to position [1068, 0]
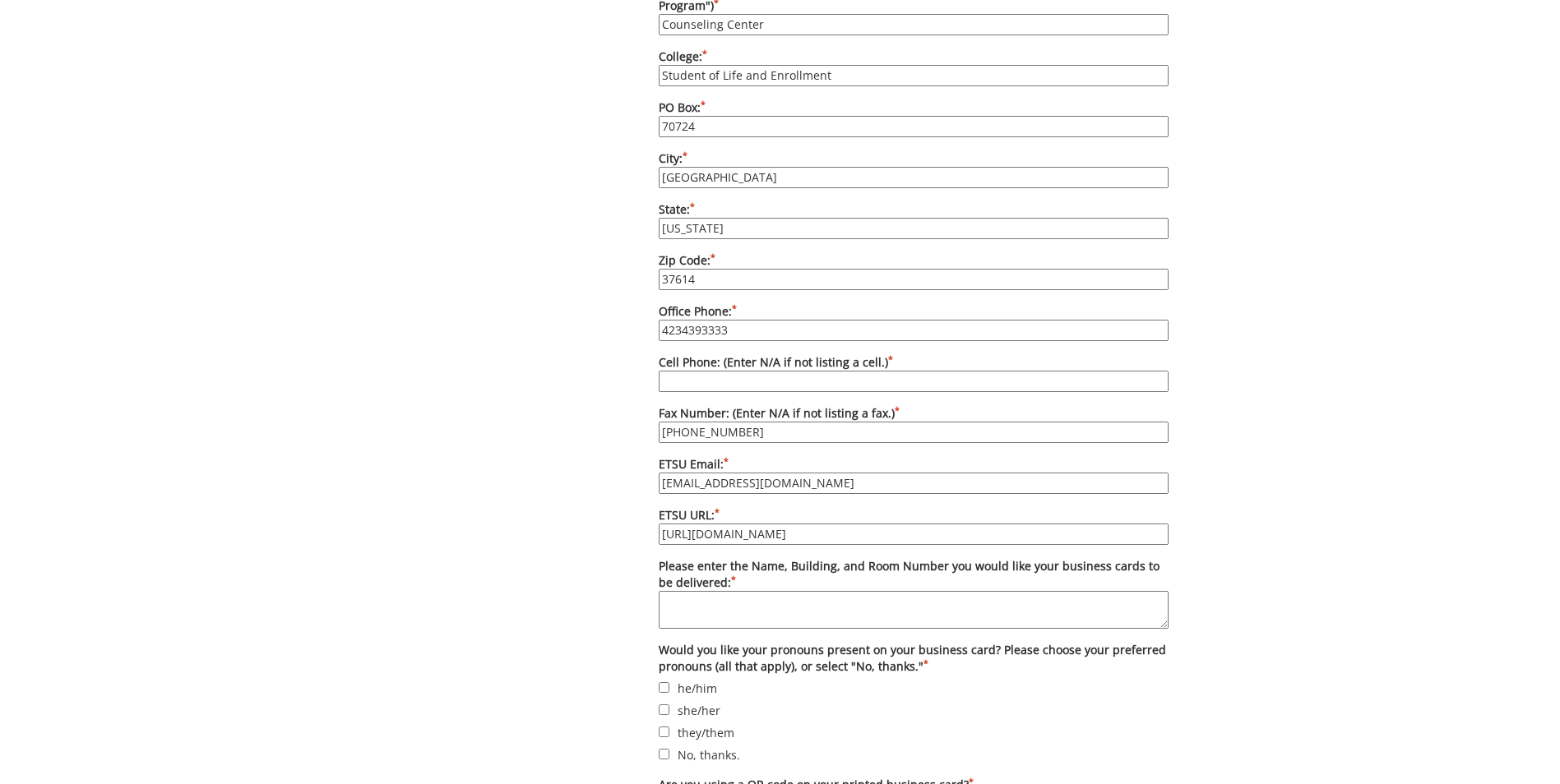
type input "[PHONE_NUMBER]"
click at [719, 591] on textarea "Please enter the Name, Building, and Room Number you would like your business c…" at bounding box center [913, 610] width 510 height 38
click at [664, 726] on input "they/them" at bounding box center [663, 731] width 10 height 10
checkbox input "true"
click at [712, 591] on textarea "Please enter the Name, Building, and Room Number you would like your business c…" at bounding box center [913, 610] width 510 height 38
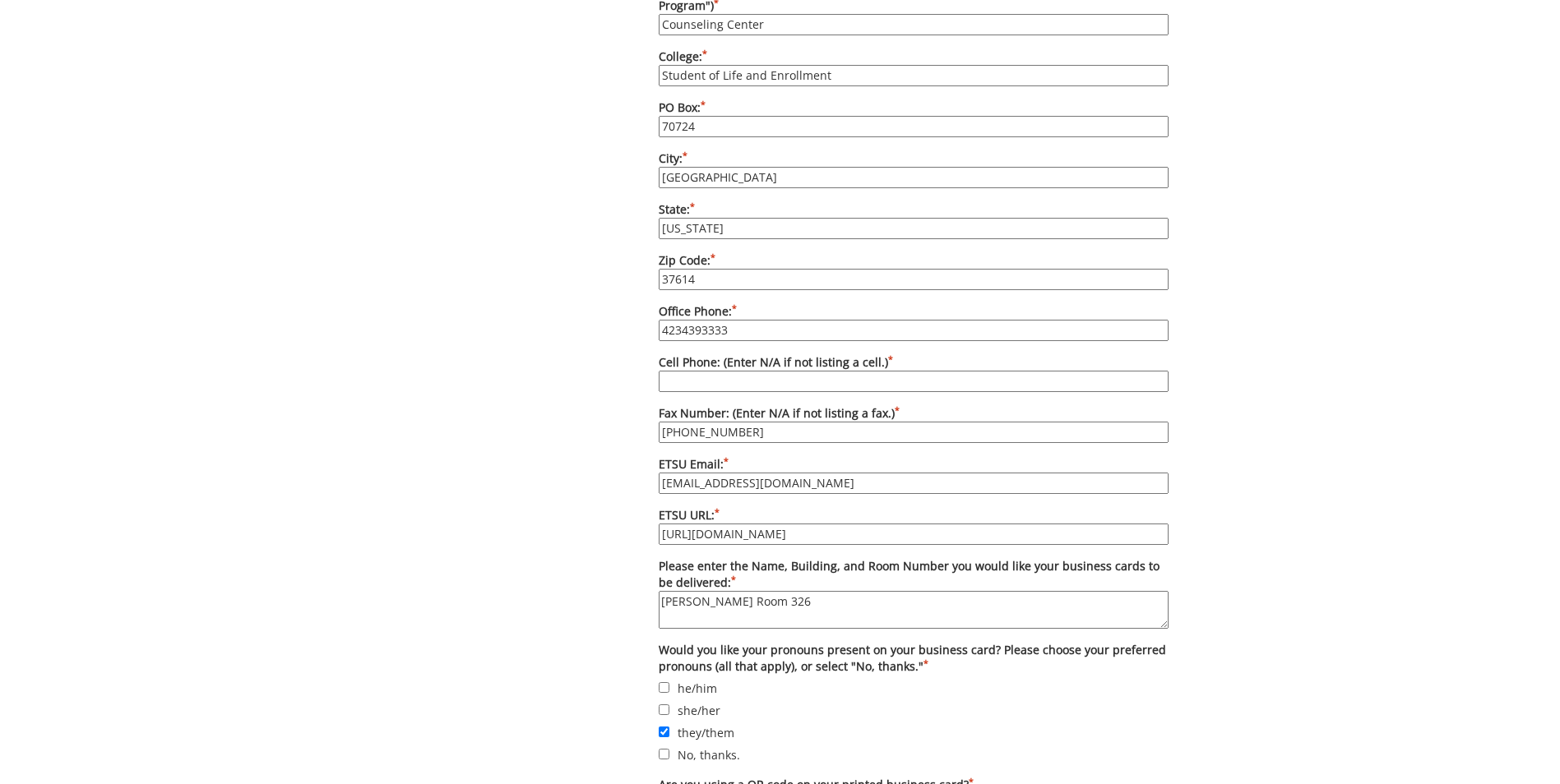
scroll to position [1233, 0]
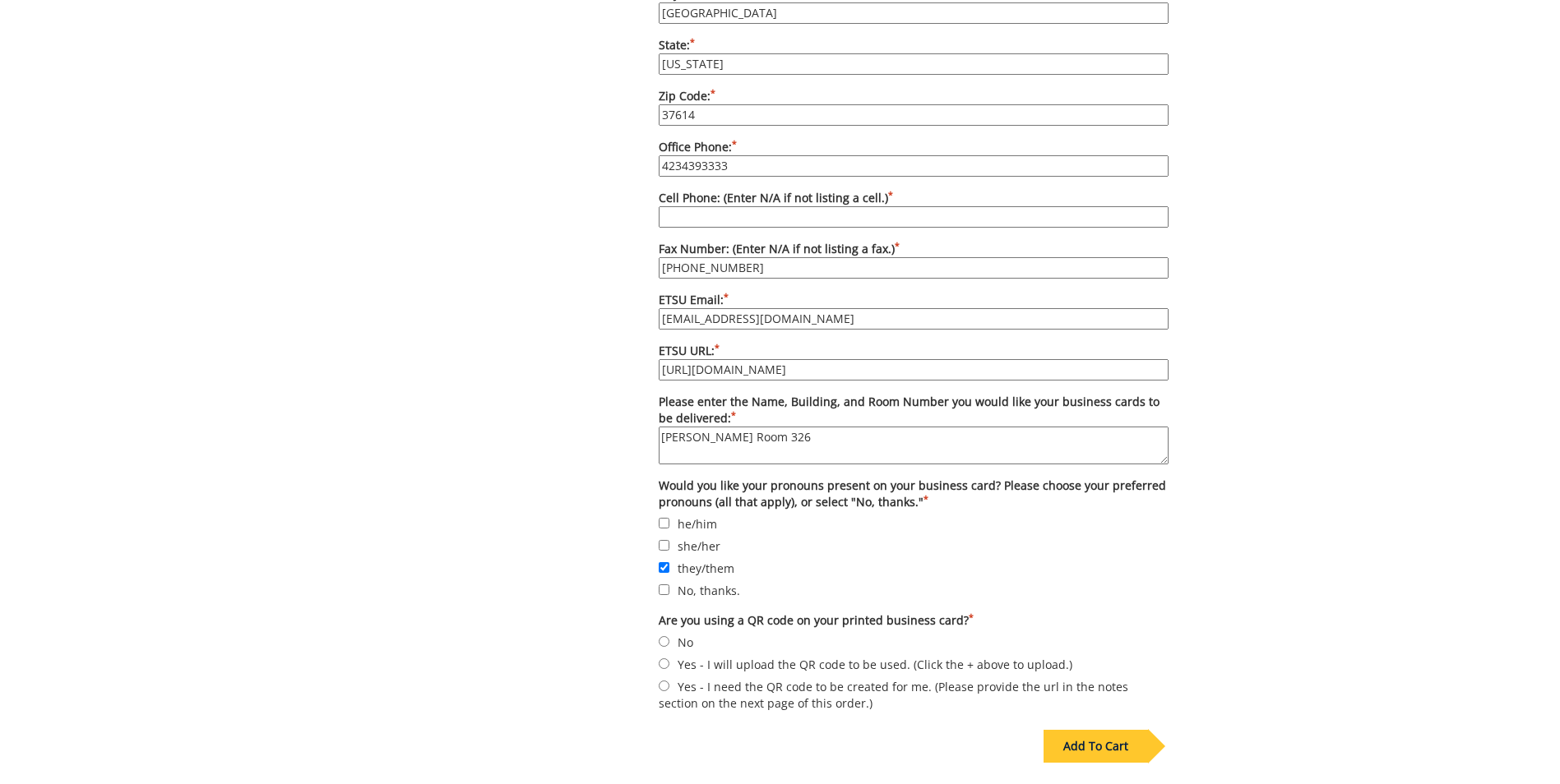
type textarea "[PERSON_NAME] Room 326"
click at [663, 636] on input "No" at bounding box center [663, 640] width 10 height 10
radio input "true"
click at [719, 206] on input "Cell Phone: (Enter N/A if not listing a cell.) *" at bounding box center [913, 216] width 510 height 21
type input "n"
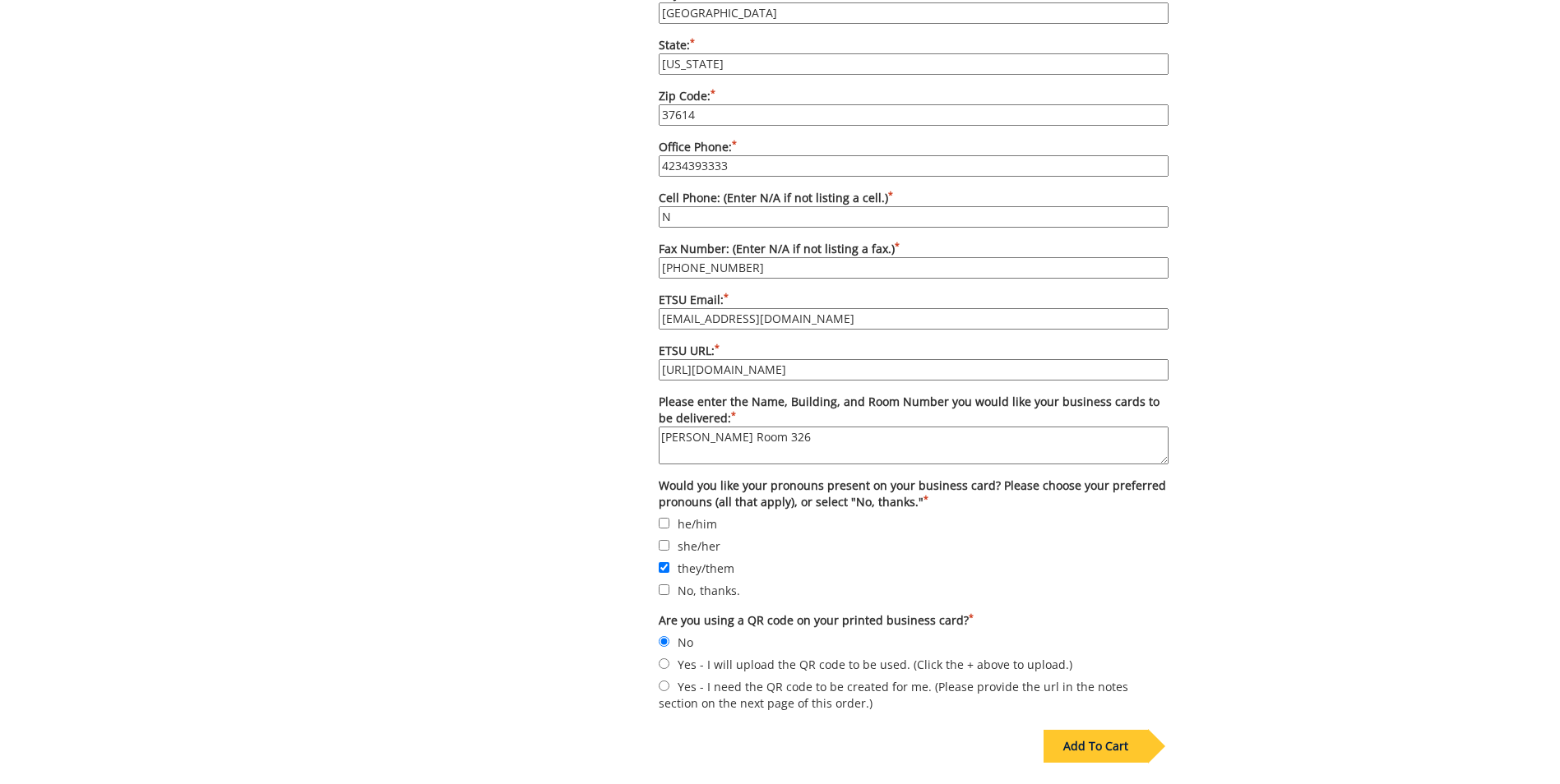
type input "N/A"
click at [1102, 730] on div "Add To Cart" at bounding box center [1096, 746] width 104 height 33
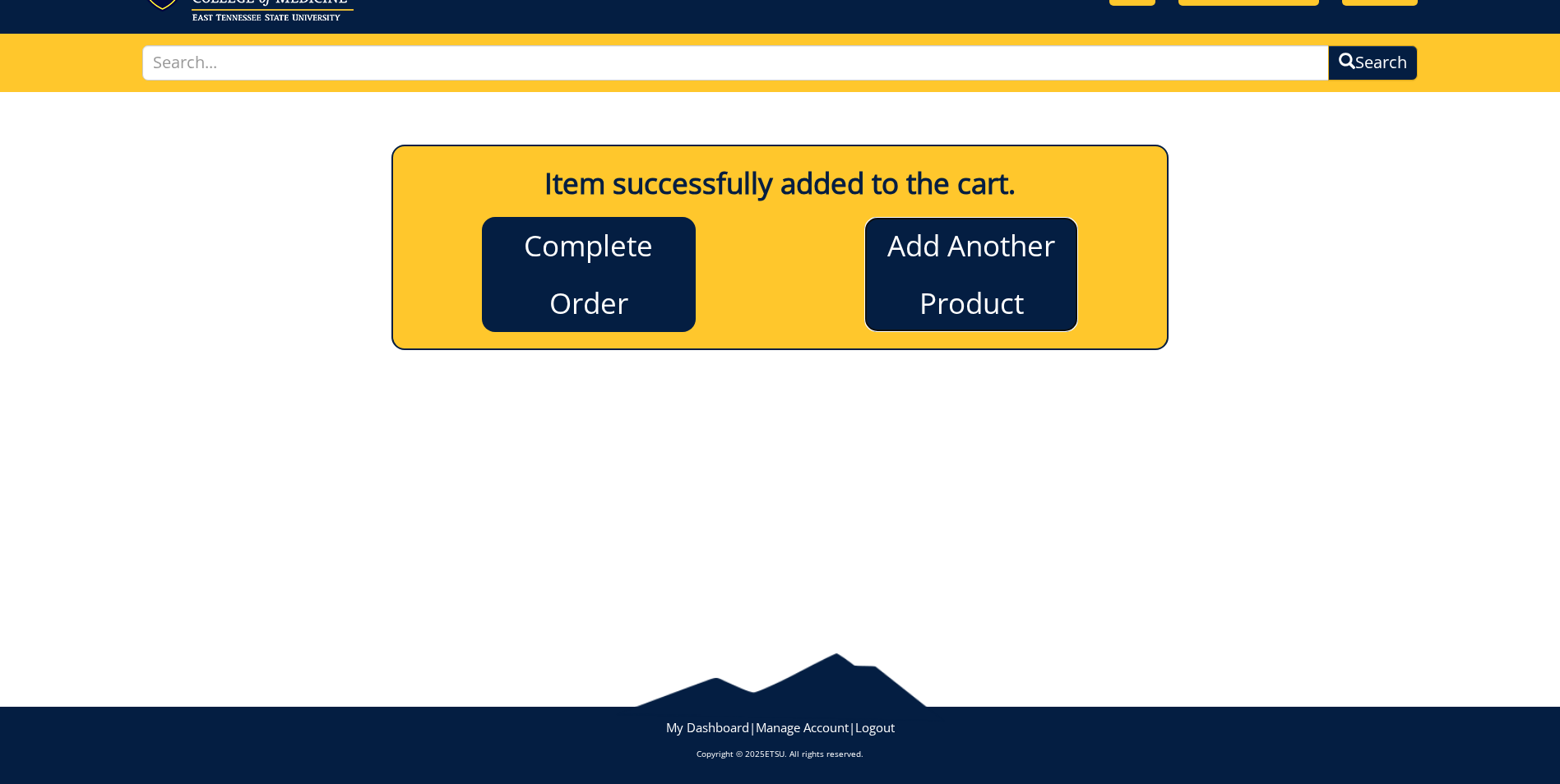
click at [964, 268] on link "Add Another Product" at bounding box center [971, 274] width 214 height 115
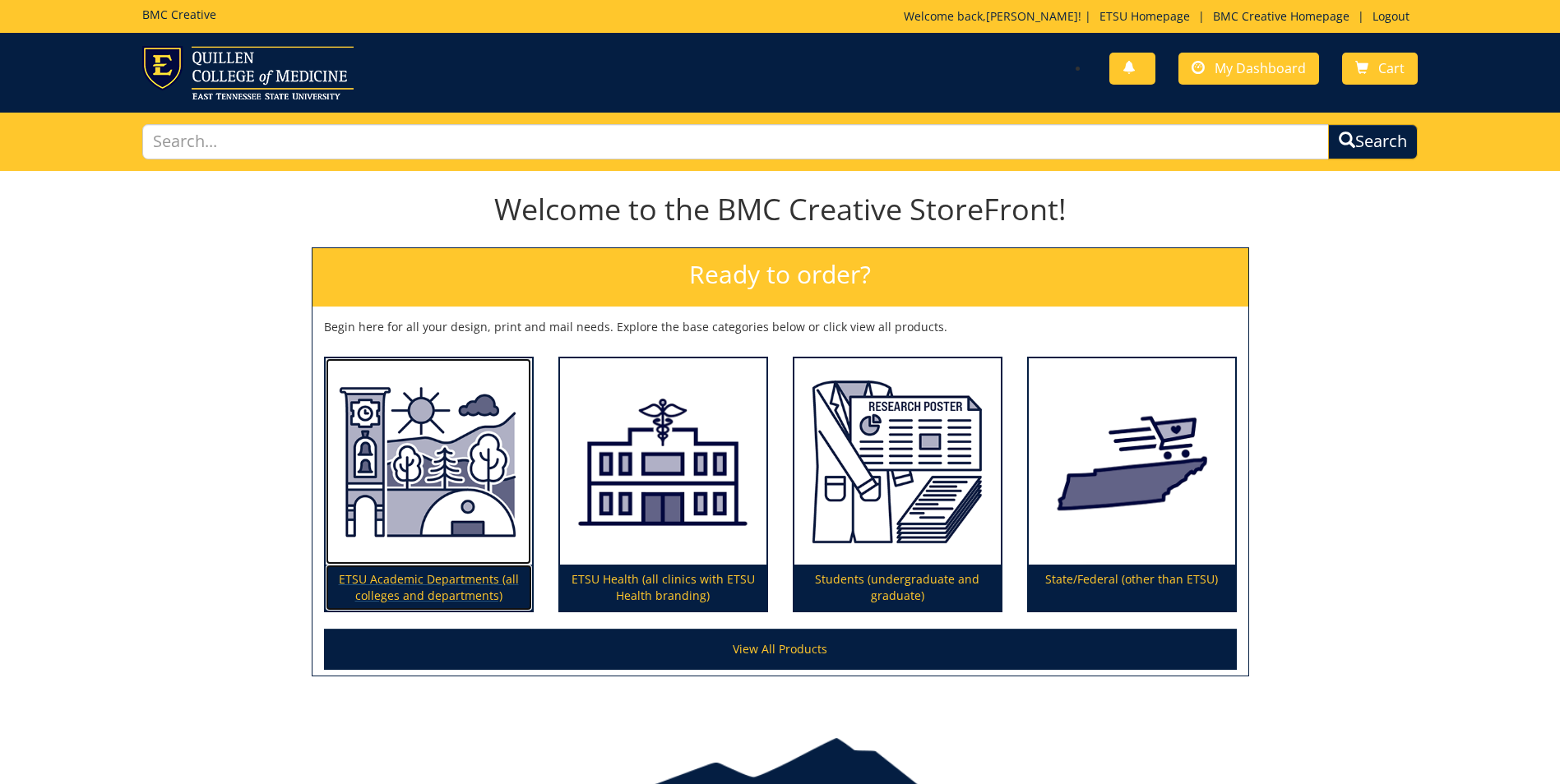
click at [447, 582] on p "ETSU Academic Departments (all colleges and departments)" at bounding box center [428, 587] width 206 height 46
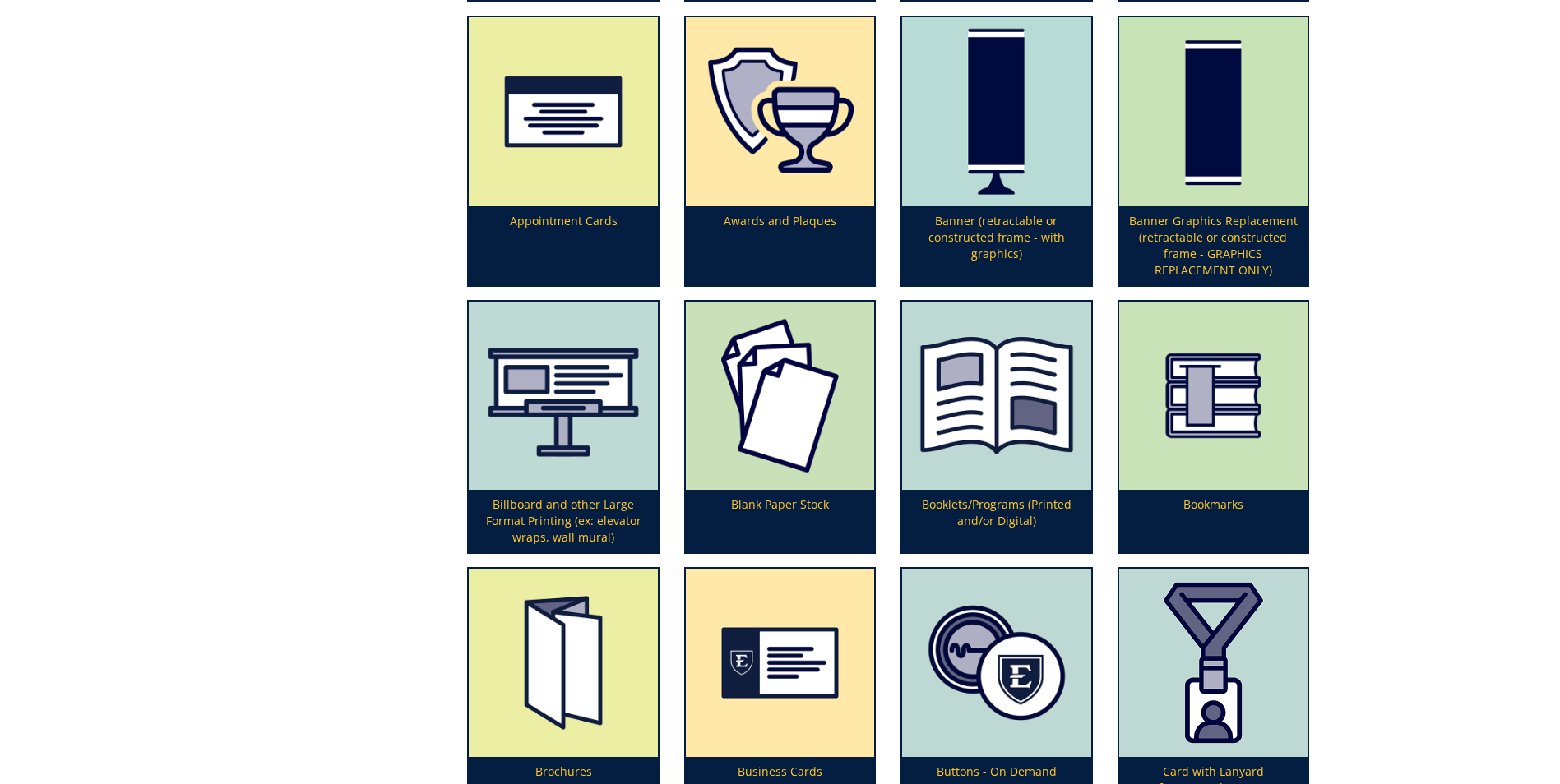
scroll to position [657, 0]
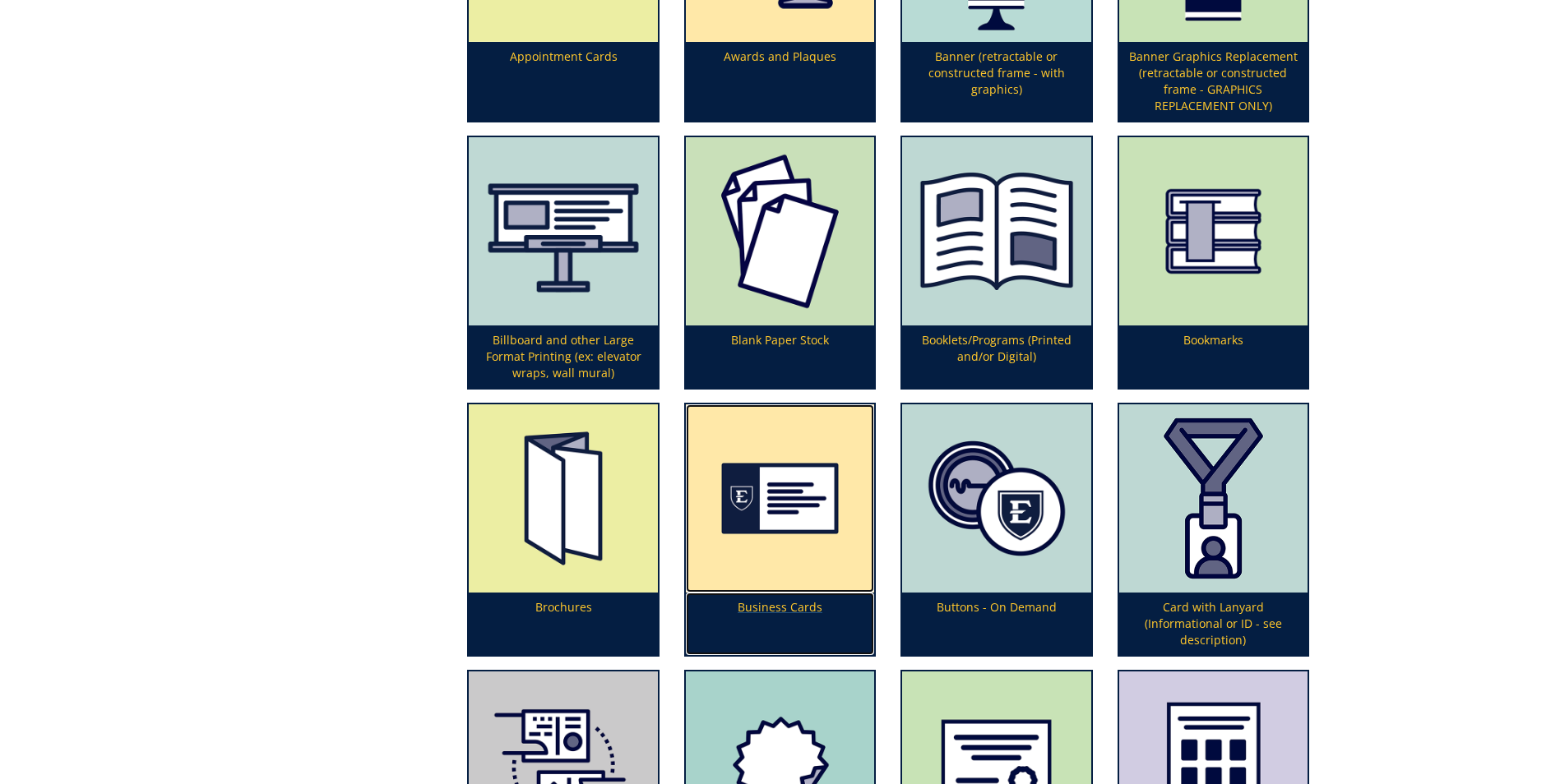
click at [772, 606] on p "Business Cards" at bounding box center [780, 624] width 188 height 62
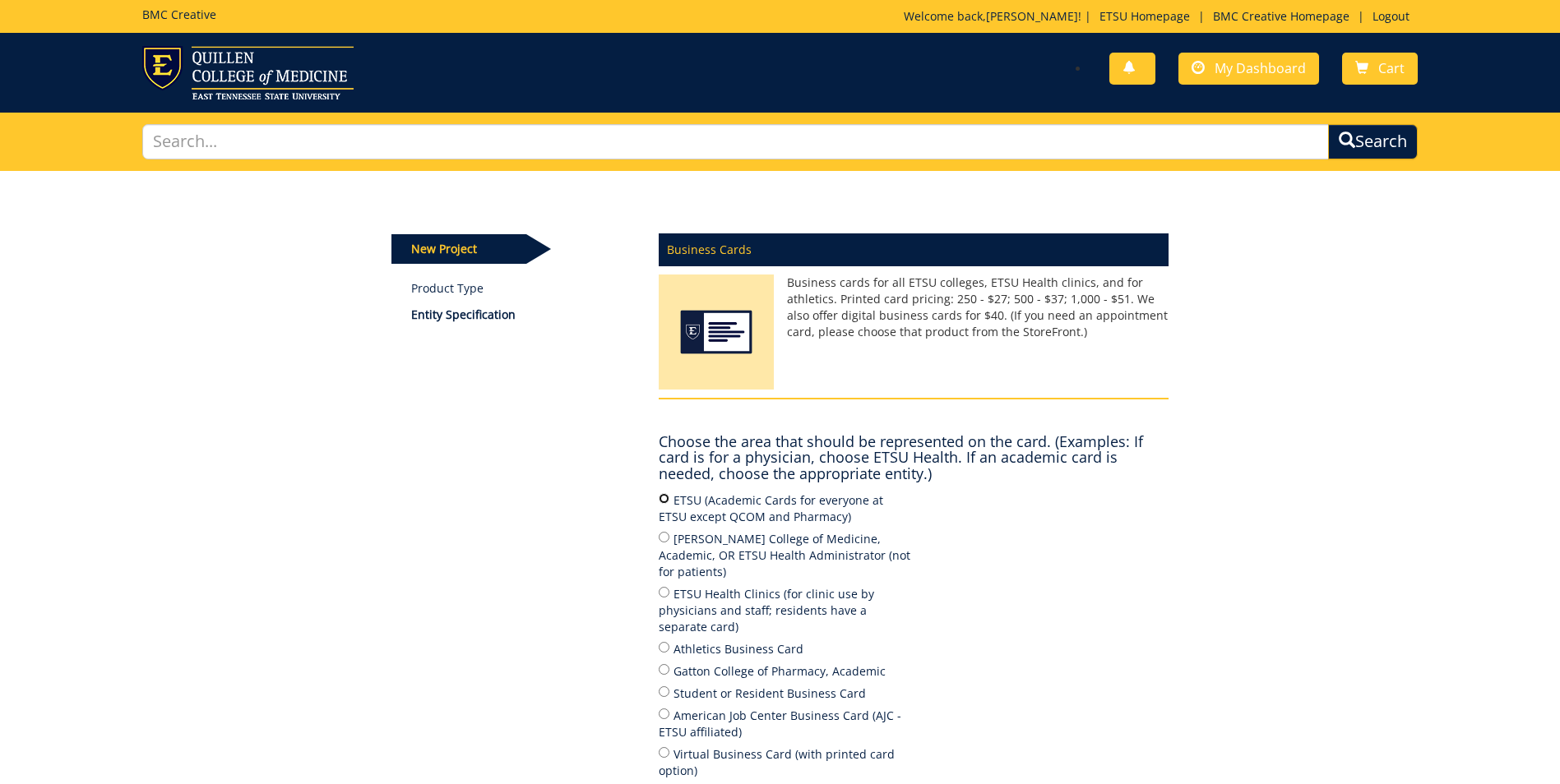
click at [664, 496] on input "ETSU (Academic Cards for everyone at ETSU except QCOM and Pharmacy)" at bounding box center [663, 498] width 10 height 10
radio input "true"
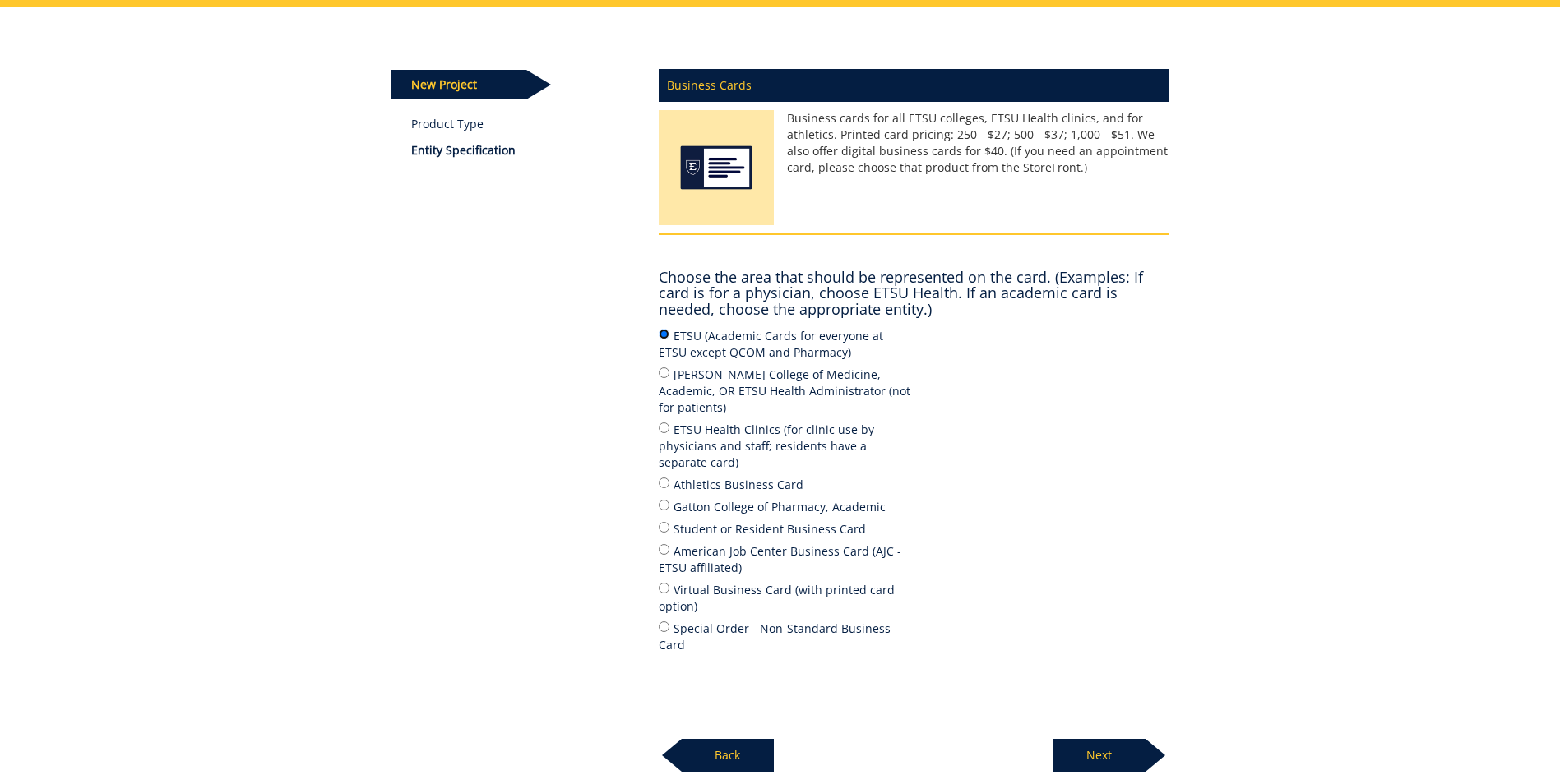
scroll to position [279, 0]
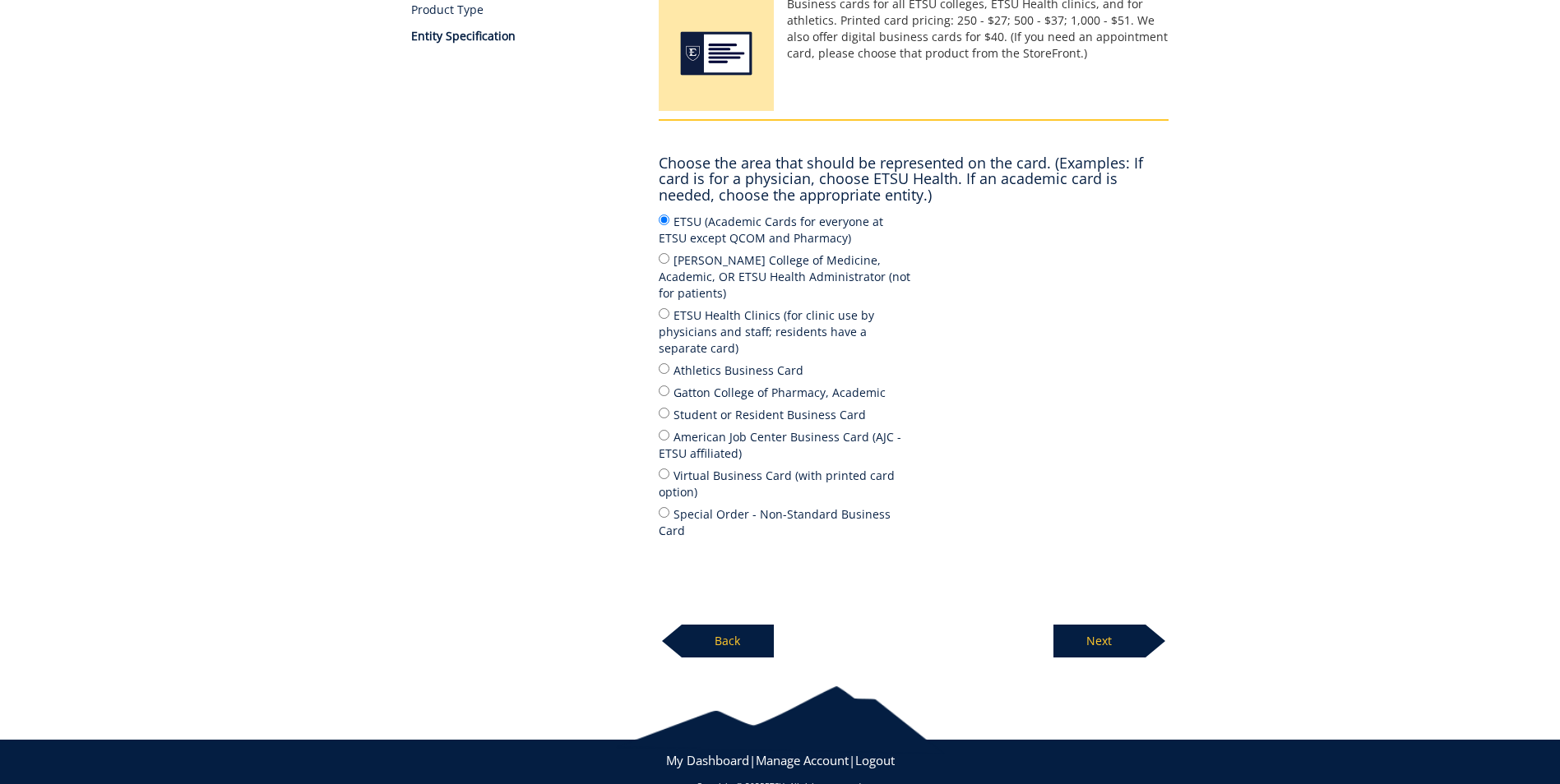
click at [1116, 625] on p "Next" at bounding box center [1099, 640] width 92 height 33
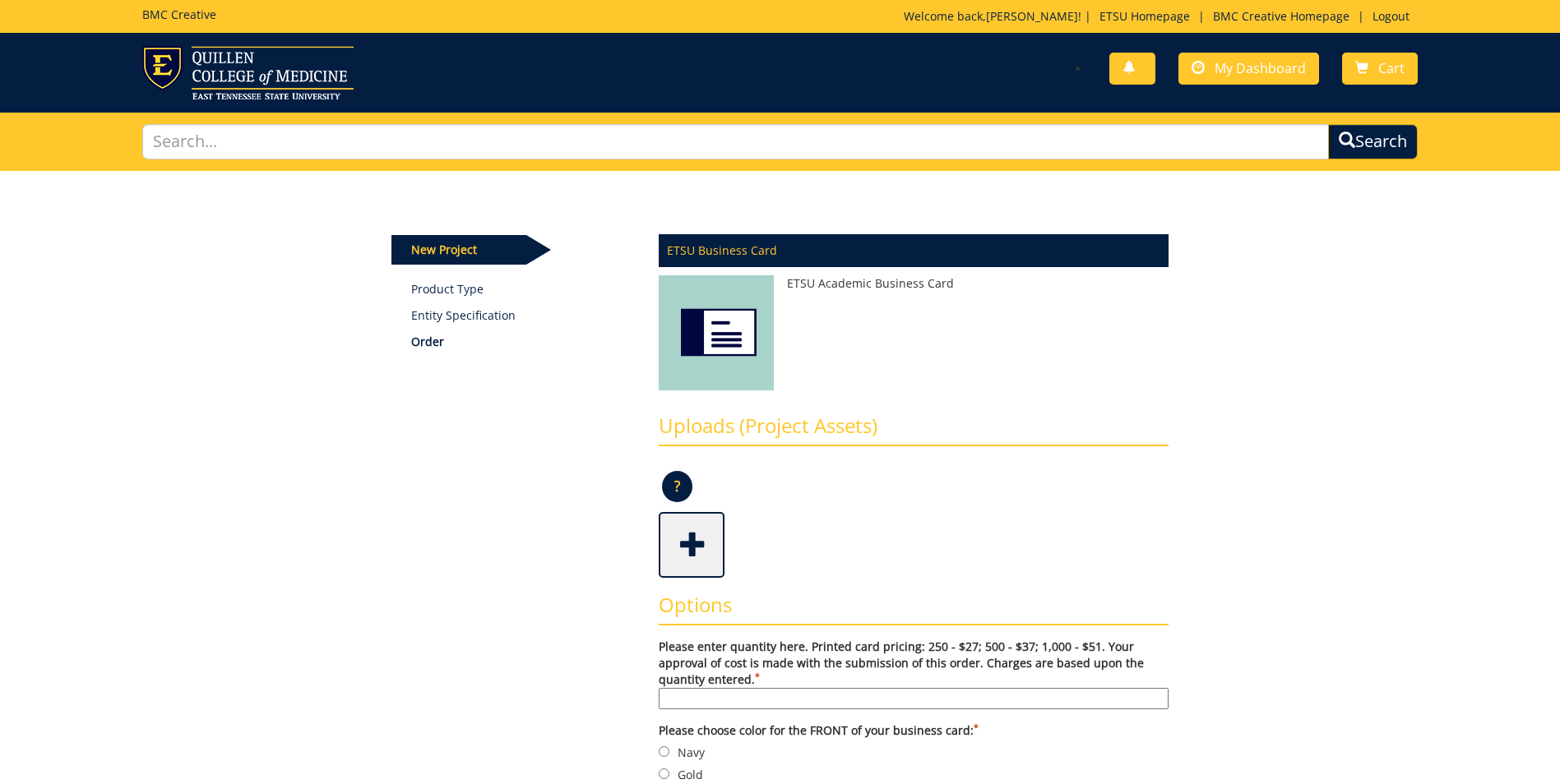
click at [677, 692] on input "Please enter quantity here. Printed card pricing: 250 - $27; 500 - $37; 1,000 -…" at bounding box center [913, 698] width 510 height 21
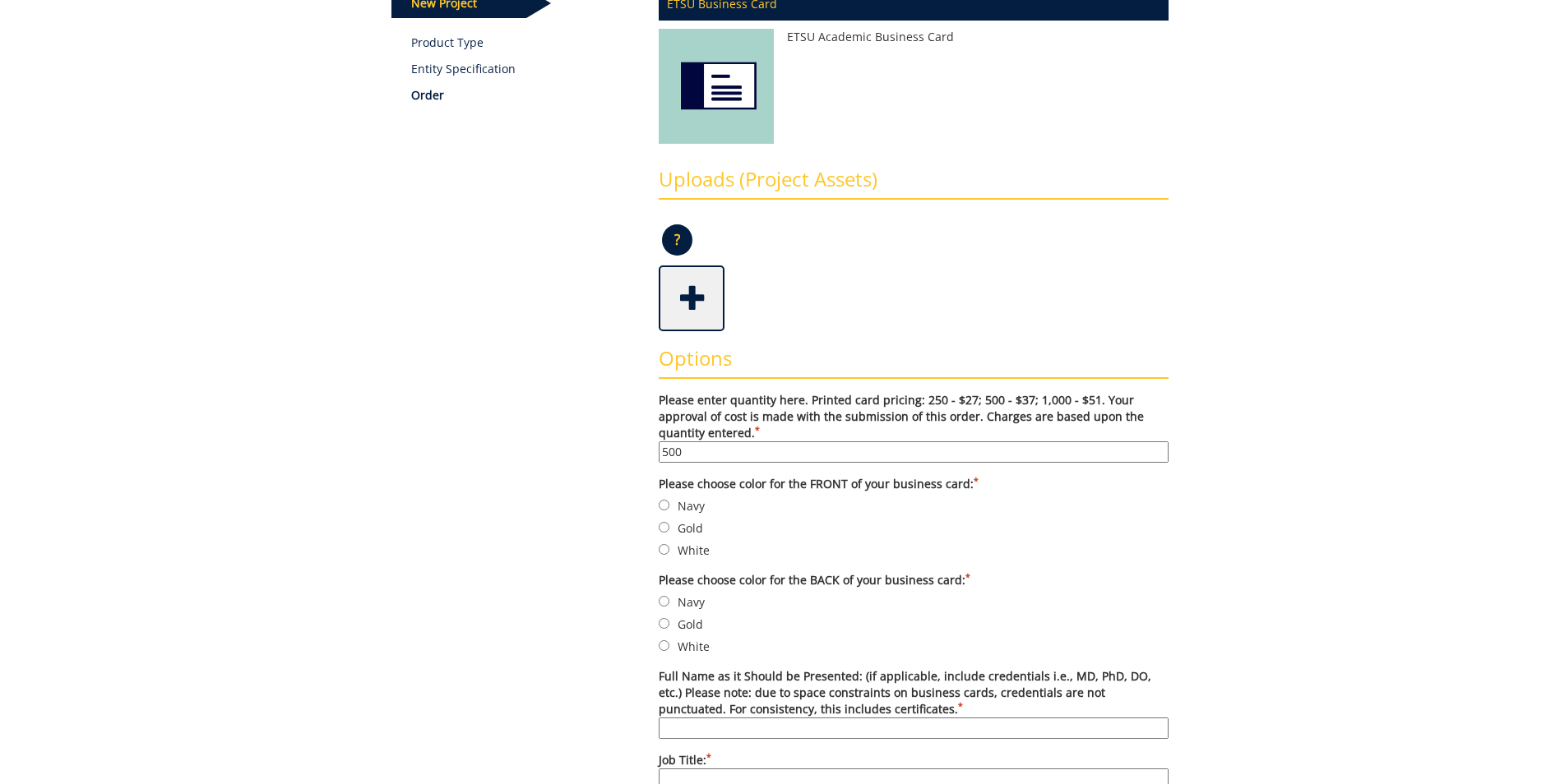
type input "500"
click at [664, 504] on input "Navy" at bounding box center [663, 504] width 10 height 10
radio input "true"
click at [663, 623] on input "Gold" at bounding box center [663, 623] width 10 height 10
radio input "true"
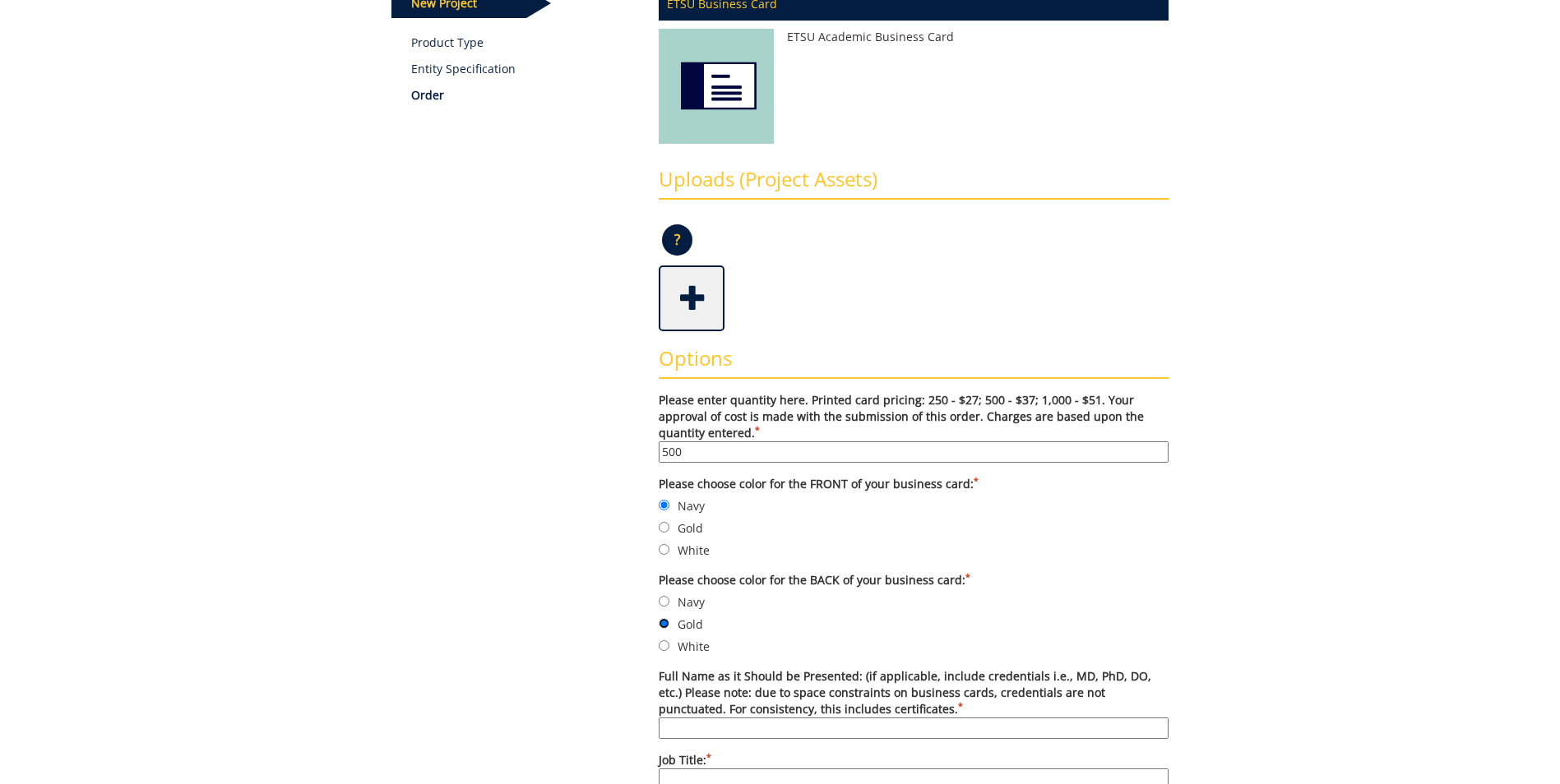
scroll to position [329, 0]
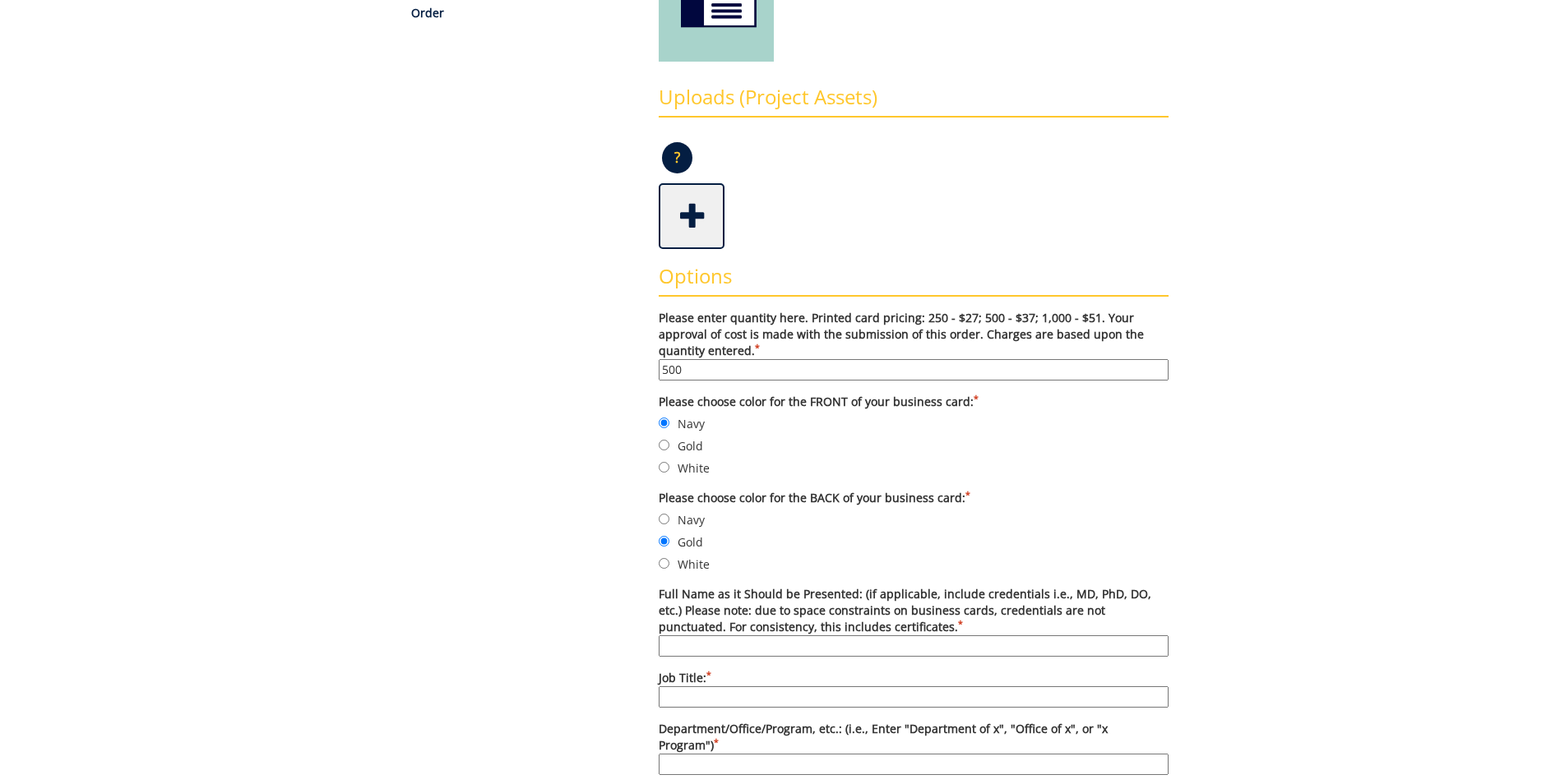
click at [744, 643] on input "Full Name as it Should be Presented: (if applicable, include credentials i.e., …" at bounding box center [913, 646] width 510 height 21
type input "Kevin Smith, PhD, LMFT"
click at [681, 694] on input "Job Title: *" at bounding box center [913, 696] width 510 height 21
type input "Associate Clinical Director"
click at [698, 754] on input "Department/Office/Program, etc.: (i.e., Enter "Department of x", "Office of x",…" at bounding box center [913, 764] width 510 height 21
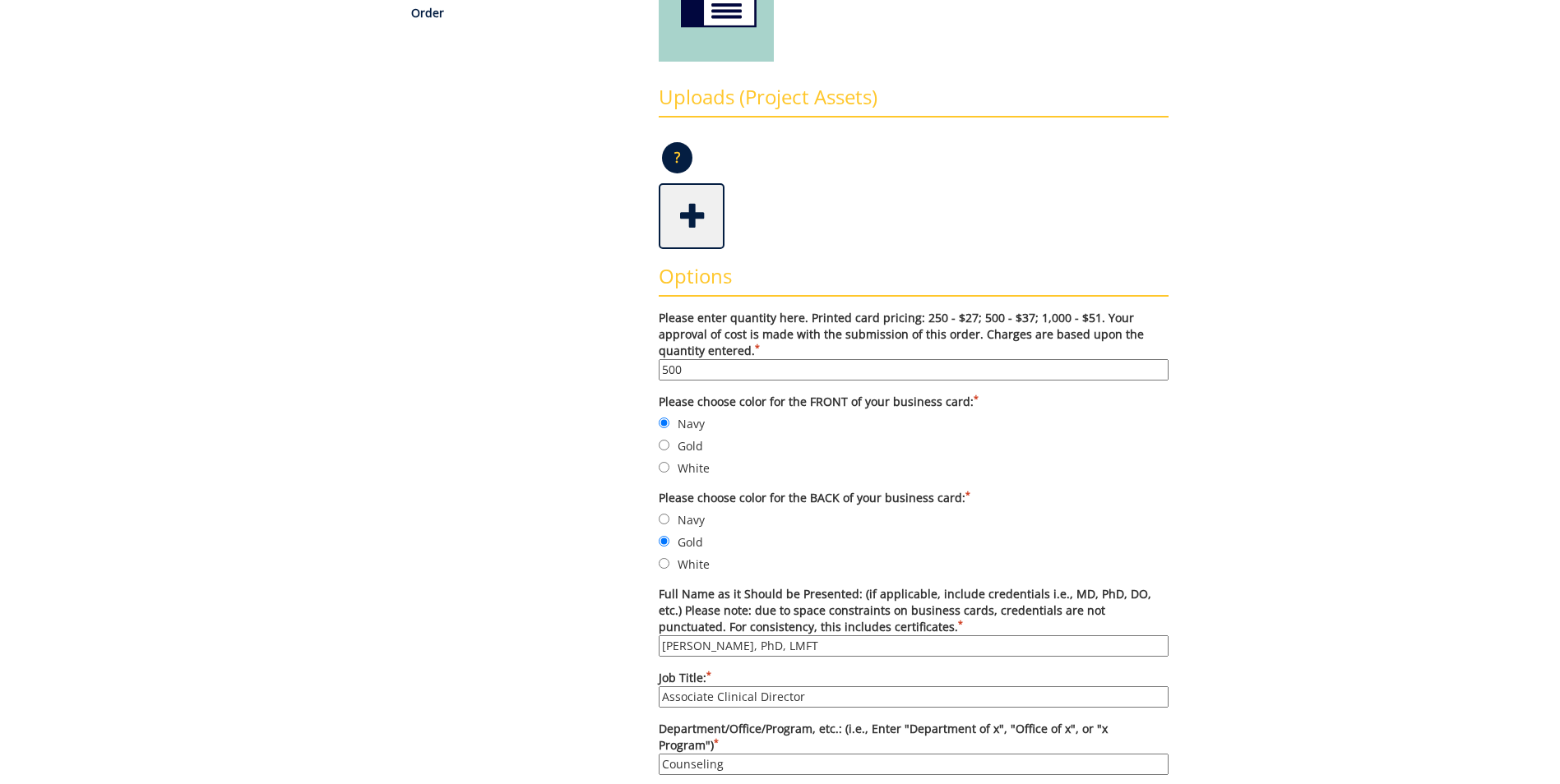
type input "Counseling Center"
type input "Student of Life and Enrollment"
type input "70724"
type input "Johnson City"
type input "Tennessee"
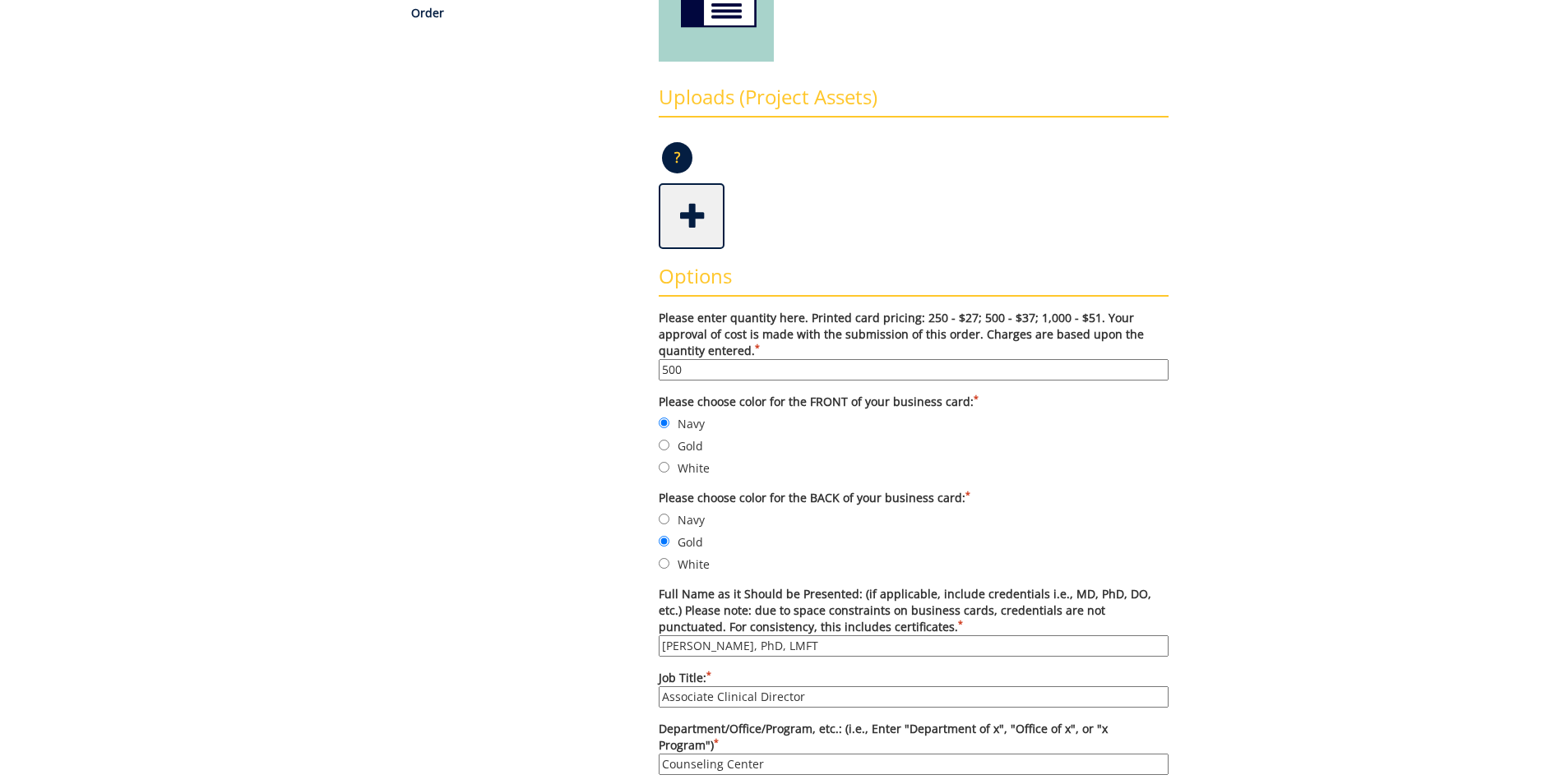
type input "37614"
type input "4234393333"
type input "423-439-8668"
type input "hudginssmith@etsu.edu"
type input "https://www.etsu.edu/students/counseling/"
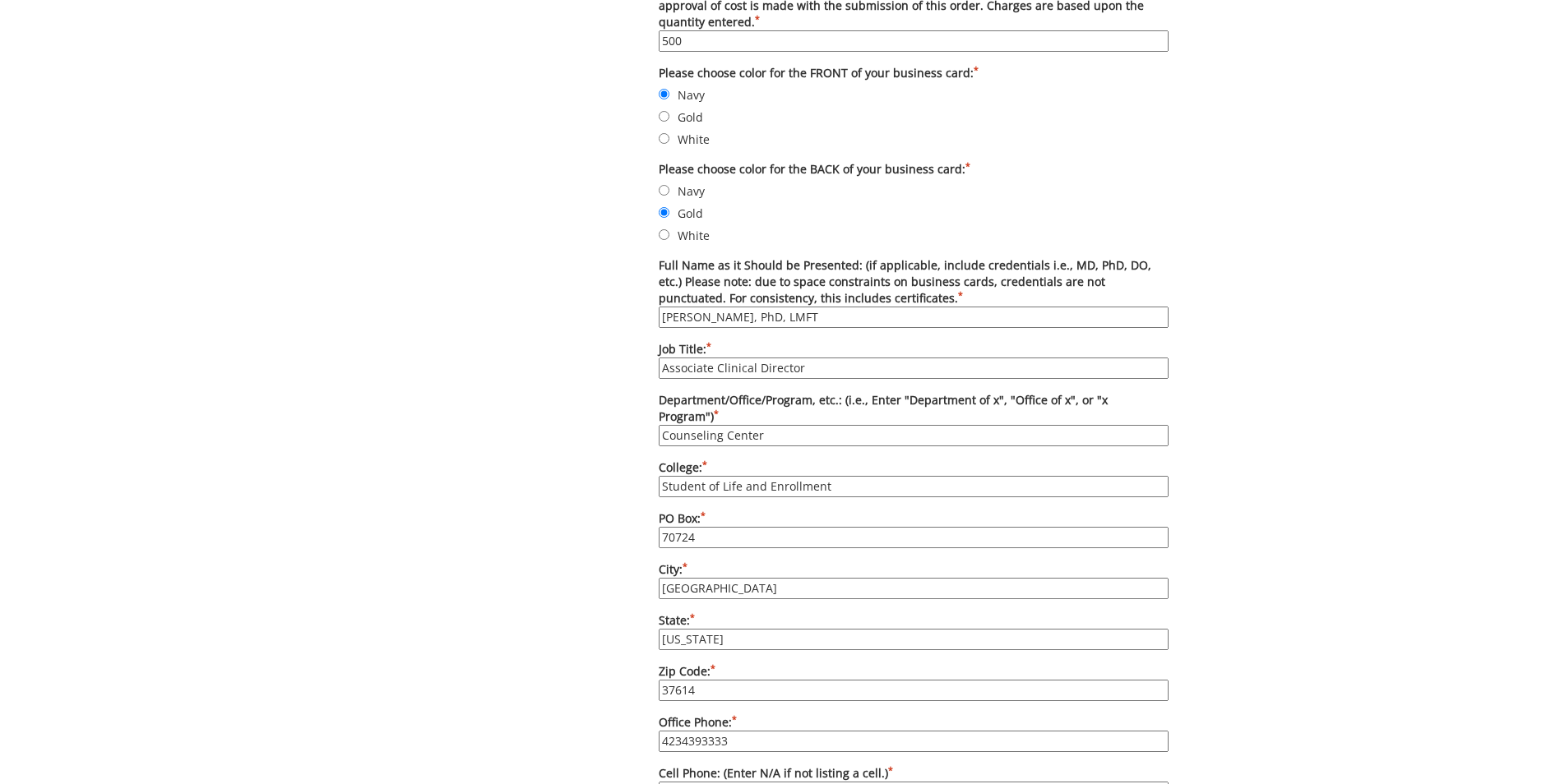
scroll to position [904, 0]
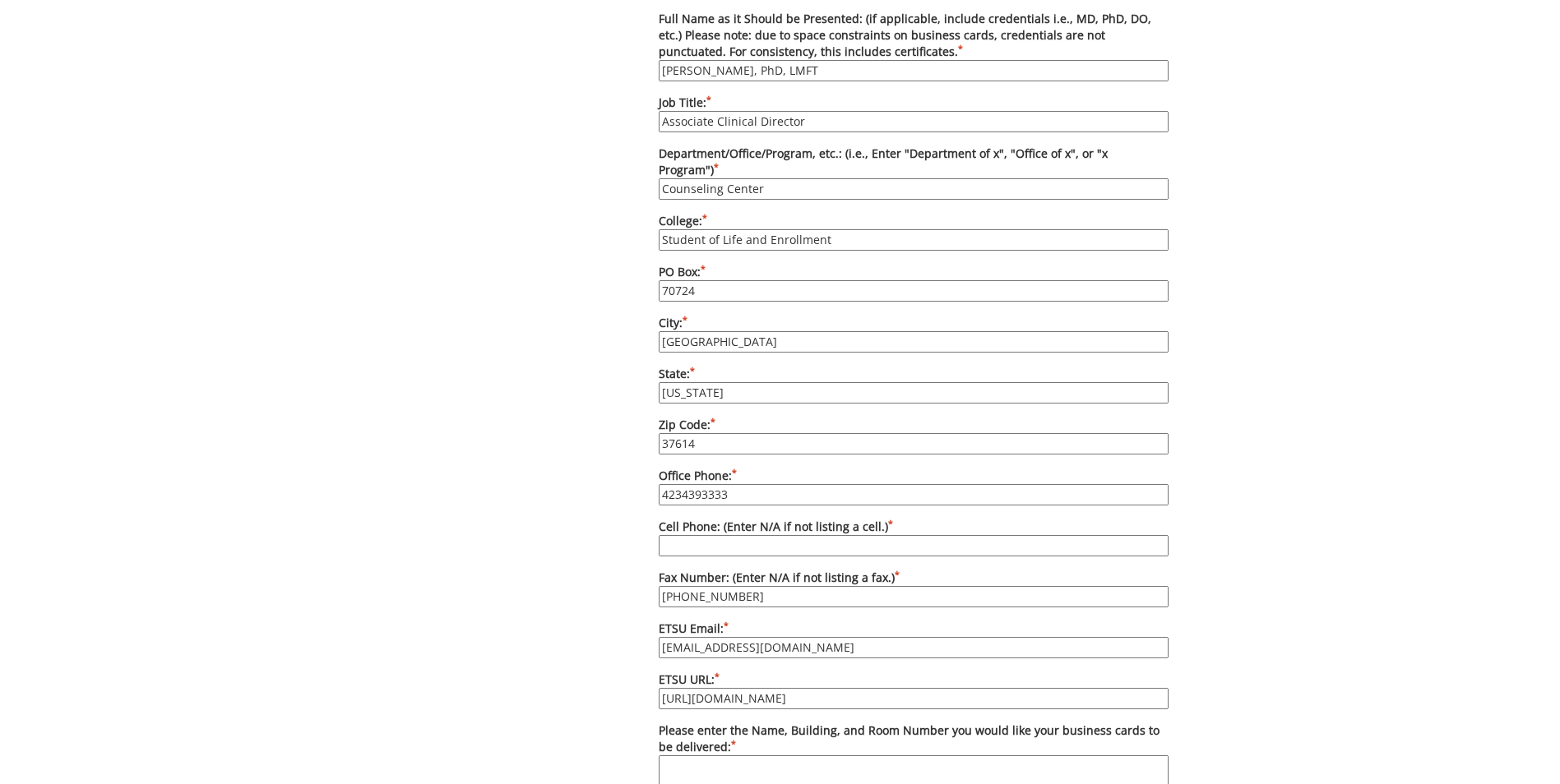
click at [725, 535] on input "Cell Phone: (Enter N/A if not listing a cell.) *" at bounding box center [913, 545] width 510 height 21
type input "N/A"
drag, startPoint x: 806, startPoint y: 629, endPoint x: 622, endPoint y: 632, distance: 184.0
click at [622, 632] on div "Some kind of message here. New Project Product Type Entity Specification Order …" at bounding box center [780, 220] width 802 height 1908
type input "smithkm18@etsu.edu"
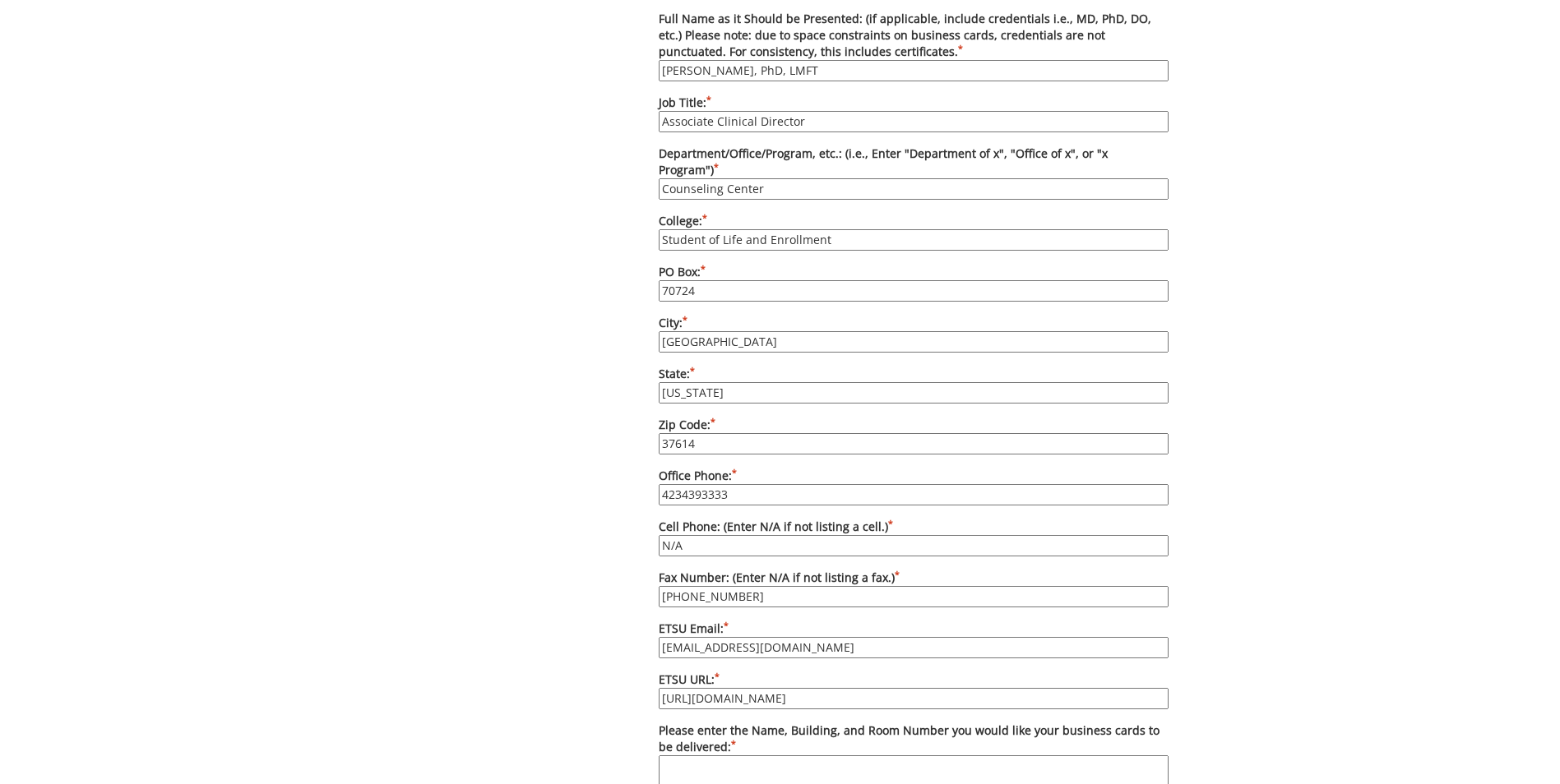
scroll to position [986, 0]
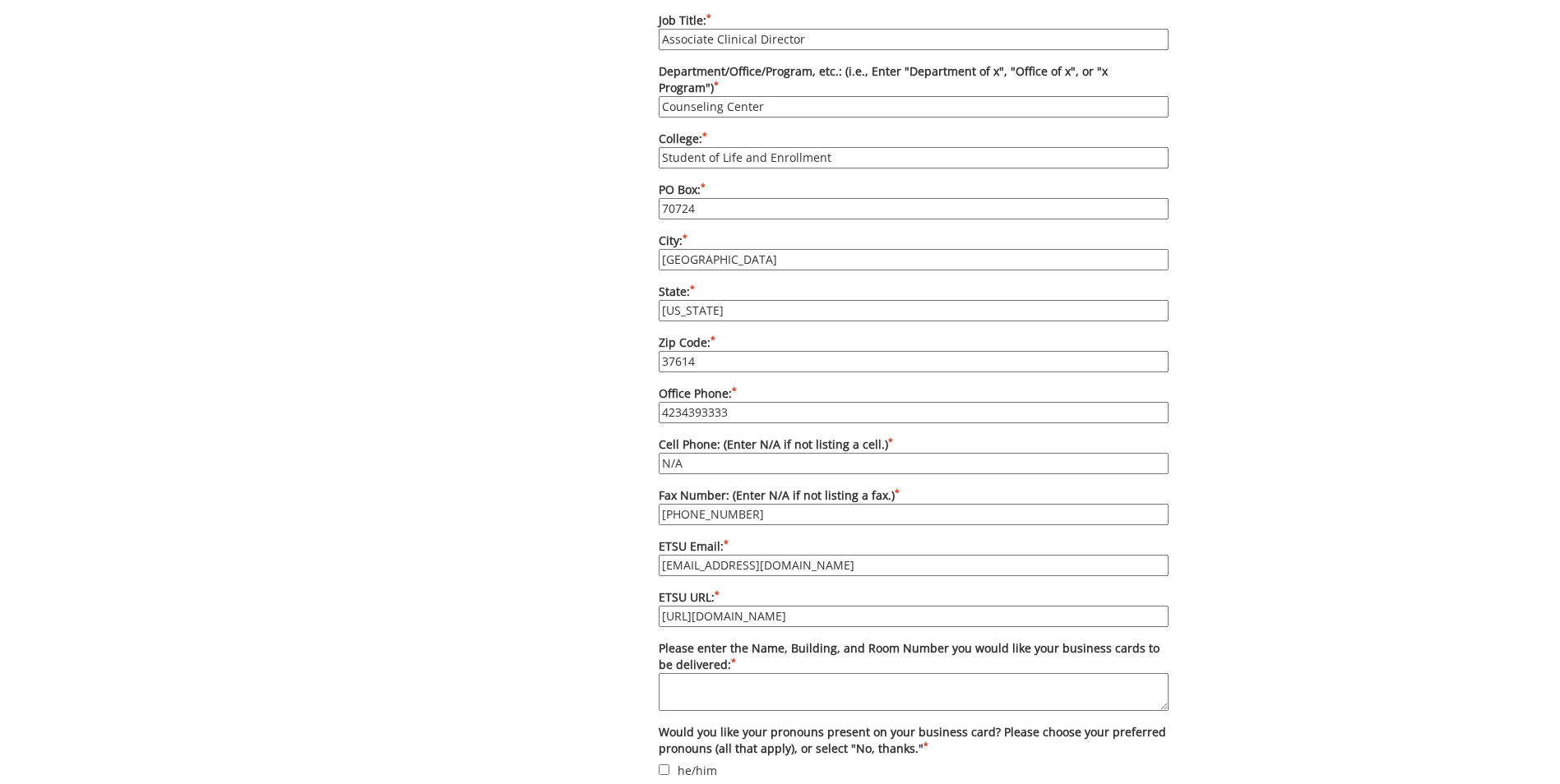
click at [807, 676] on textarea "Please enter the Name, Building, and Room Number you would like your business c…" at bounding box center [913, 692] width 510 height 38
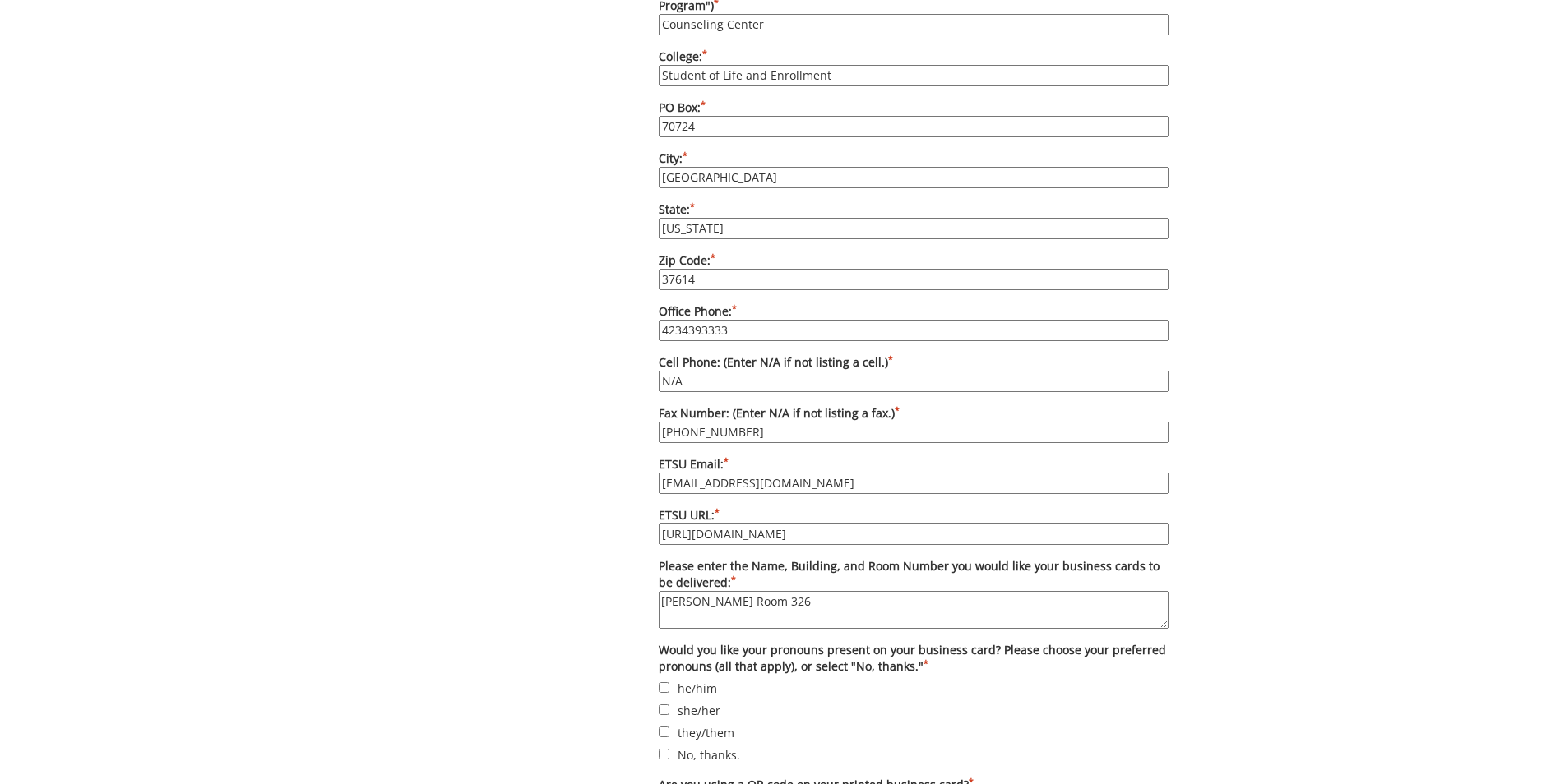
type textarea "Culp Room 326"
click at [665, 682] on input "he/him" at bounding box center [663, 687] width 10 height 10
checkbox input "true"
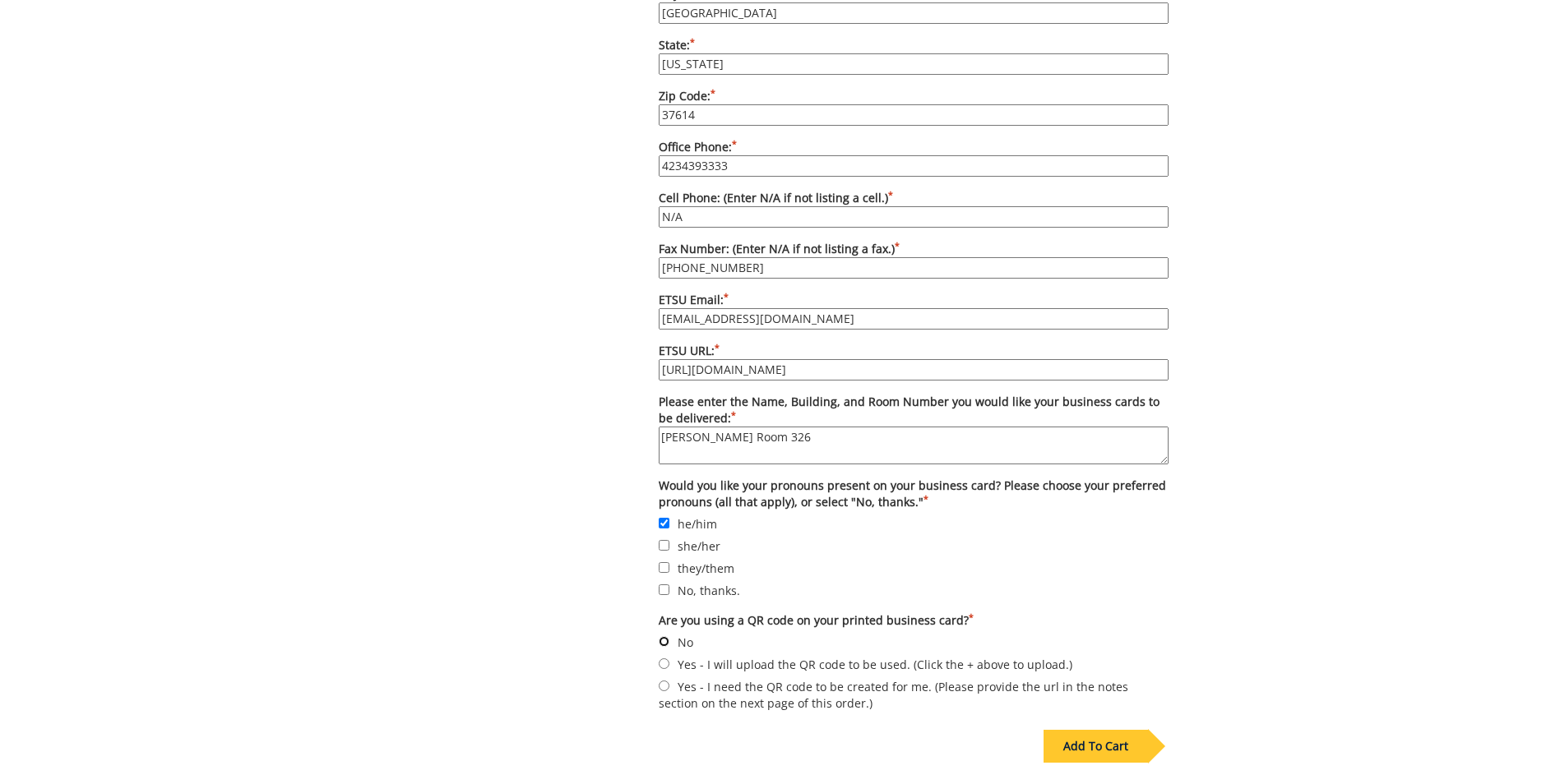
click at [663, 636] on input "No" at bounding box center [663, 640] width 10 height 10
radio input "true"
click at [1104, 730] on div "Add To Cart" at bounding box center [1096, 746] width 104 height 33
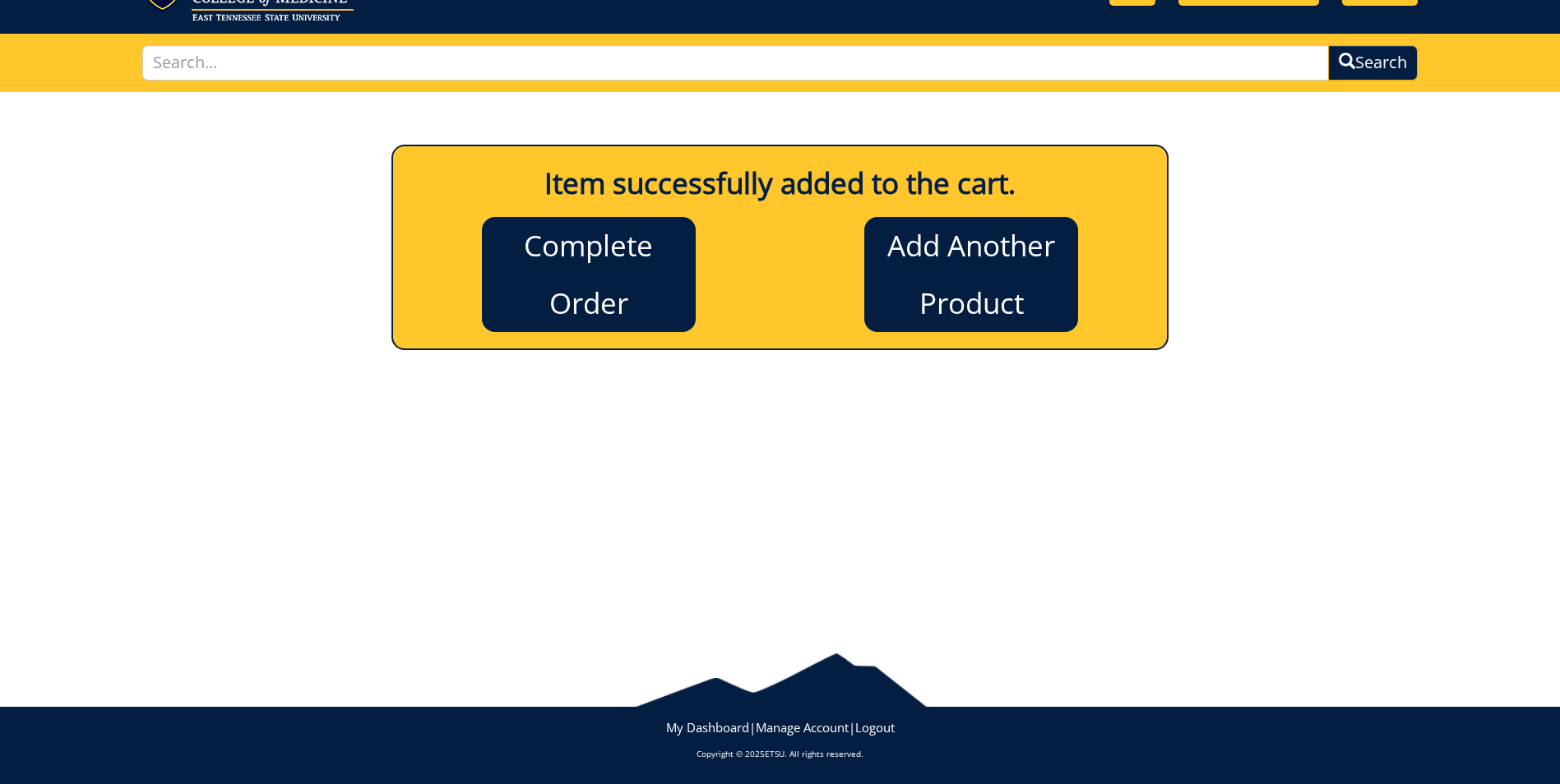
scroll to position [79, 0]
click at [939, 250] on link "Add Another Product" at bounding box center [971, 274] width 214 height 115
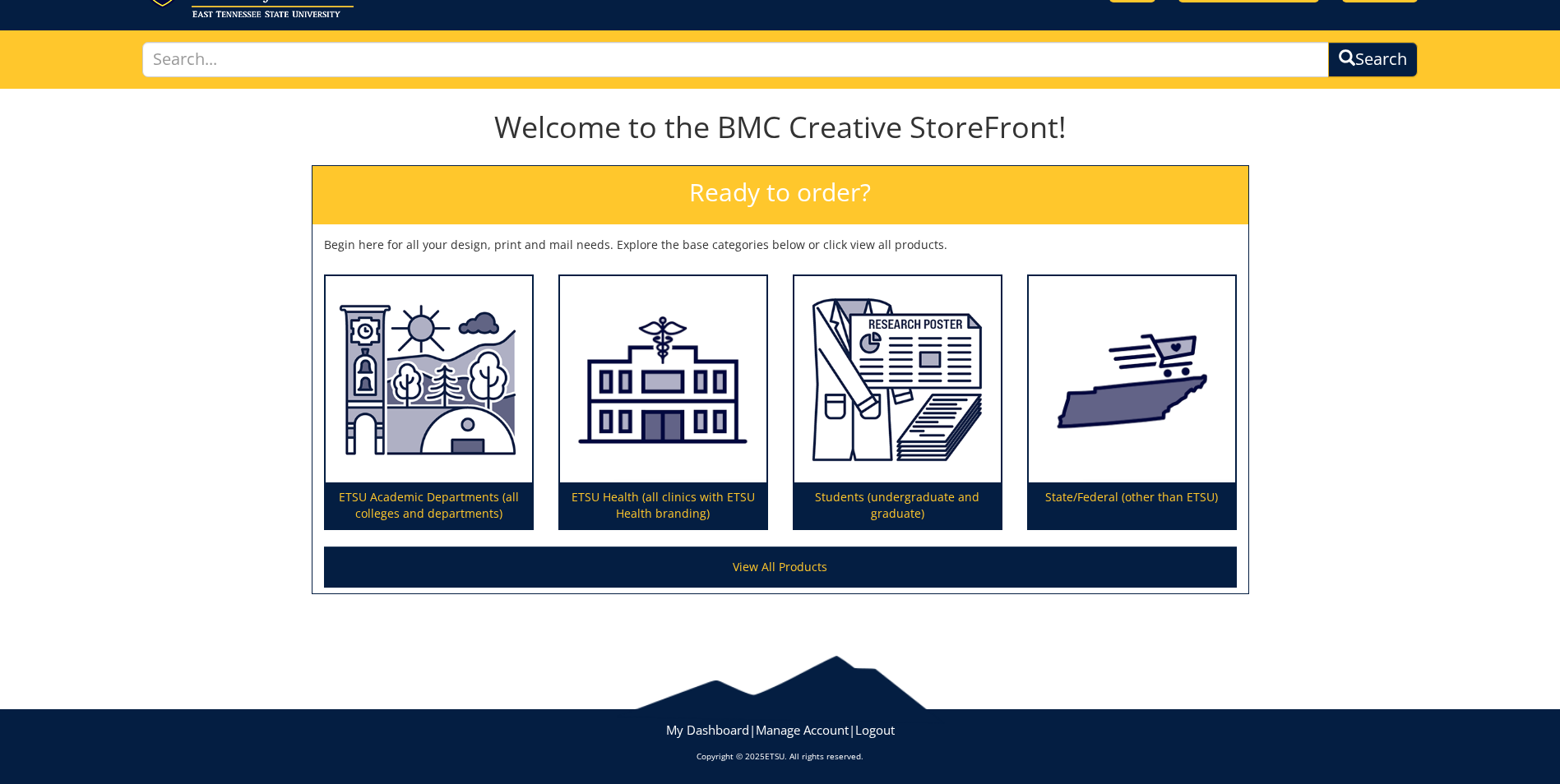
scroll to position [85, 0]
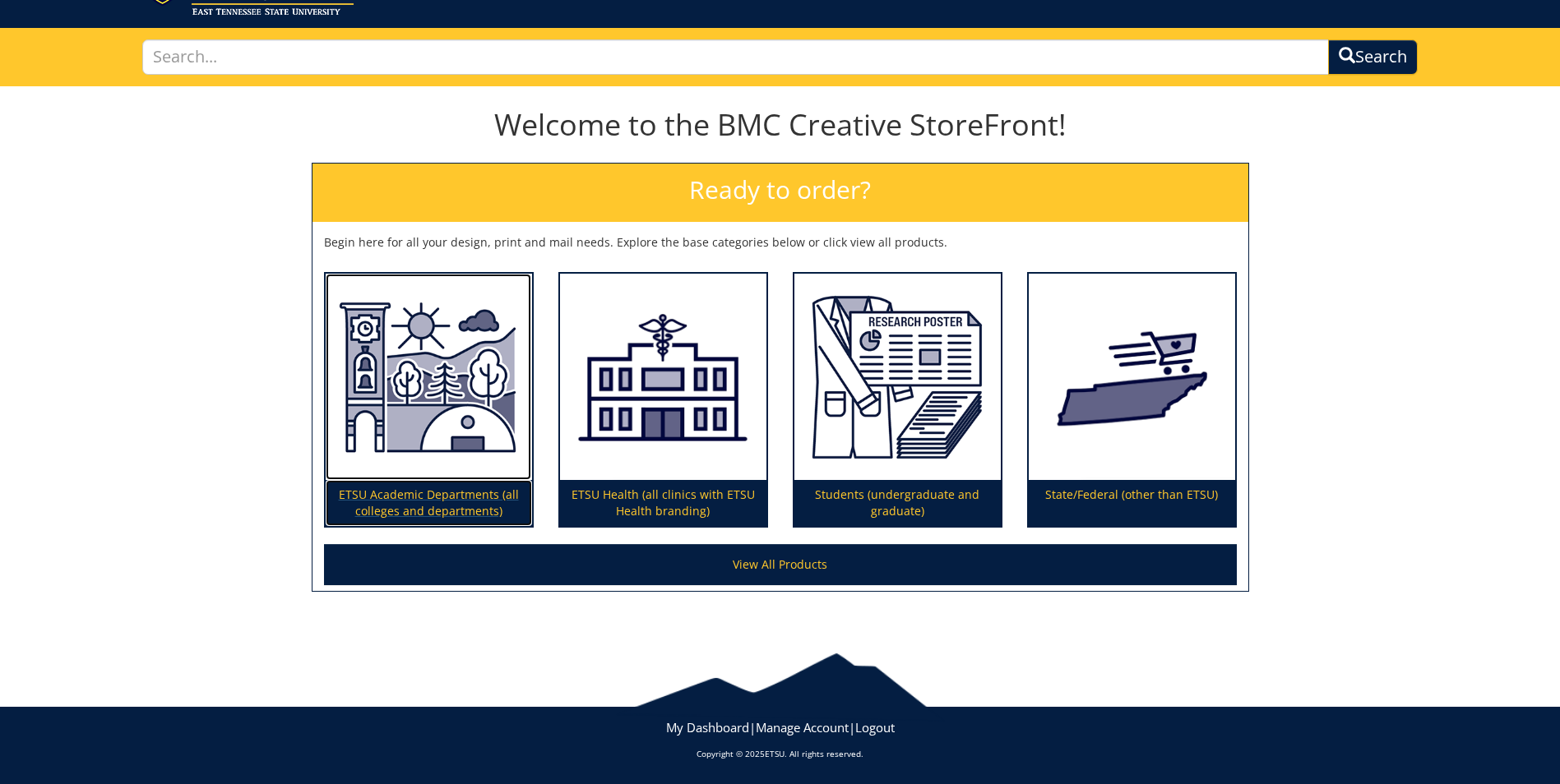
click at [424, 492] on p "ETSU Academic Departments (all colleges and departments)" at bounding box center [428, 502] width 206 height 46
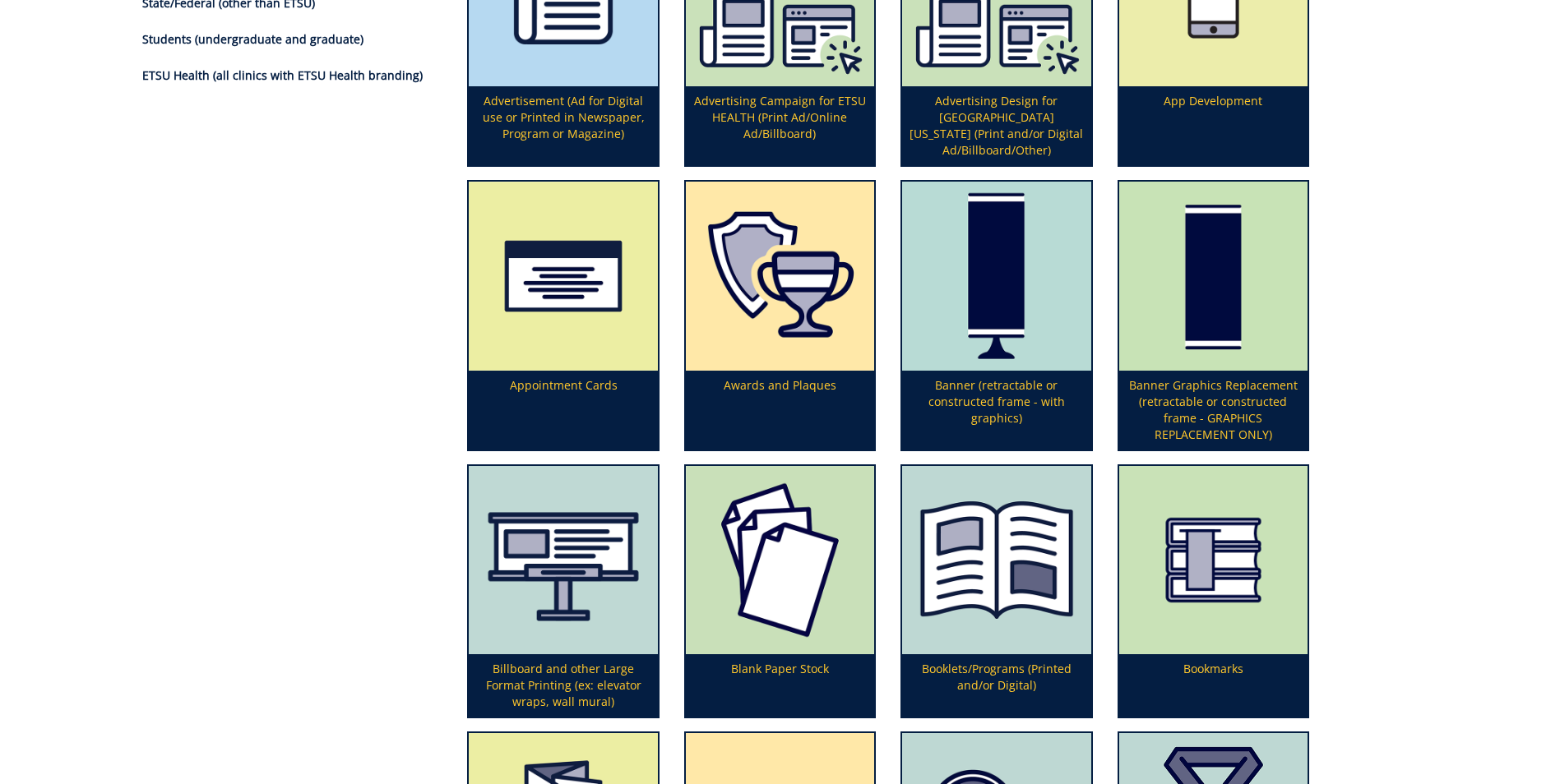
scroll to position [575, 0]
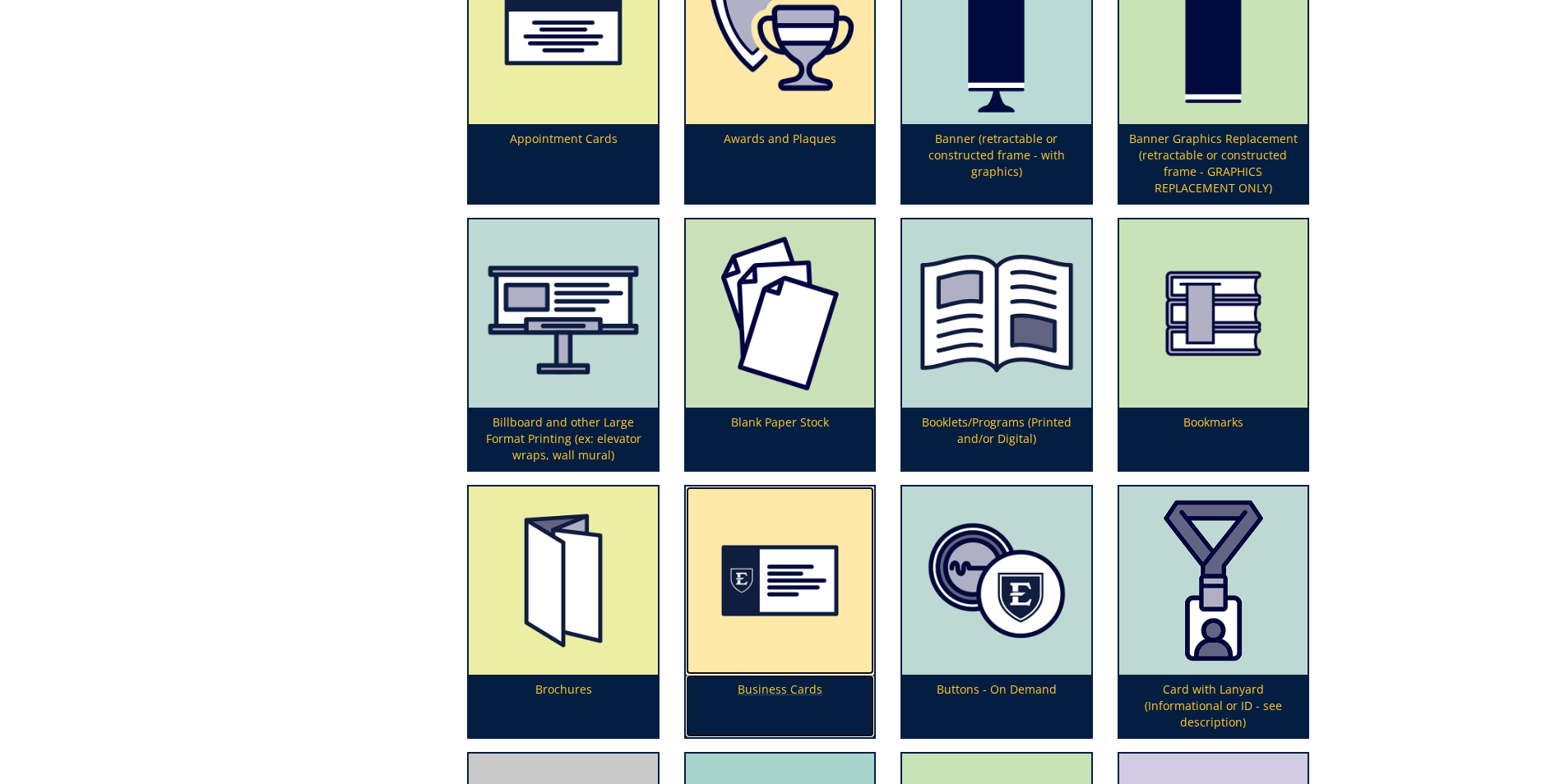
click at [799, 689] on p "Business Cards" at bounding box center [780, 706] width 188 height 62
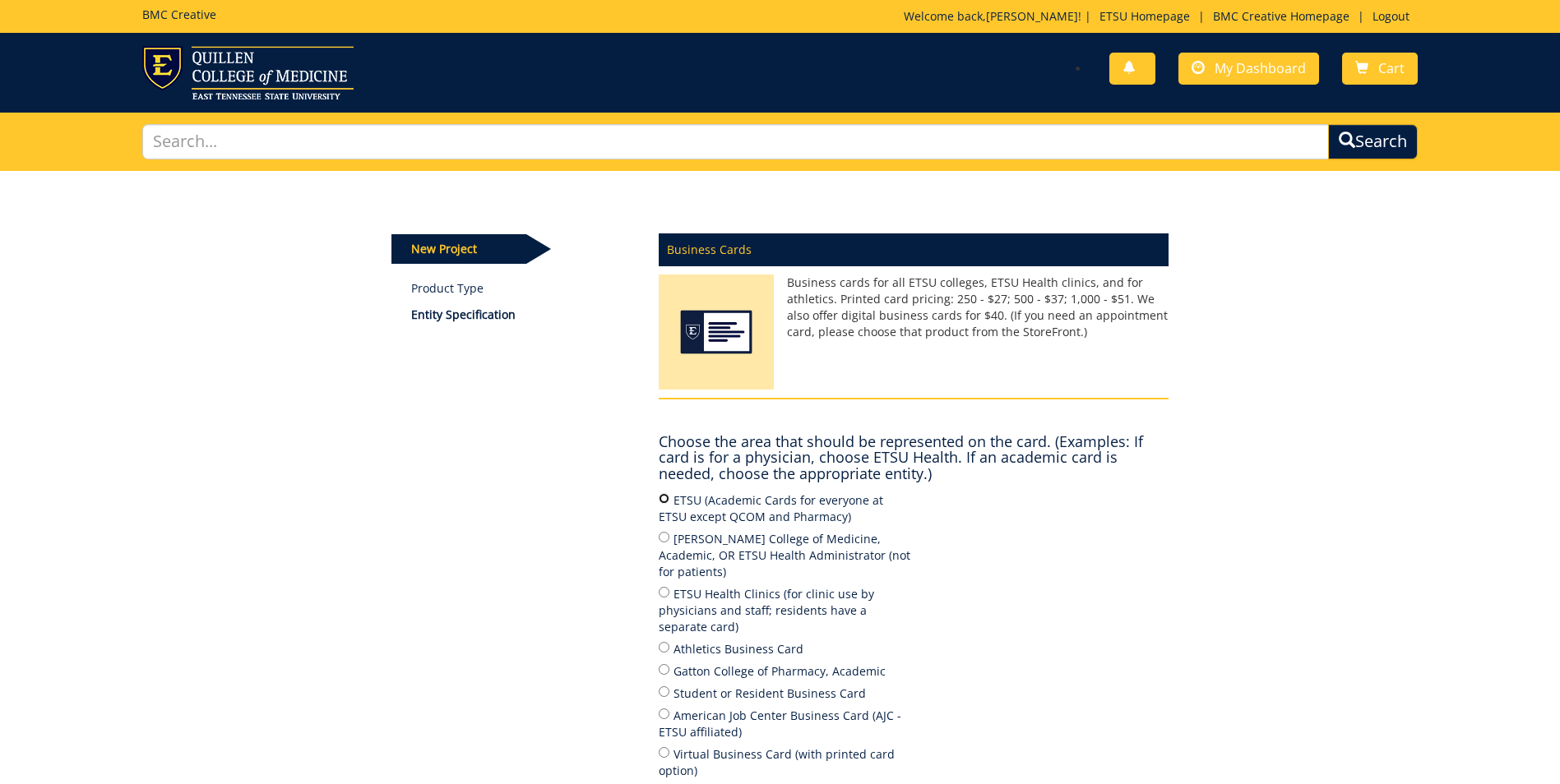
click at [664, 497] on input "ETSU (Academic Cards for everyone at ETSU except QCOM and Pharmacy)" at bounding box center [663, 498] width 10 height 10
radio input "true"
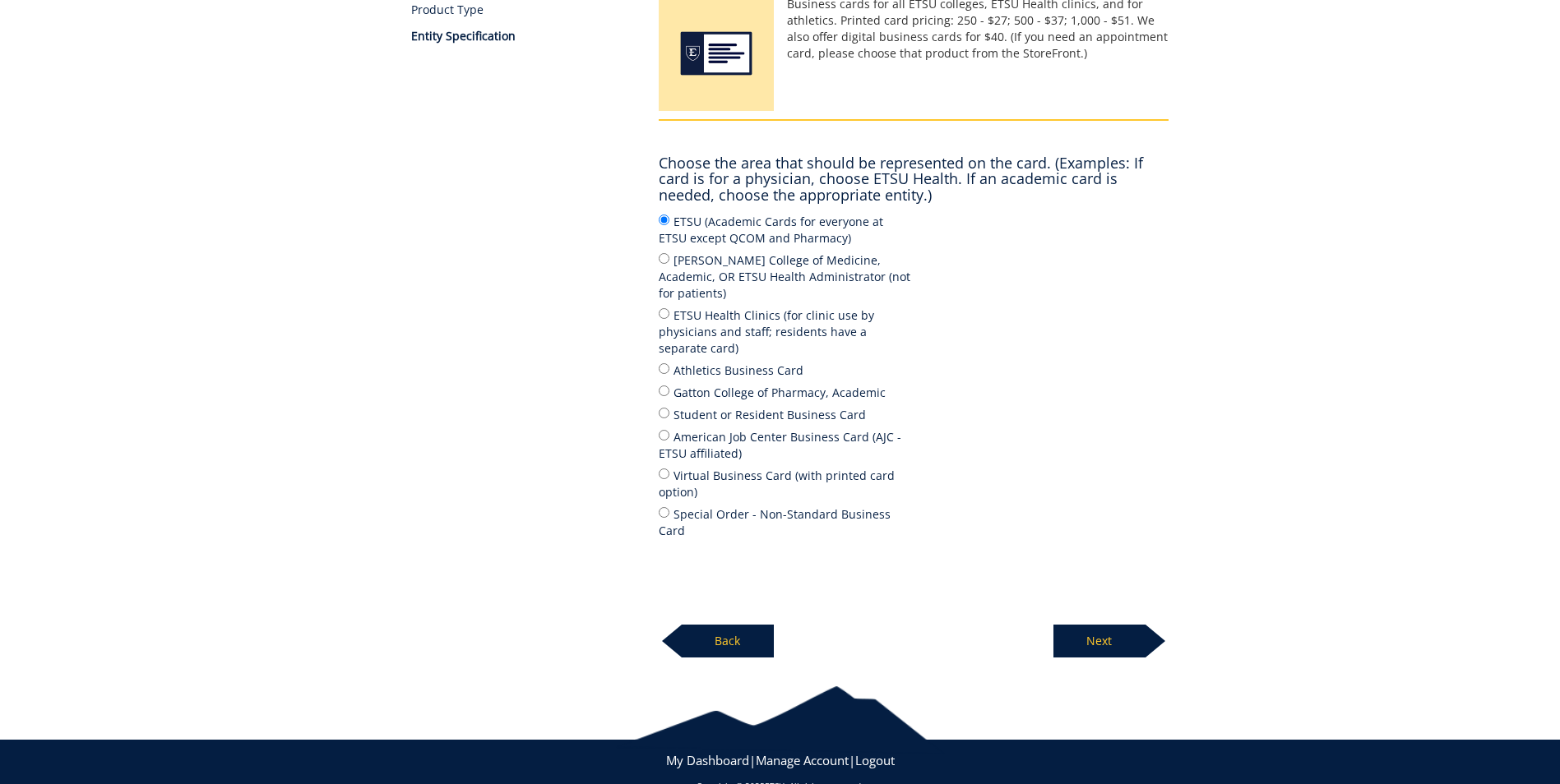
click at [1107, 625] on p "Next" at bounding box center [1099, 640] width 92 height 33
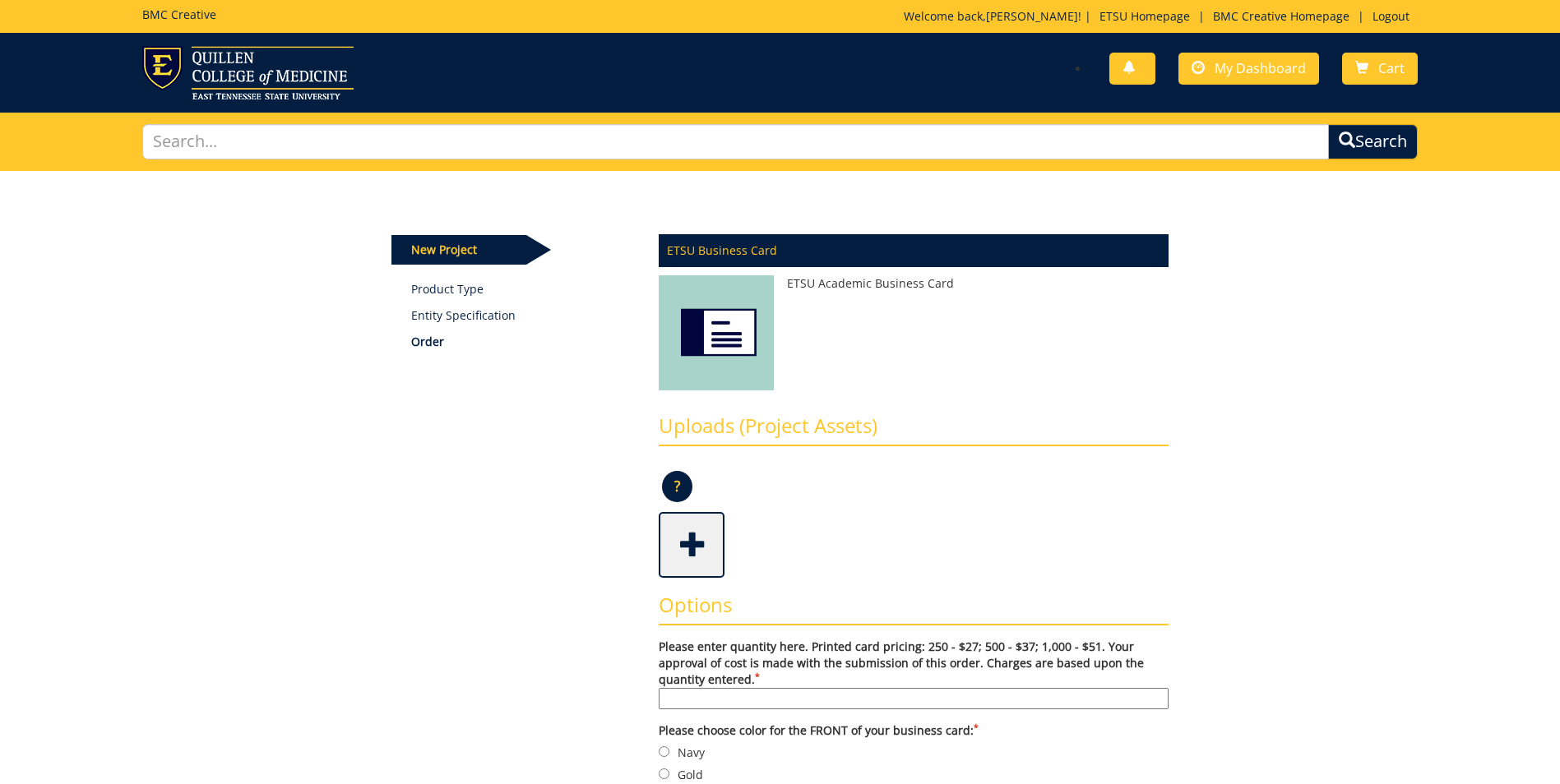
click at [726, 702] on input "Please enter quantity here. Printed card pricing: 250 - $27; 500 - $37; 1,000 -…" at bounding box center [913, 698] width 510 height 21
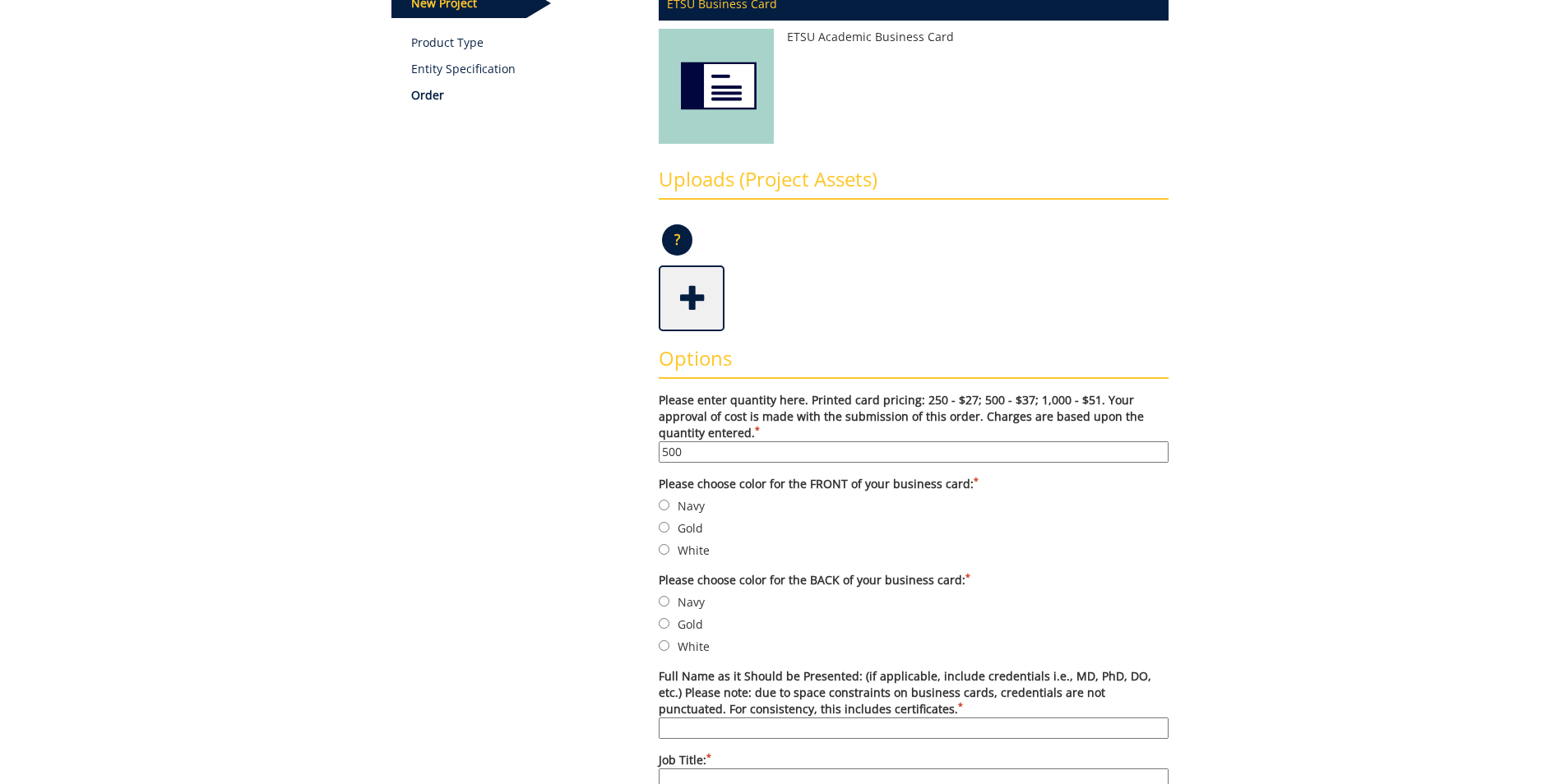
type input "500"
click at [666, 505] on input "Navy" at bounding box center [663, 504] width 10 height 10
radio input "true"
click at [663, 605] on input "Navy" at bounding box center [663, 600] width 10 height 10
radio input "true"
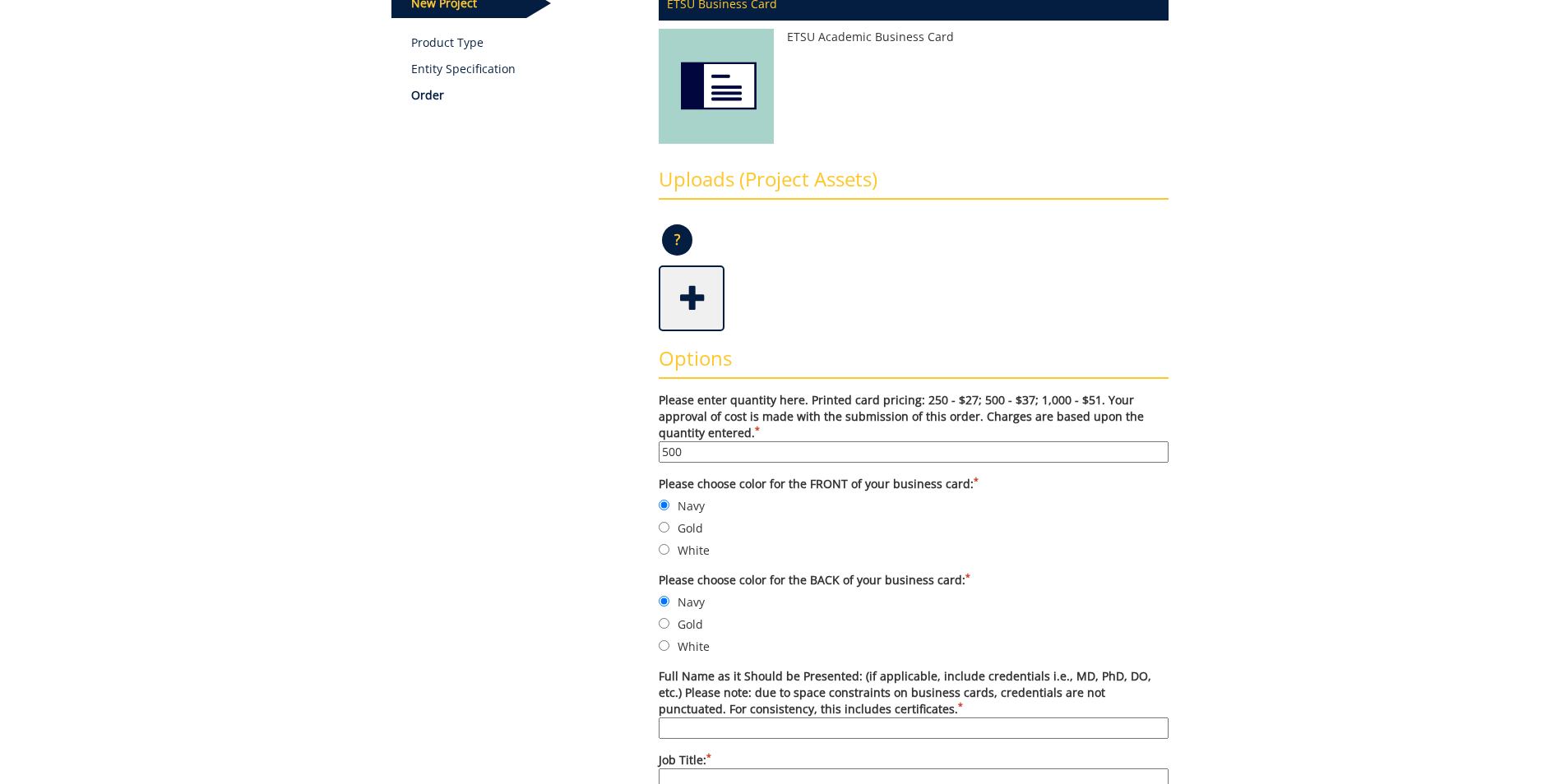
click at [682, 729] on input "Full Name as it Should be Presented: (if applicable, include credentials i.e., …" at bounding box center [913, 728] width 510 height 21
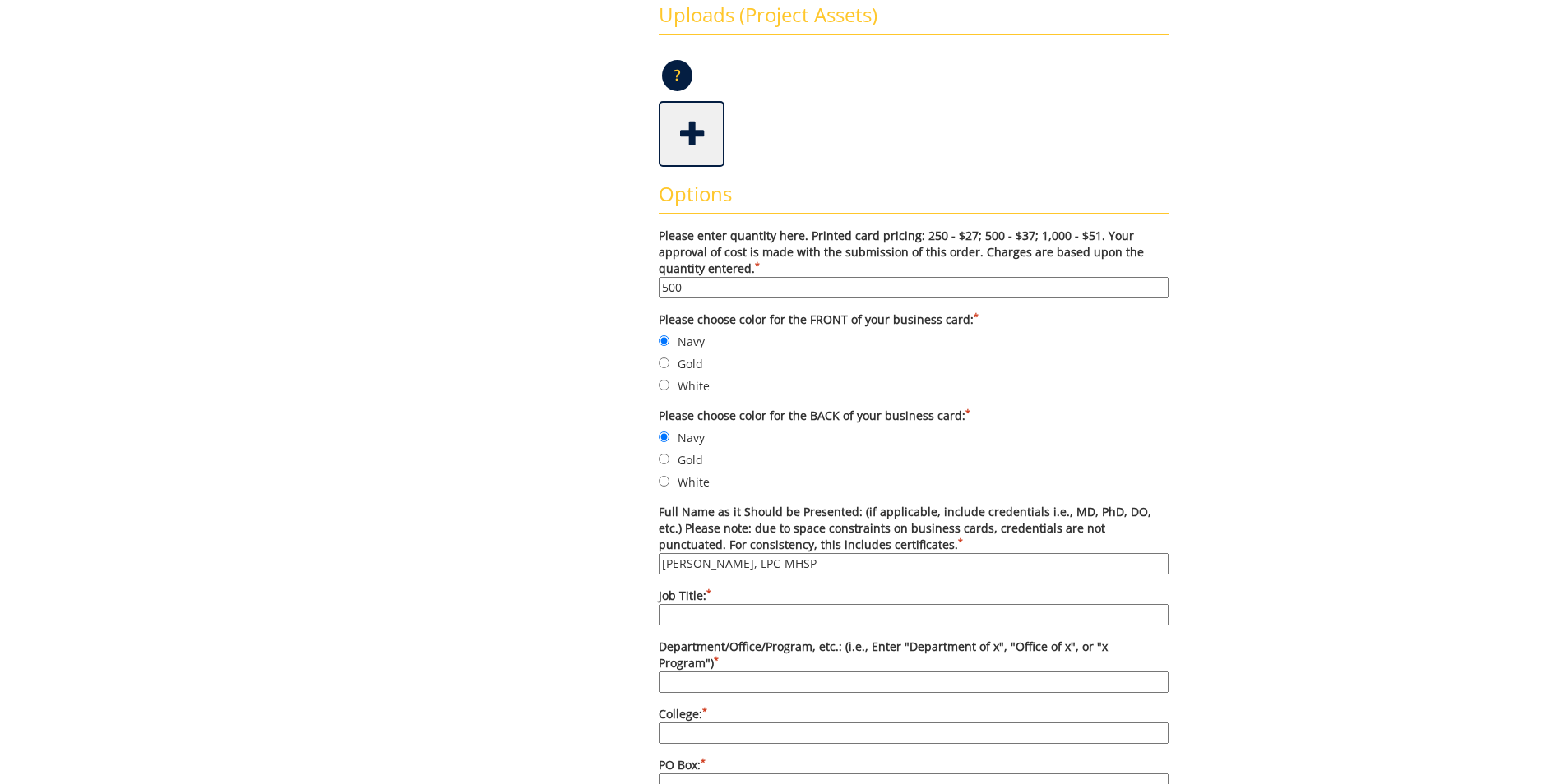
type input "Katelyn Couper, LPC-MHSP"
click at [708, 615] on input "Job Title: *" at bounding box center [913, 614] width 510 height 21
drag, startPoint x: 762, startPoint y: 610, endPoint x: 835, endPoint y: 618, distance: 73.4
click at [835, 618] on input "Clinical Counselor/Coordinator of Outreach" at bounding box center [913, 614] width 510 height 21
click at [764, 615] on input "Clinical Counselor/Coordinator of Outreach" at bounding box center [913, 614] width 510 height 21
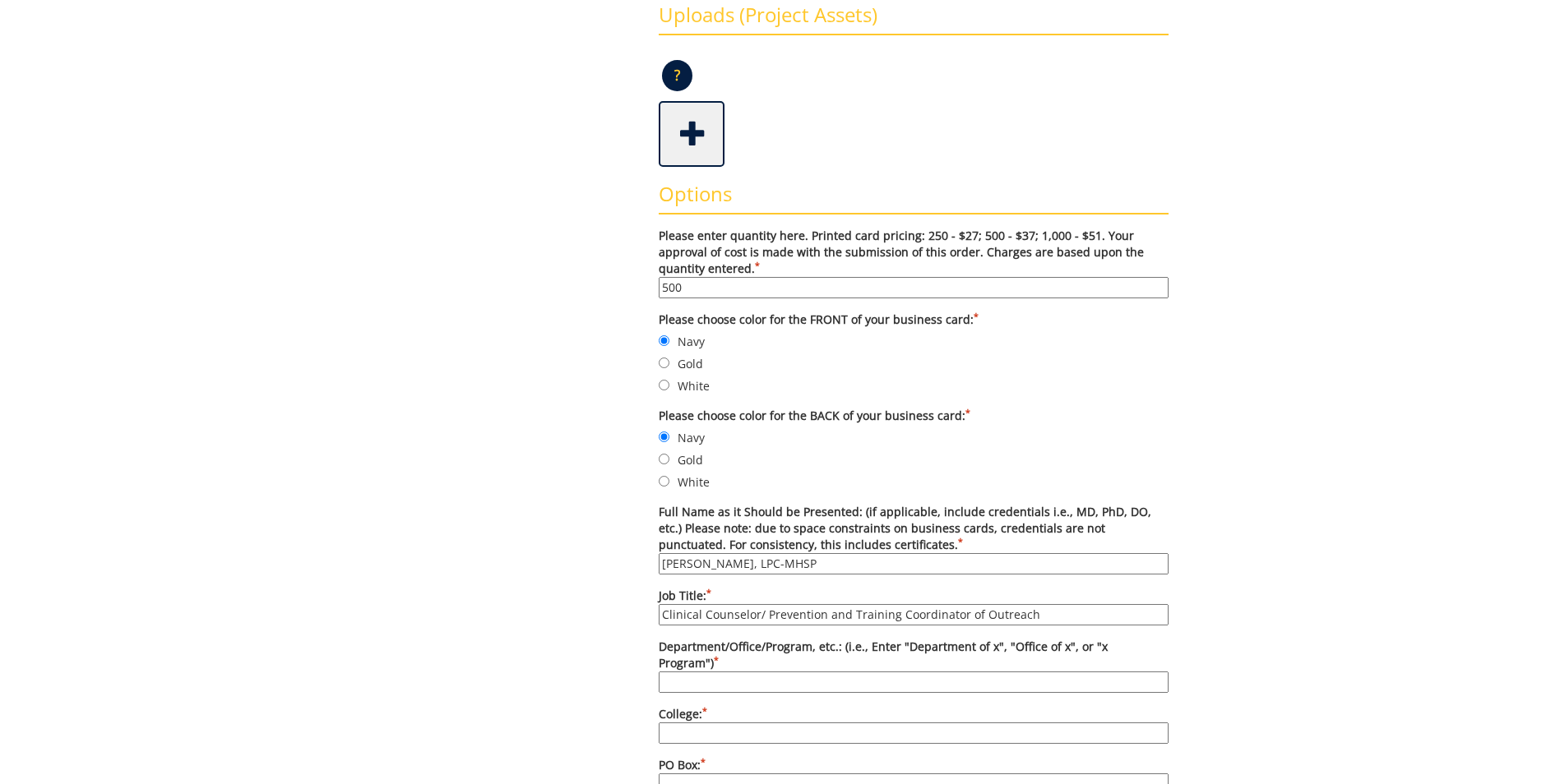
click at [1043, 614] on input "Clinical Counselor/ Prevention and Training Coordinator of Outreach" at bounding box center [913, 614] width 510 height 21
type input "Clinical Counselor/ Prevention and Training Coordinator"
click at [773, 671] on input "Department/Office/Program, etc.: (i.e., Enter "Department of x", "Office of x",…" at bounding box center [913, 681] width 510 height 21
type input "Counseling Center"
type input "Student of Life and Enrollment"
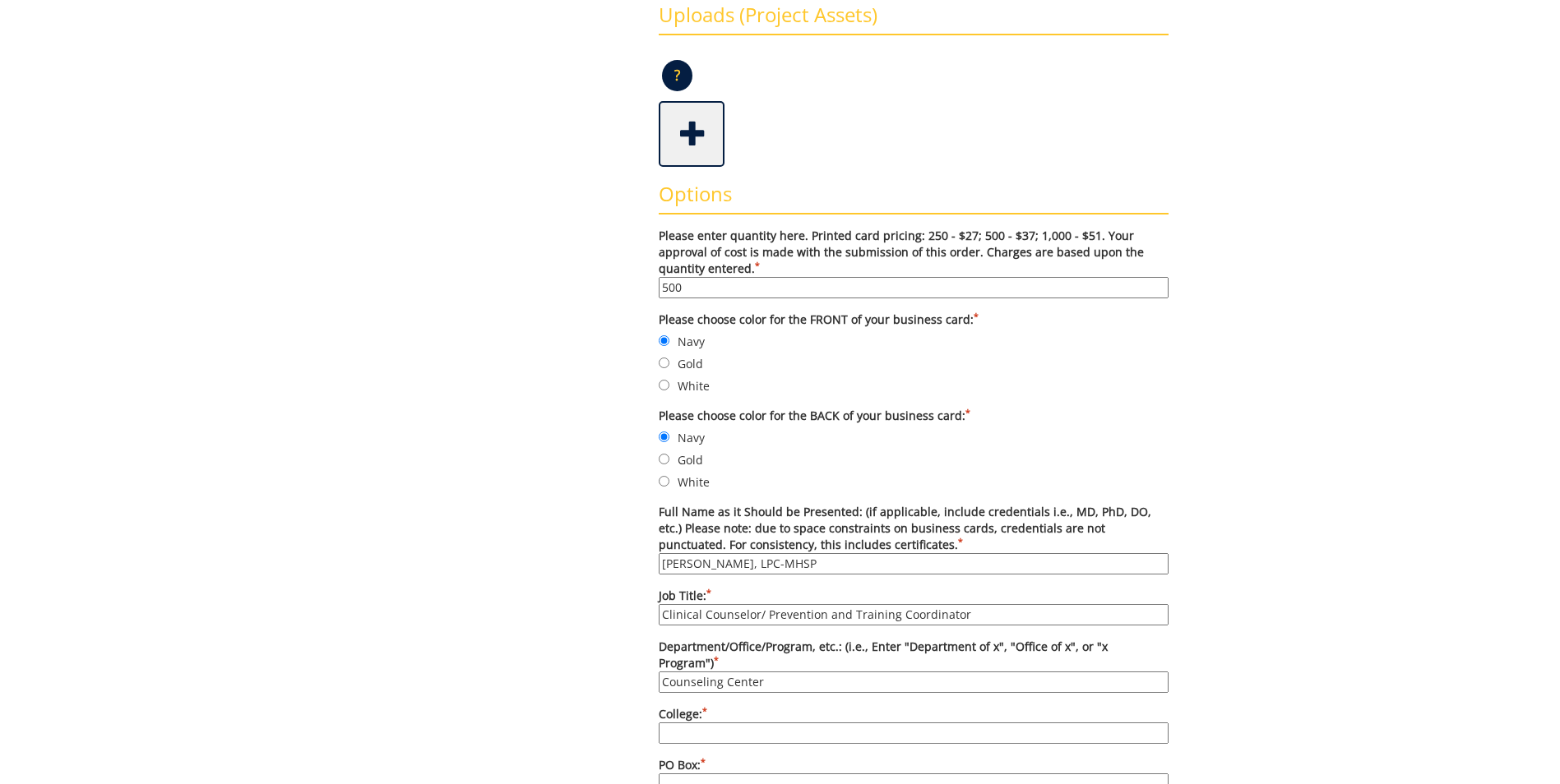
type input "70724"
type input "[GEOGRAPHIC_DATA]"
type input "[US_STATE]"
type input "37614"
type input "4234393333"
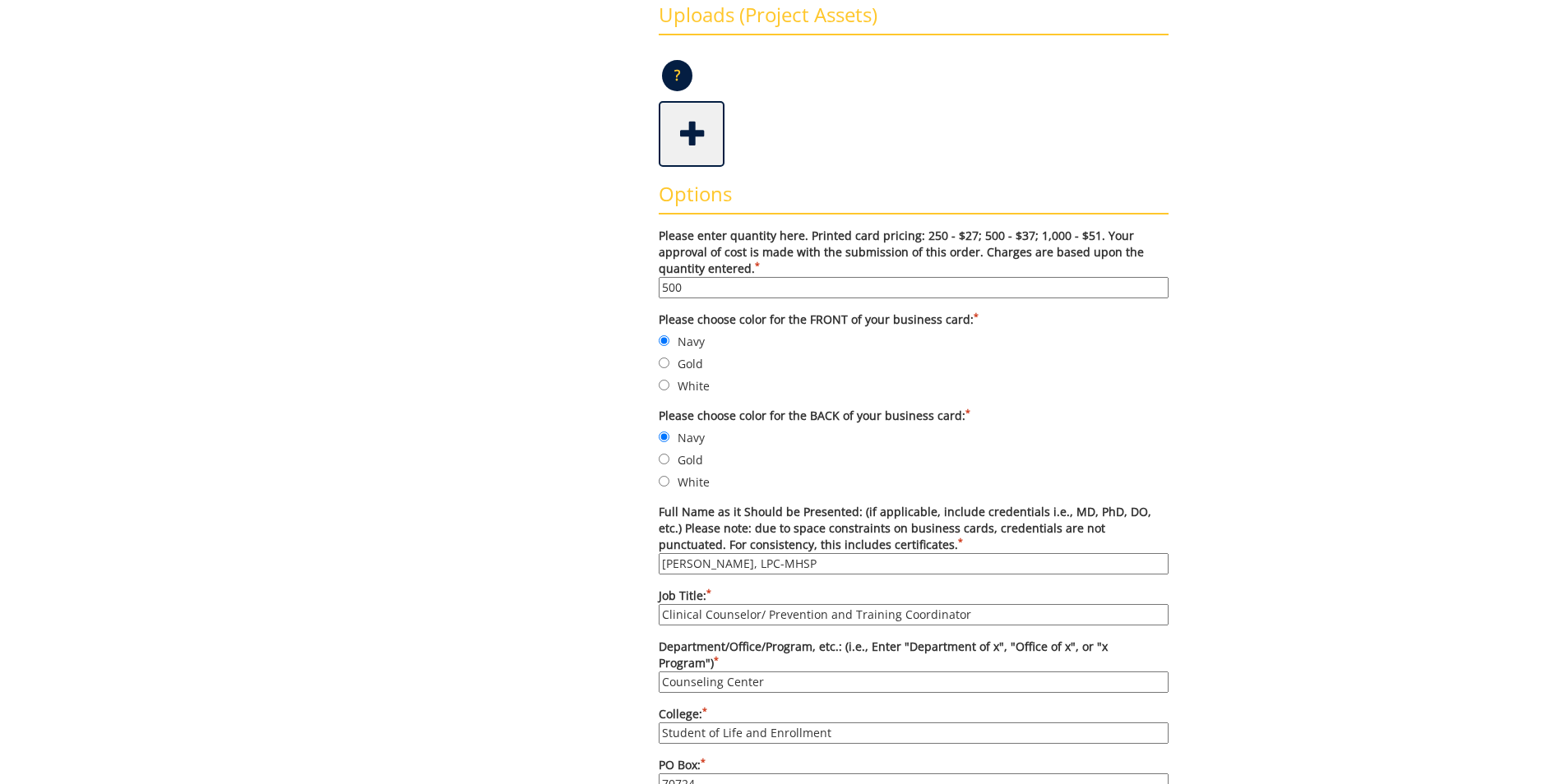
type input "[PHONE_NUMBER]"
type input "[EMAIL_ADDRESS][DOMAIN_NAME]"
type input "[URL][DOMAIN_NAME]"
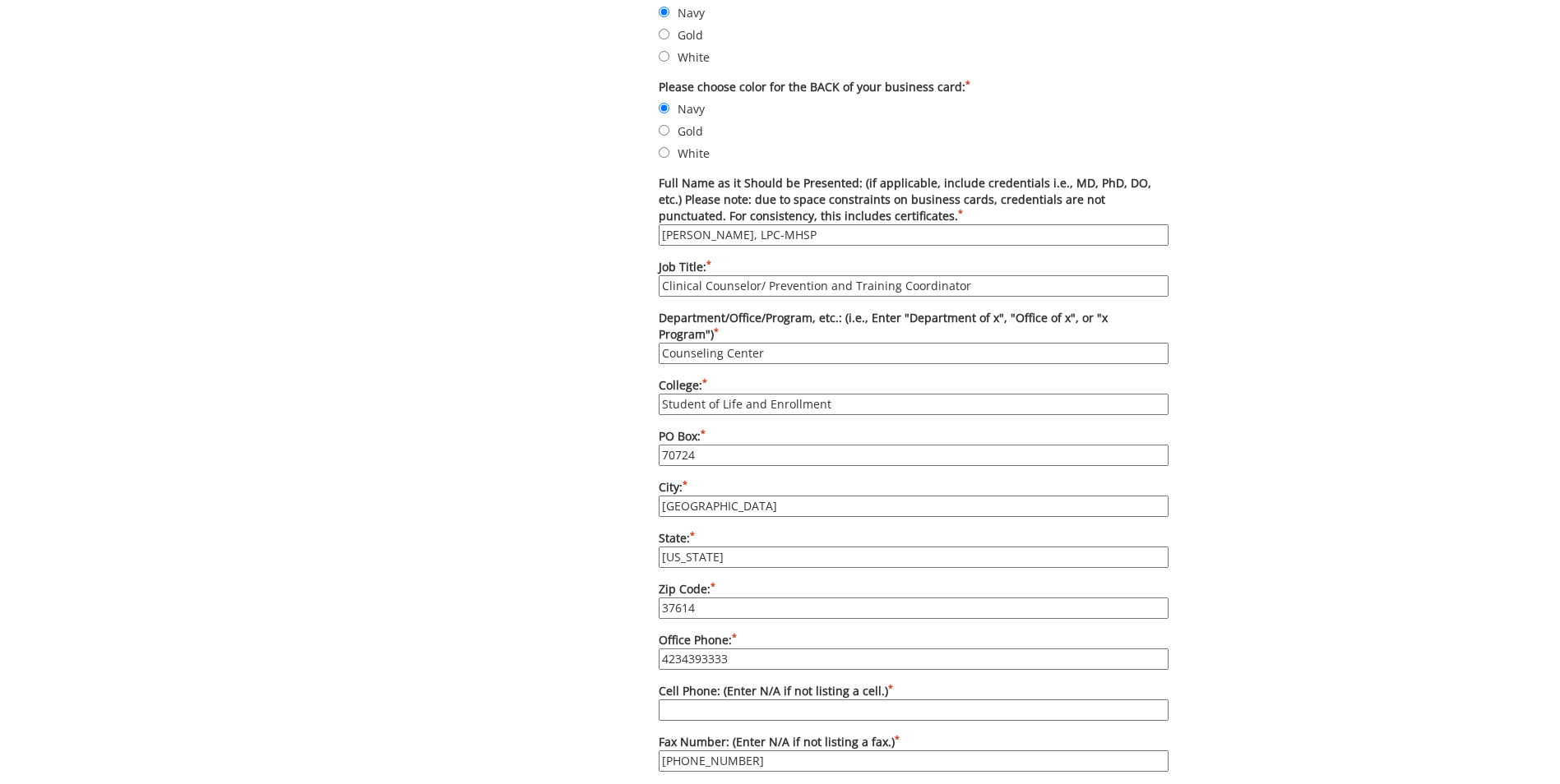
scroll to position [822, 0]
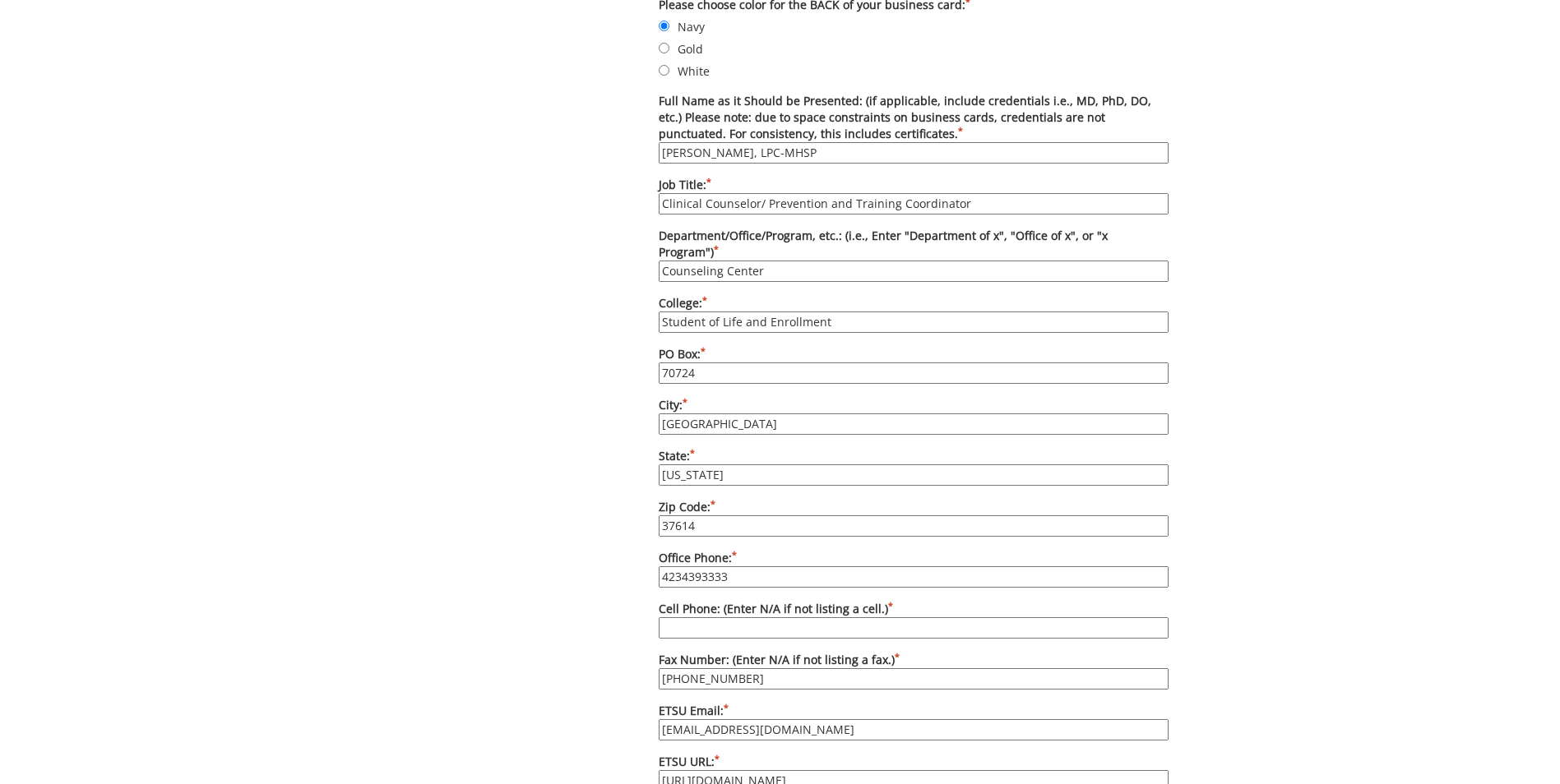
click at [707, 617] on input "Cell Phone: (Enter N/A if not listing a cell.) *" at bounding box center [913, 627] width 510 height 21
type input "N/A"
drag, startPoint x: 819, startPoint y: 707, endPoint x: 592, endPoint y: 690, distance: 227.6
click at [589, 708] on div "Some kind of message here. New Project Product Type Entity Specification Order …" at bounding box center [780, 303] width 802 height 1908
type input "[EMAIL_ADDRESS][DOMAIN_NAME]"
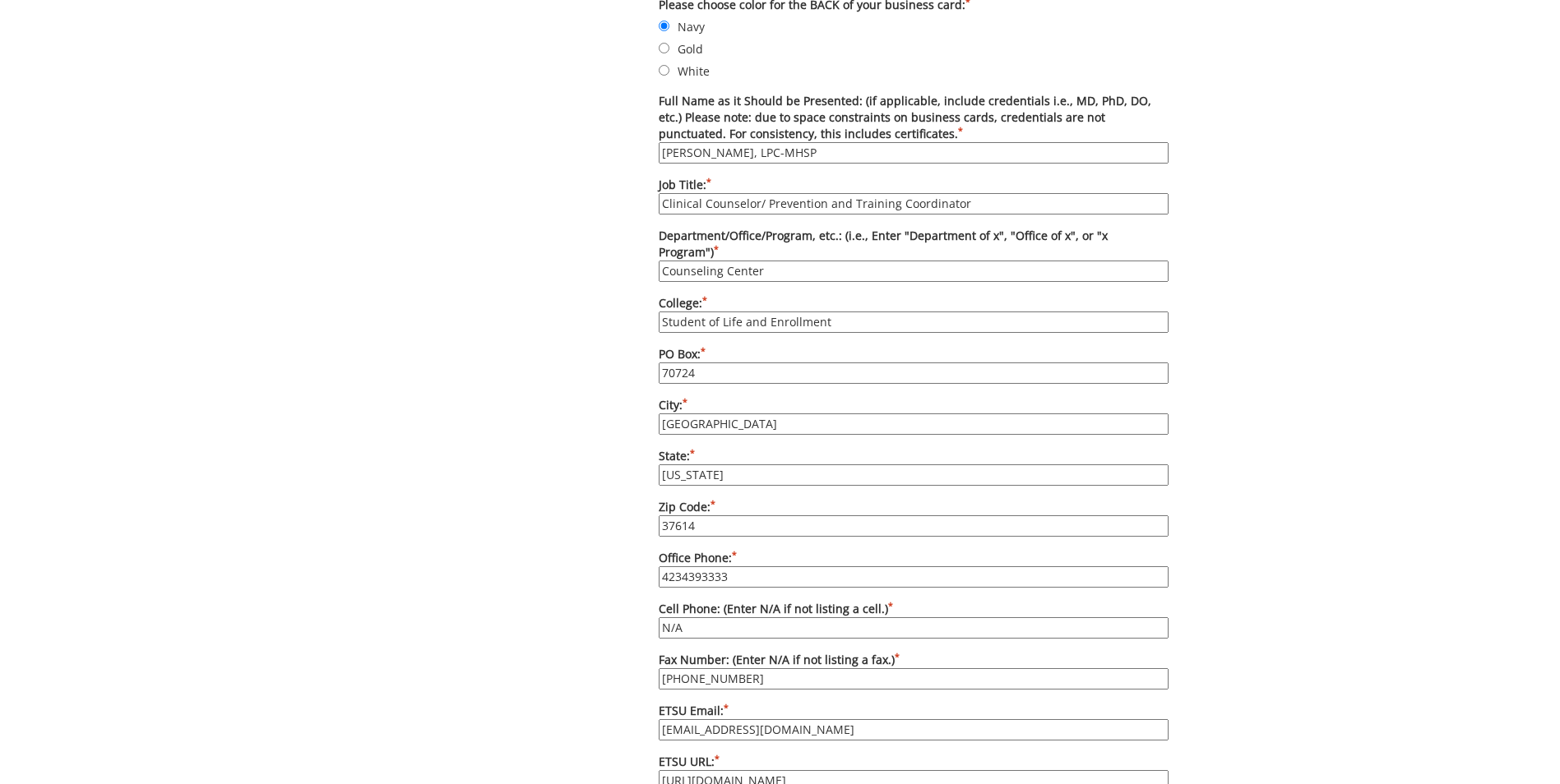
scroll to position [986, 0]
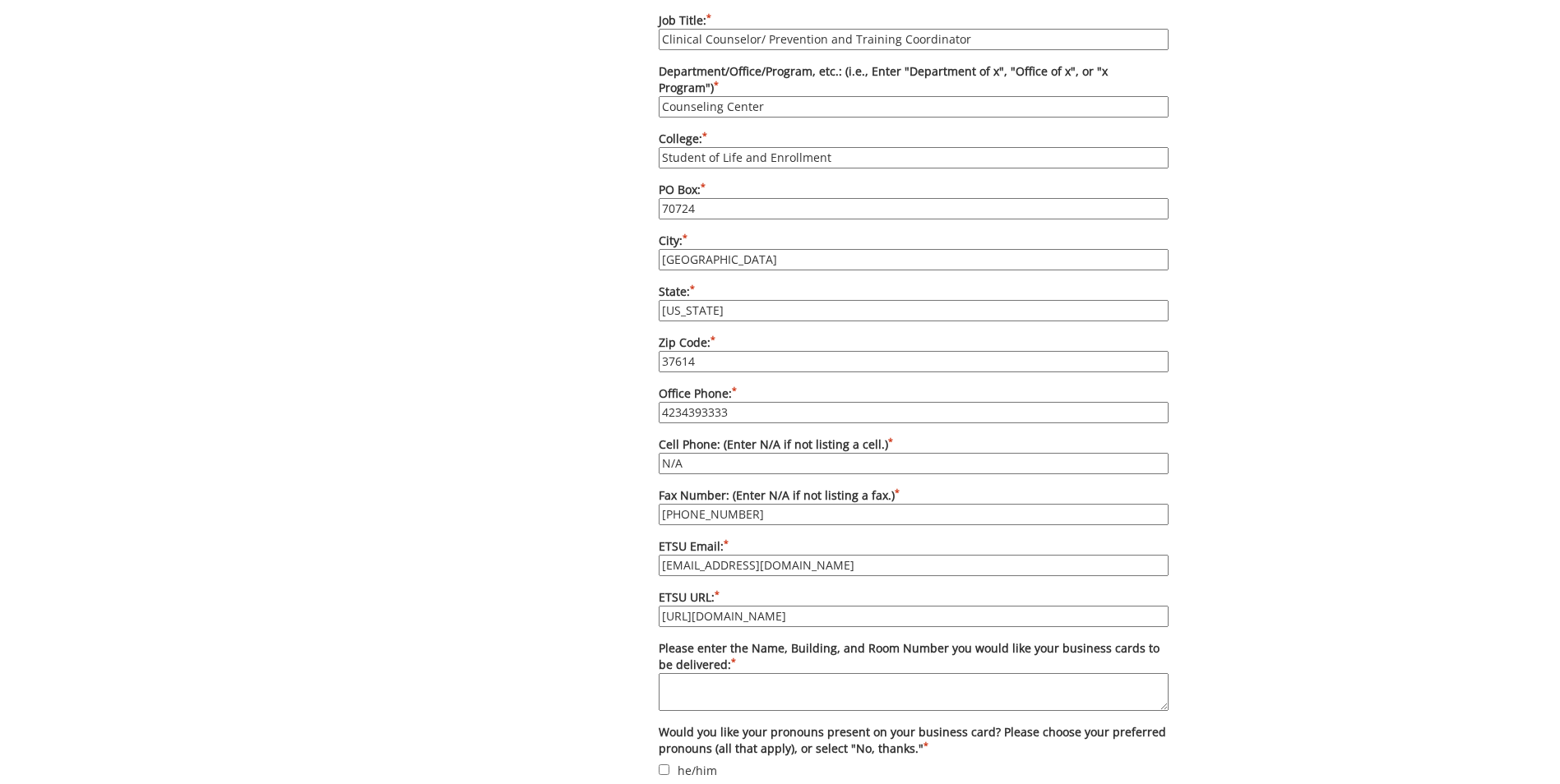
click at [781, 681] on textarea "Please enter the Name, Building, and Room Number you would like your business c…" at bounding box center [913, 692] width 510 height 38
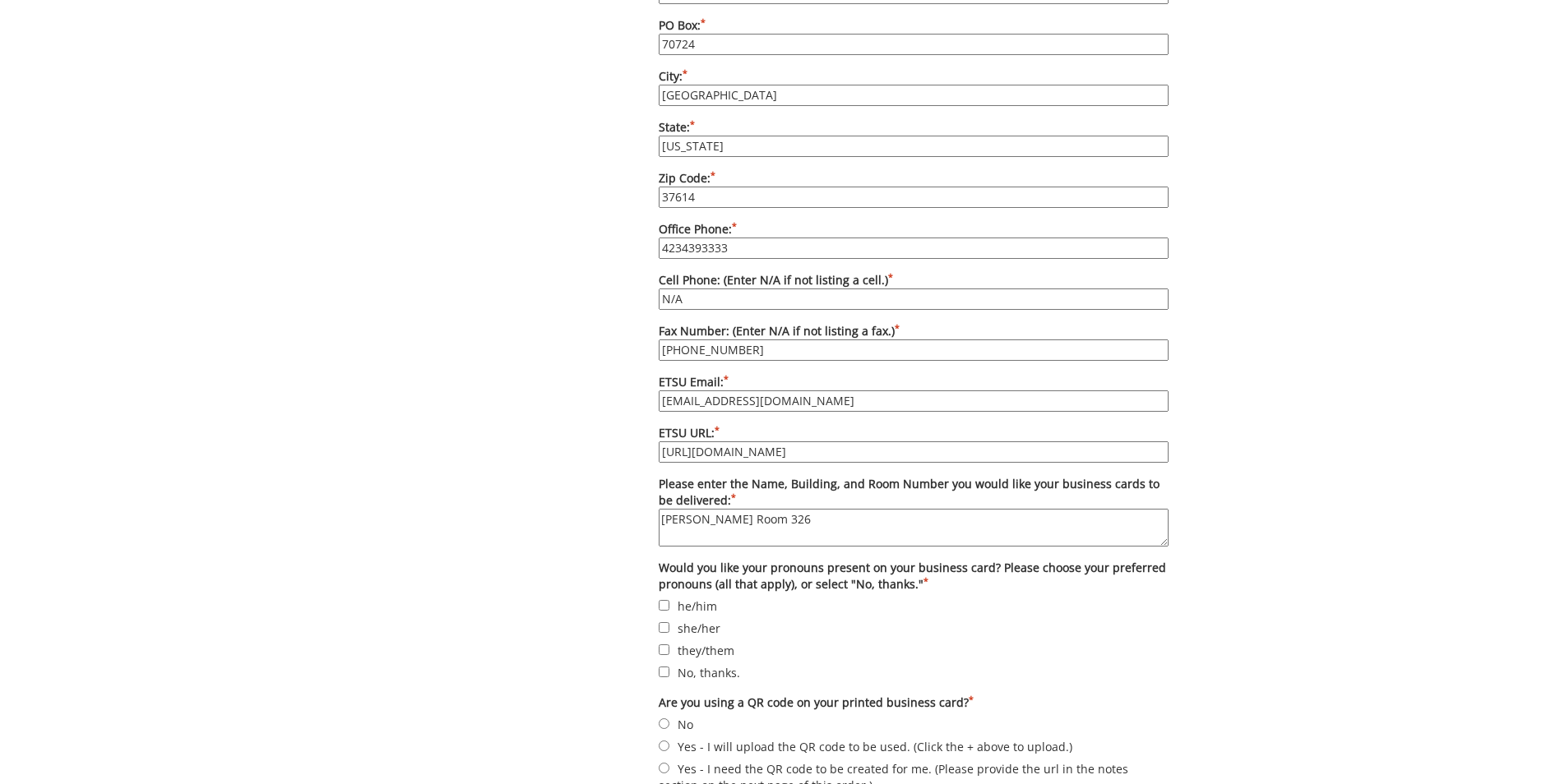
type textarea "[PERSON_NAME] Room 326"
click at [659, 609] on div "Options Please enter quantity here. Printed card pricing: 250 - $27; 500 - $37;…" at bounding box center [913, 112] width 534 height 1371
click at [665, 622] on input "she/her" at bounding box center [663, 626] width 10 height 10
checkbox input "true"
click at [662, 719] on input "No" at bounding box center [663, 723] width 10 height 10
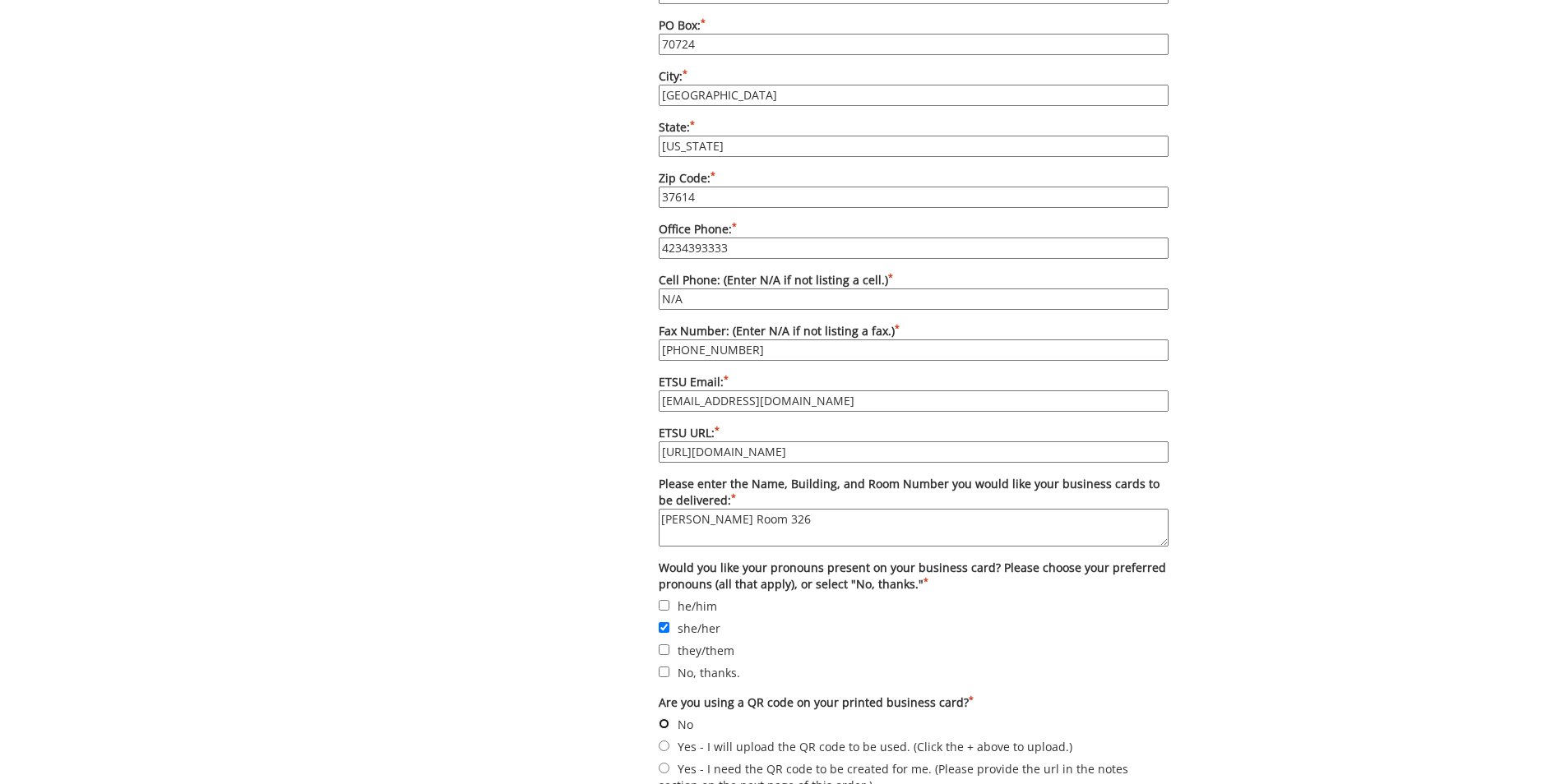
radio input "true"
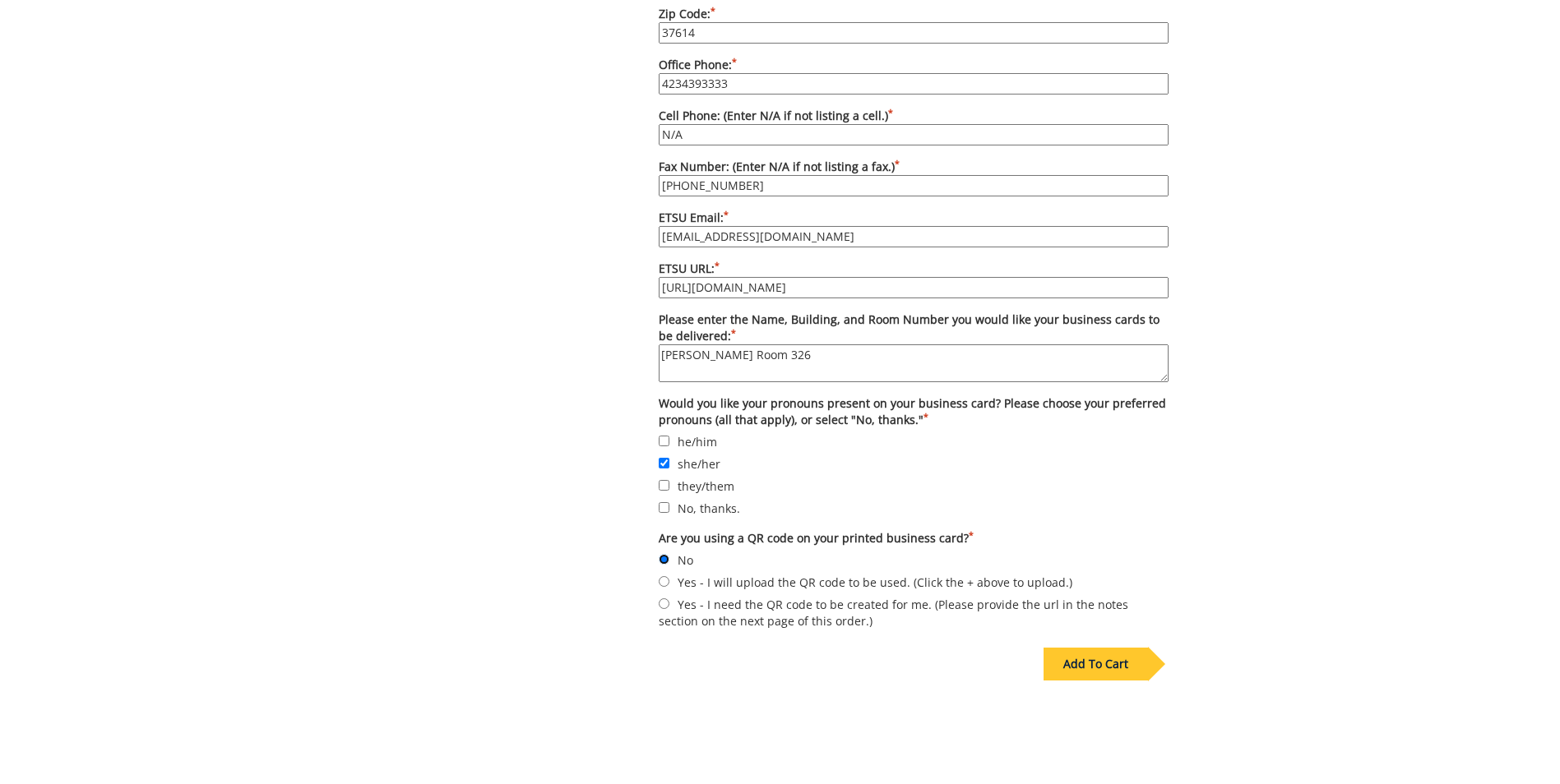
scroll to position [1437, 0]
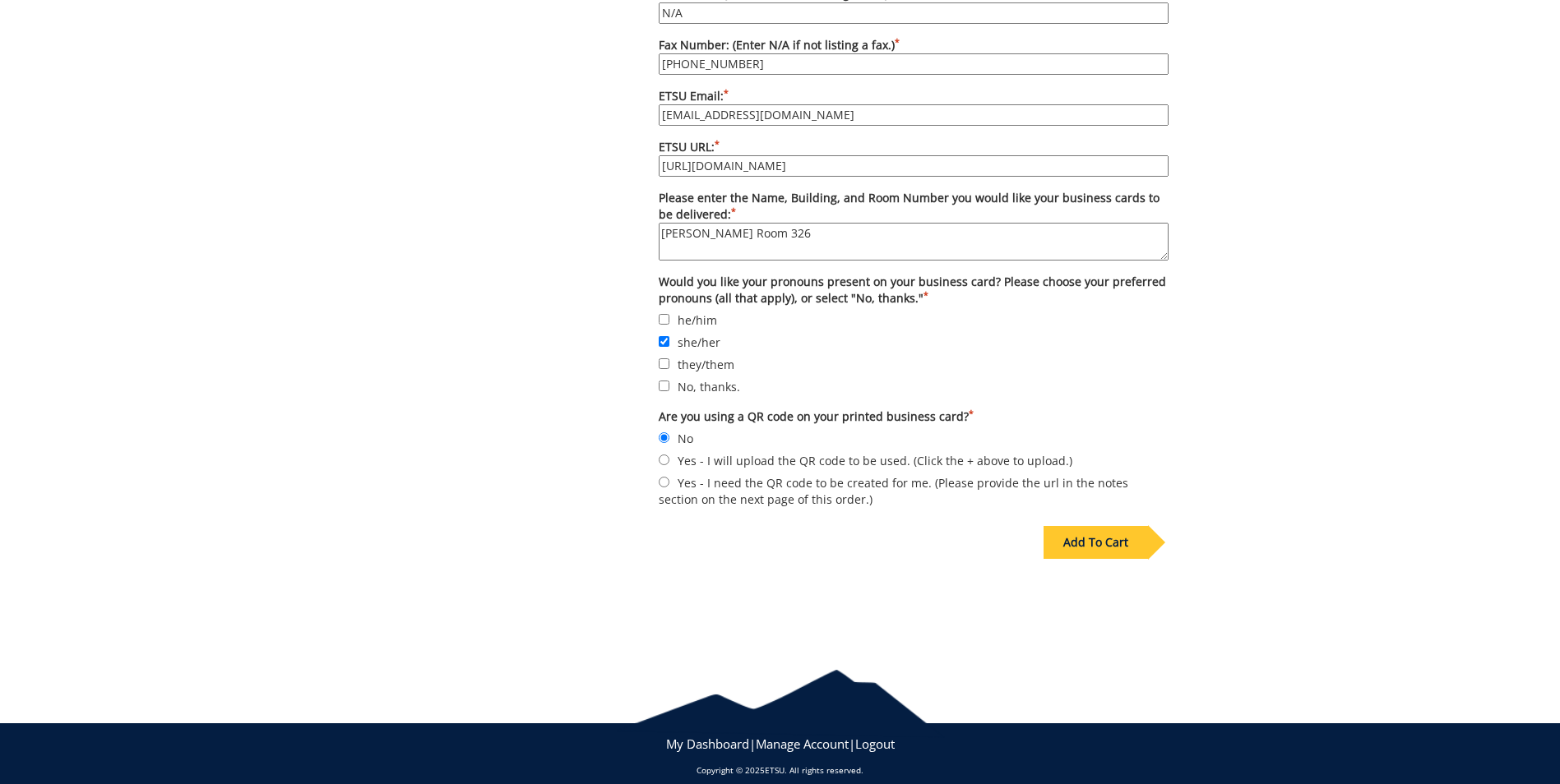
click at [1111, 526] on div "Add To Cart" at bounding box center [1096, 542] width 104 height 33
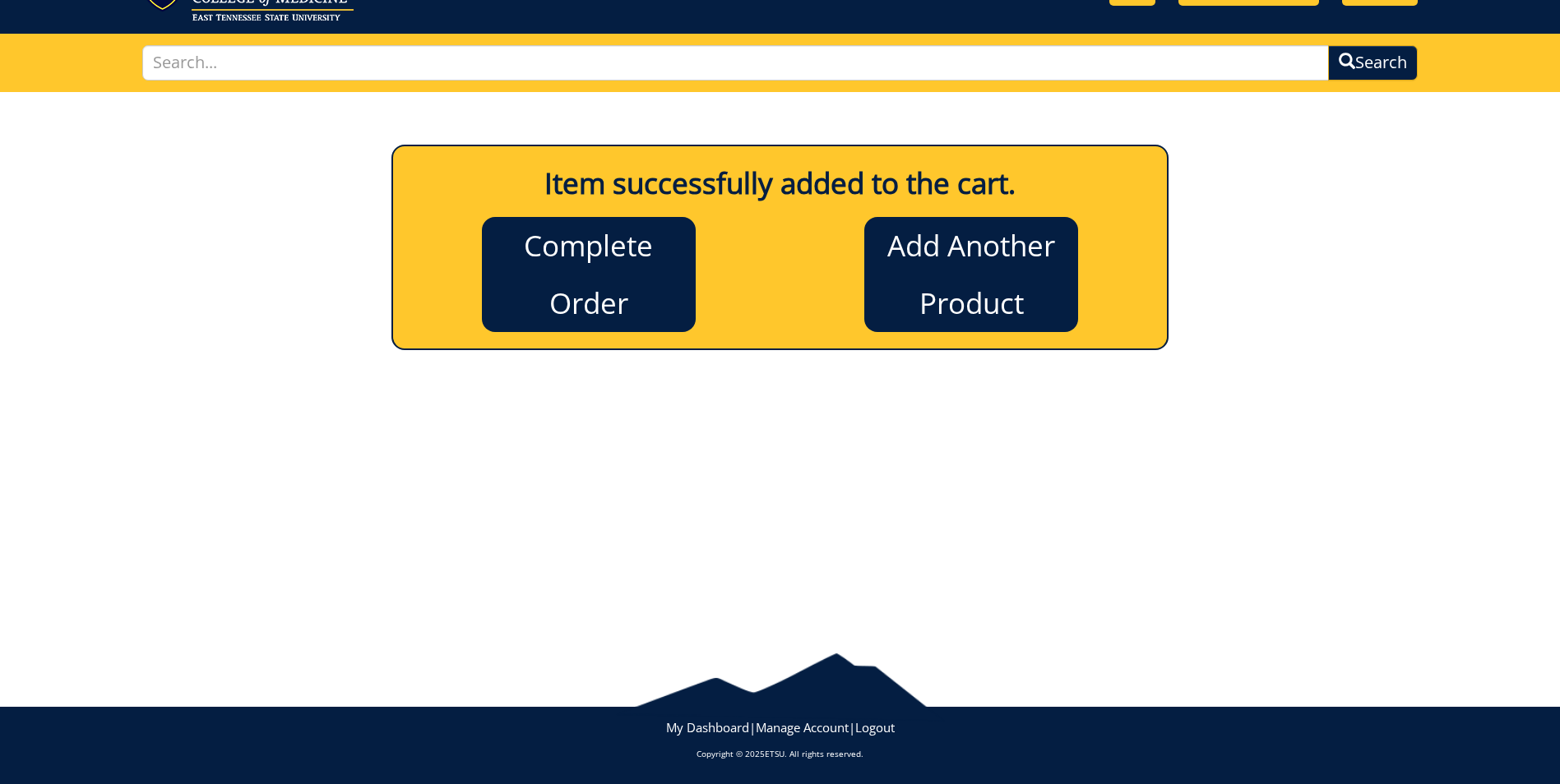
scroll to position [79, 0]
click at [614, 267] on link "Complete Order" at bounding box center [588, 274] width 214 height 115
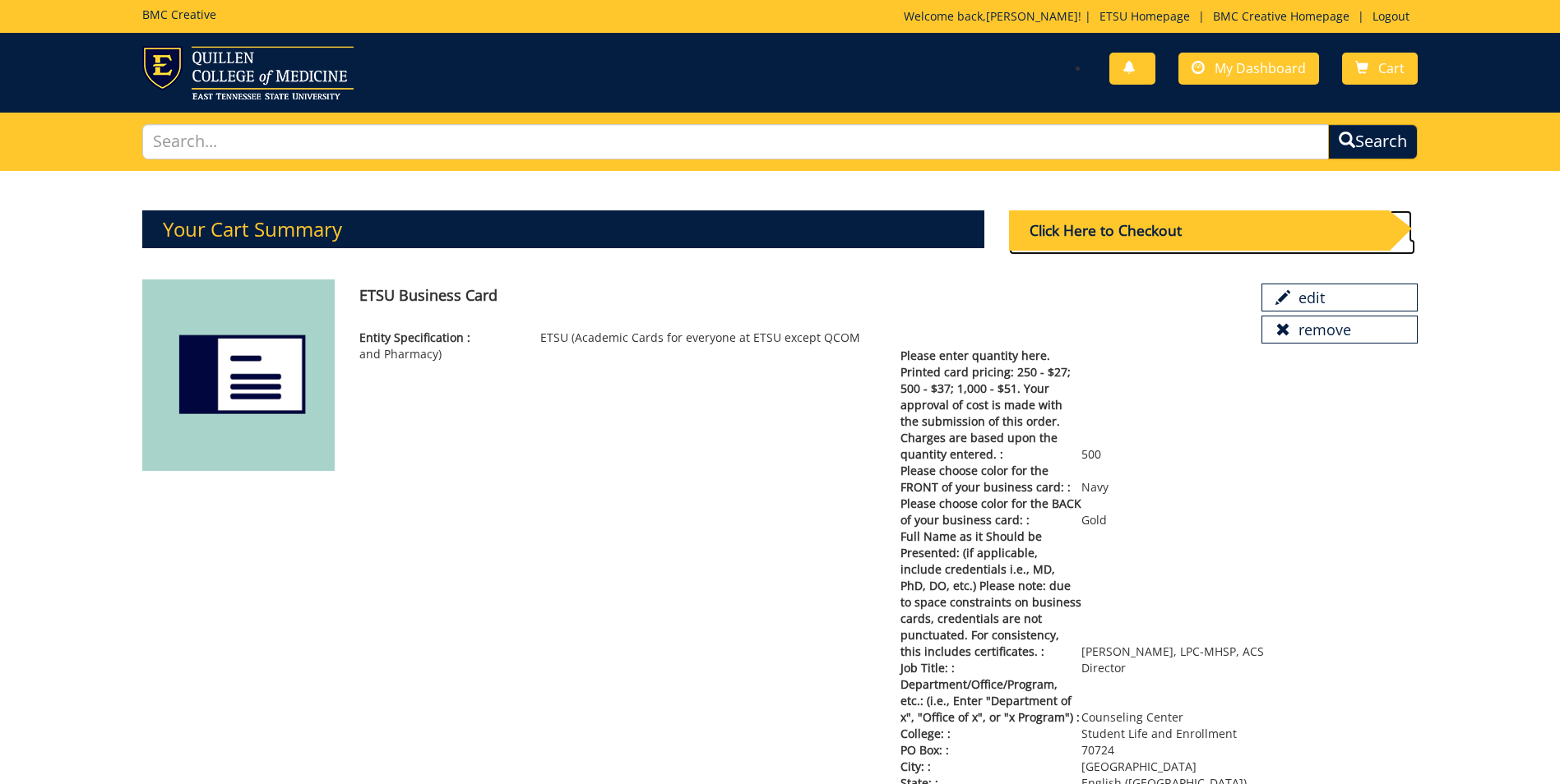
click at [1084, 230] on div "Click Here to Checkout" at bounding box center [1198, 230] width 380 height 40
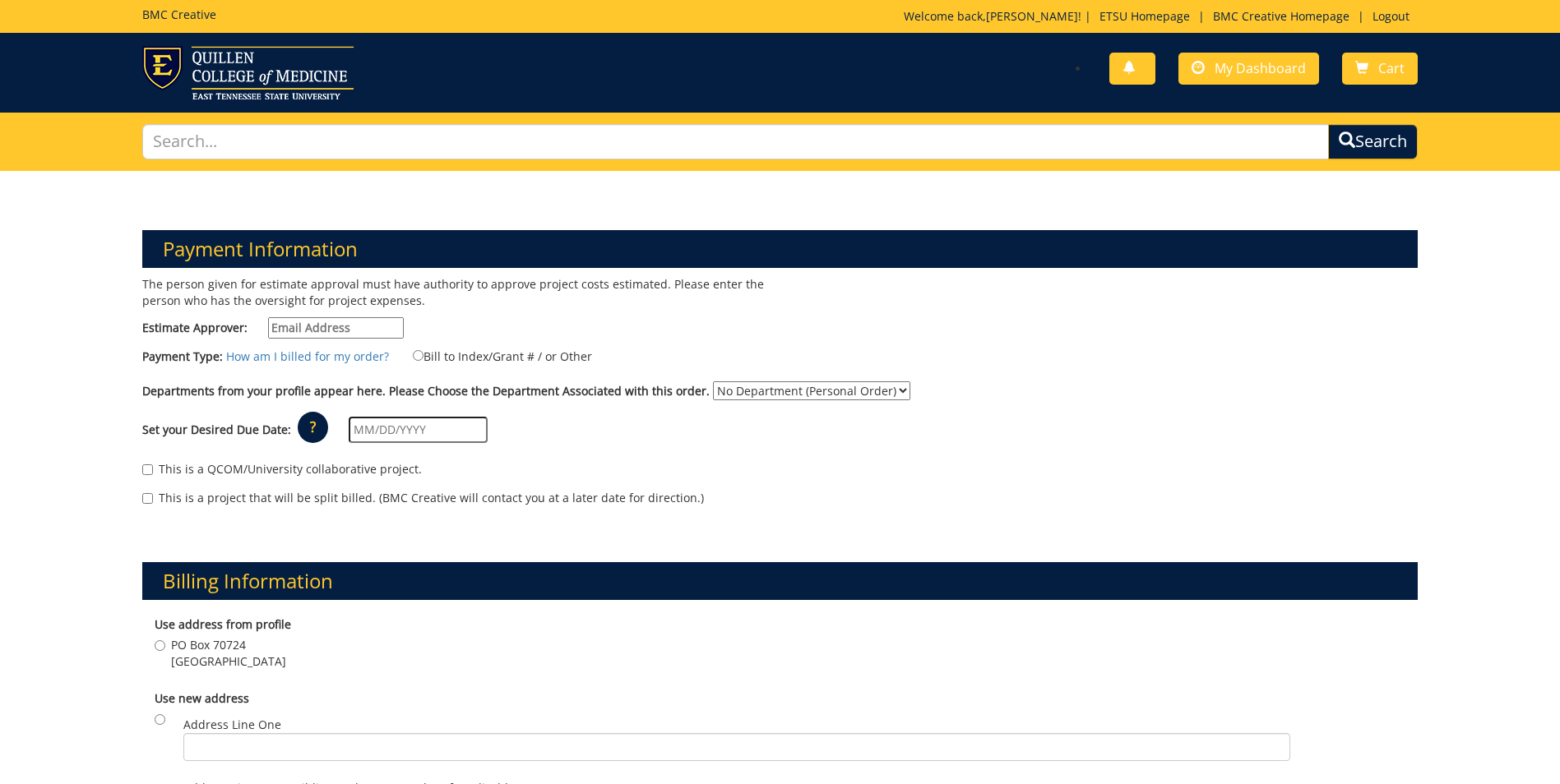
click at [381, 327] on input "Estimate Approver:" at bounding box center [335, 327] width 135 height 21
type input "[PERSON_NAME][EMAIL_ADDRESS][DOMAIN_NAME]"
click at [649, 459] on div "This is a QCOM/University collaborative project. This is a project that will be…" at bounding box center [780, 488] width 1300 height 70
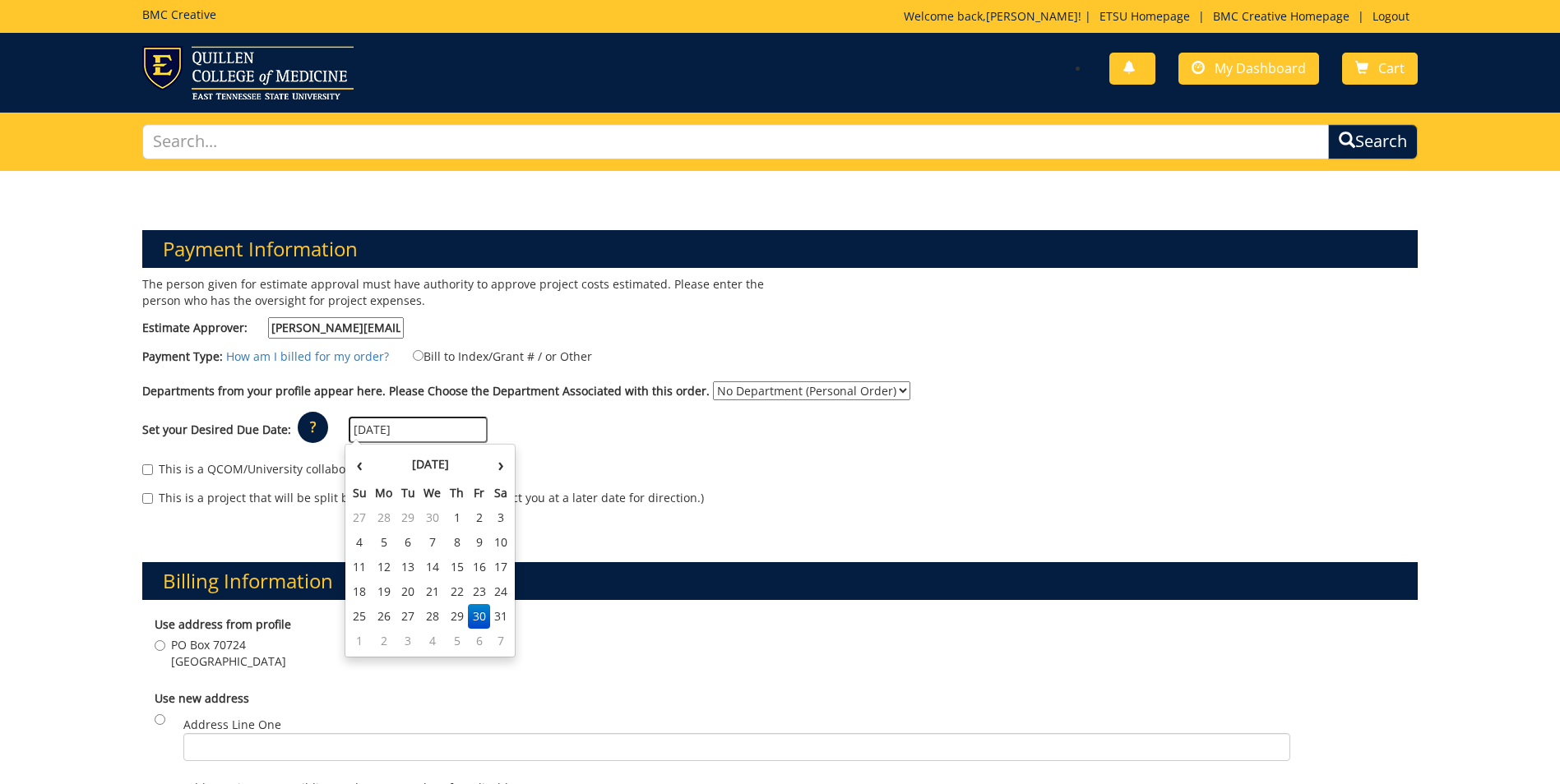
drag, startPoint x: 407, startPoint y: 428, endPoint x: 333, endPoint y: 419, distance: 74.5
click at [333, 419] on div "Set your Desired Due Date: ? × How long will my project take to finish? : Pleas…" at bounding box center [780, 430] width 1300 height 45
type input "[DATE]"
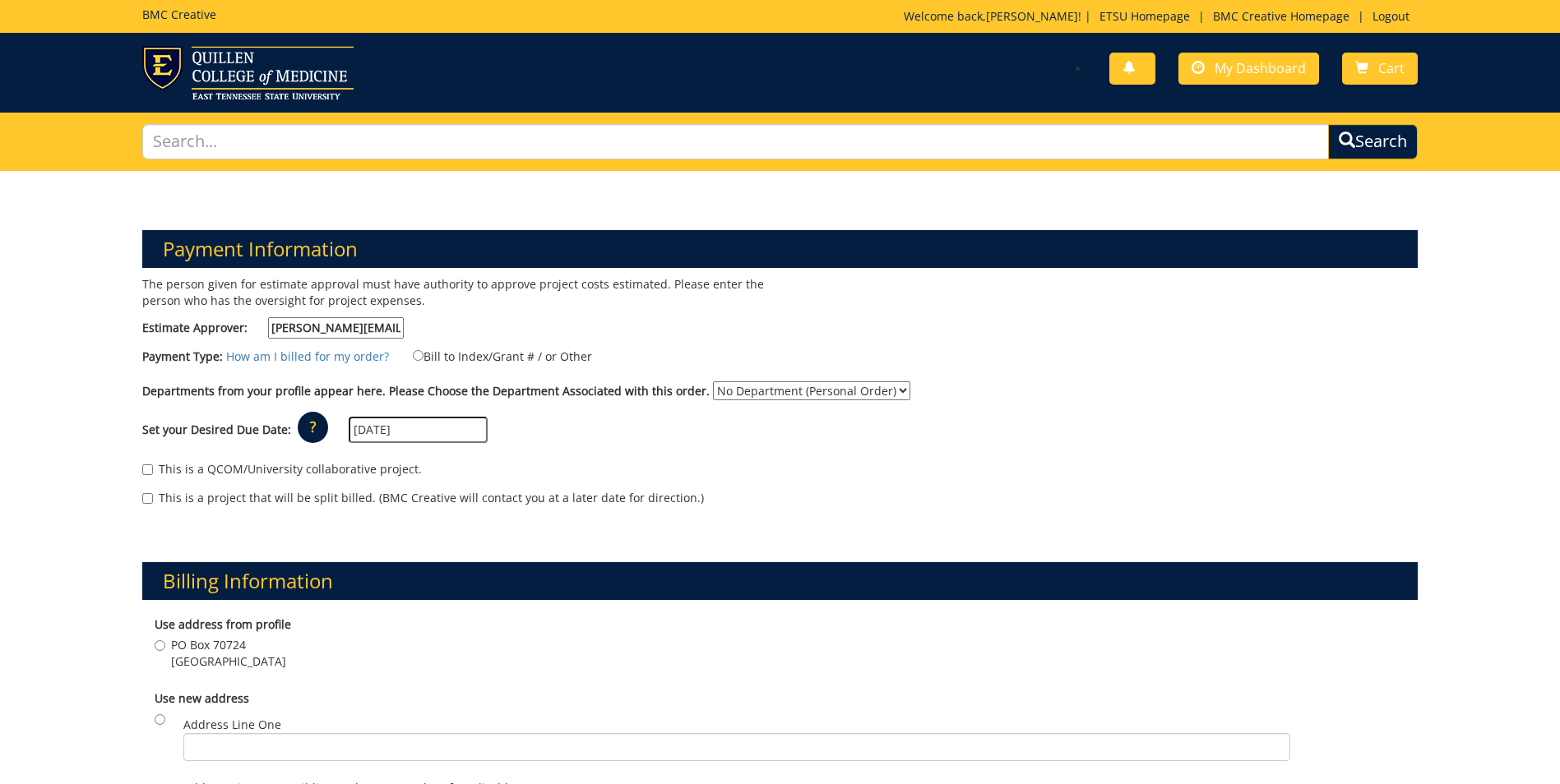
click at [771, 392] on select "No Department (Personal Order) Counseling Center Student Affairs" at bounding box center [811, 391] width 198 height 19
select select "50"
click at [712, 381] on select "No Department (Personal Order) Counseling Center Student Affairs" at bounding box center [811, 391] width 198 height 19
click at [413, 353] on input "Bill to Index/Grant # / or Other" at bounding box center [418, 355] width 10 height 10
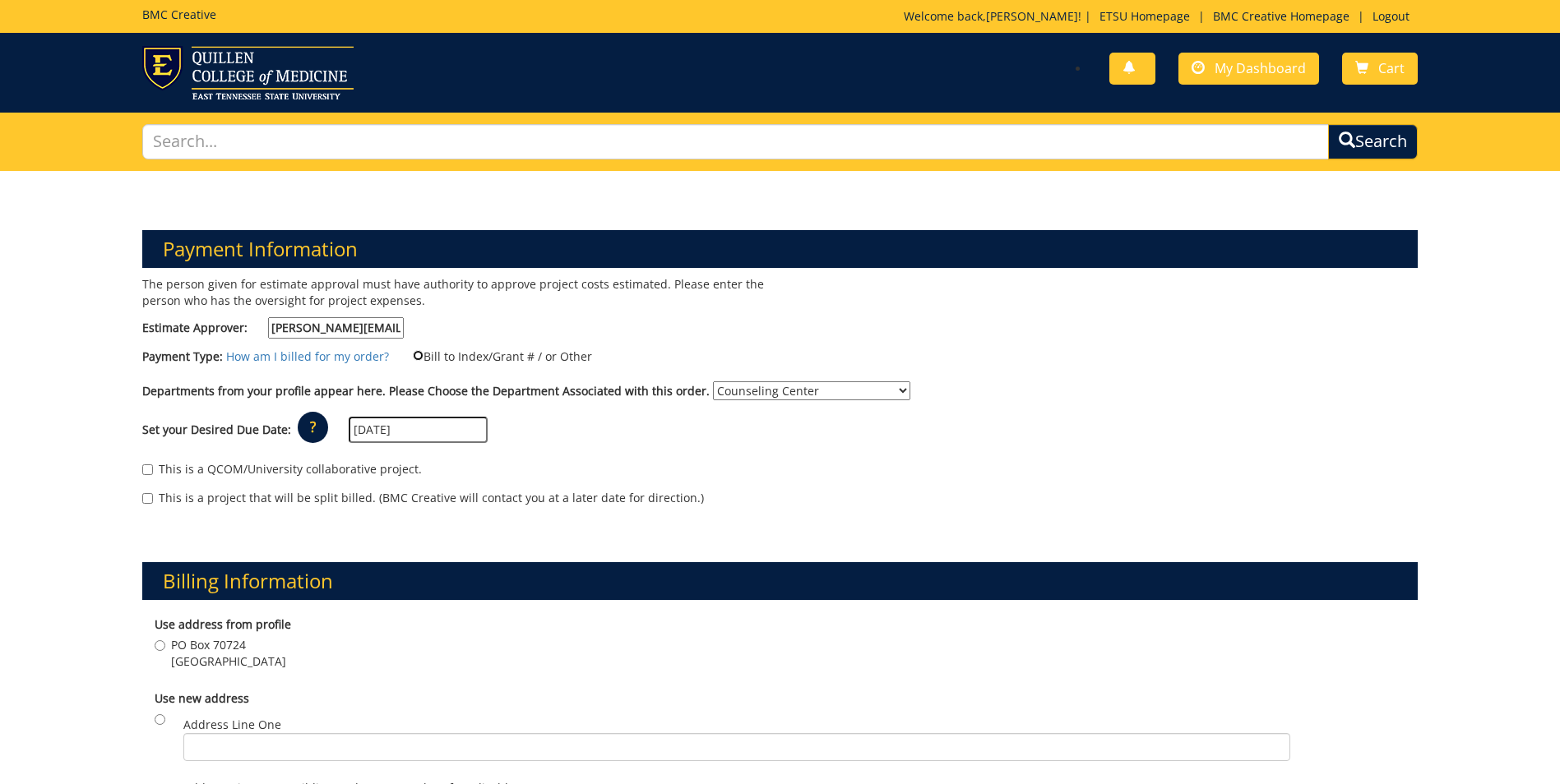
radio input "true"
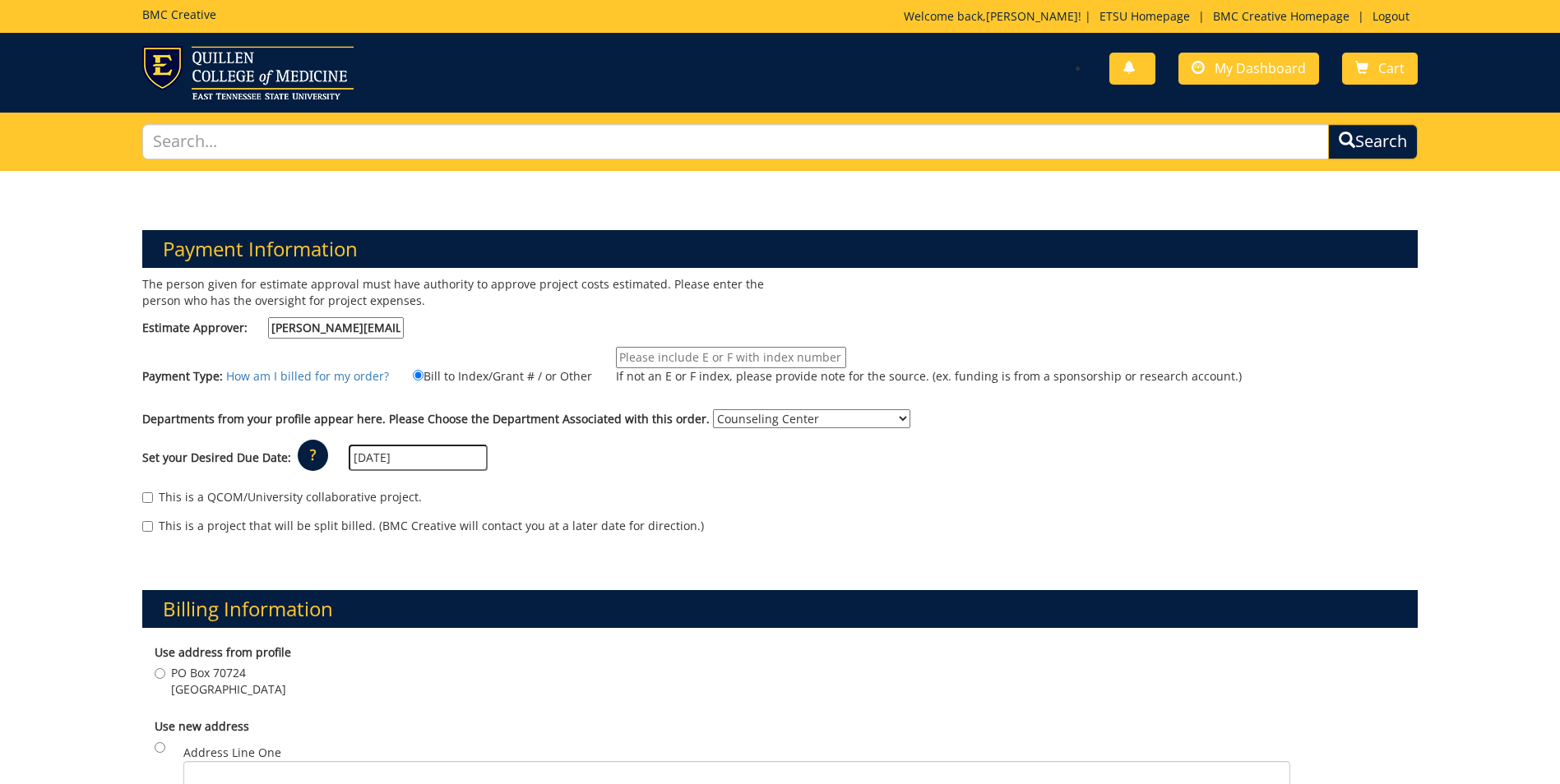
click at [698, 354] on input "If not an E or F index, please provide note for the source. (ex. funding is fro…" at bounding box center [730, 357] width 230 height 21
click at [652, 359] on input "If not an E or F index, please provide note for the source. (ex. funding is fro…" at bounding box center [730, 357] width 230 height 21
paste input "10-26160-100000-100-{INSERT ACCOUNT}-400-999-999-999"
drag, startPoint x: 739, startPoint y: 357, endPoint x: 762, endPoint y: 345, distance: 25.9
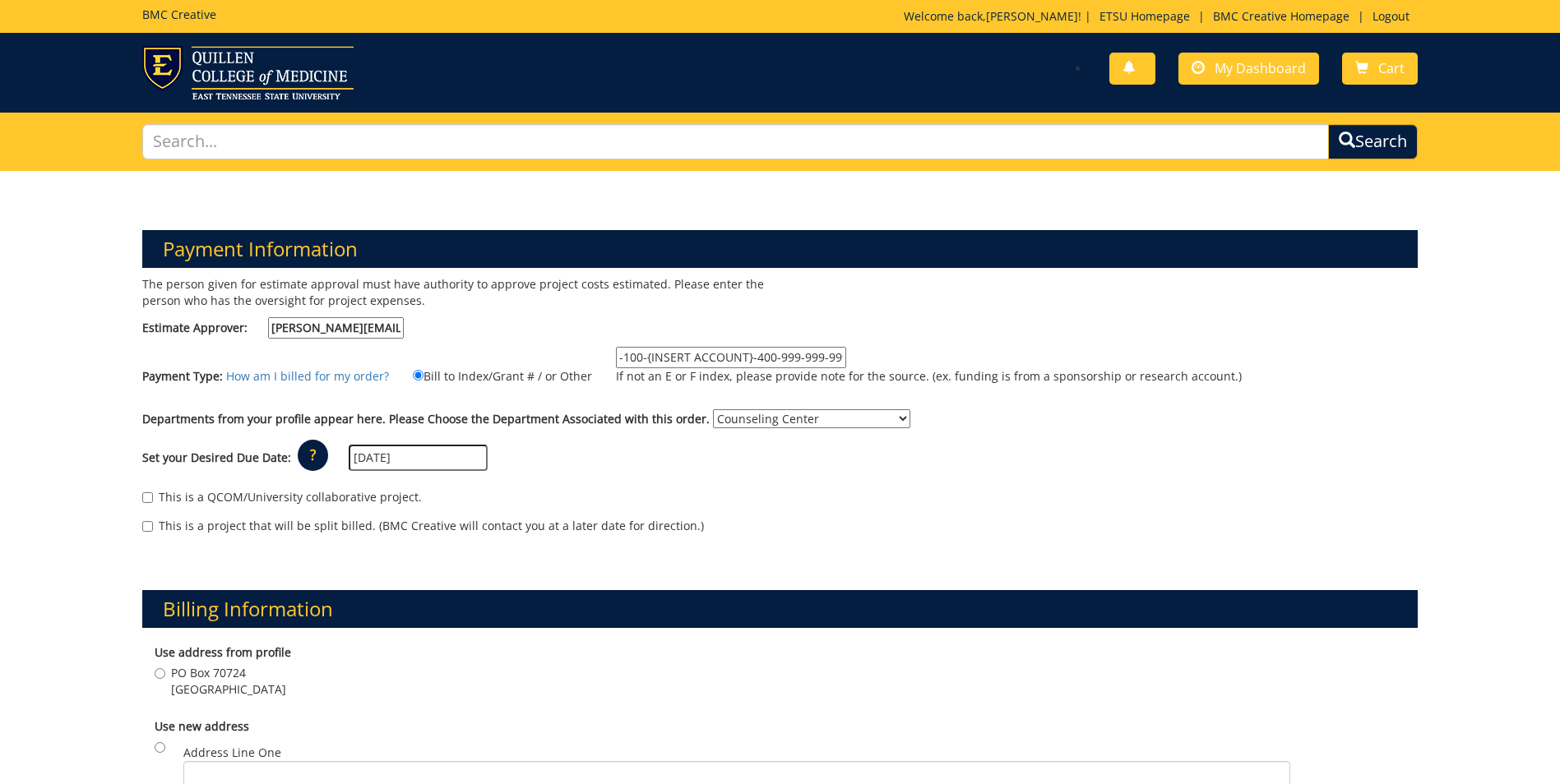
click at [748, 351] on input "10-26160-100000-100-{INSERT ACCOUNT}-400-999-999-999" at bounding box center [730, 357] width 230 height 21
click at [740, 358] on input "10-26160-100000-100-{INSERT ACCOUNT}-400-999-999-999" at bounding box center [730, 357] width 230 height 21
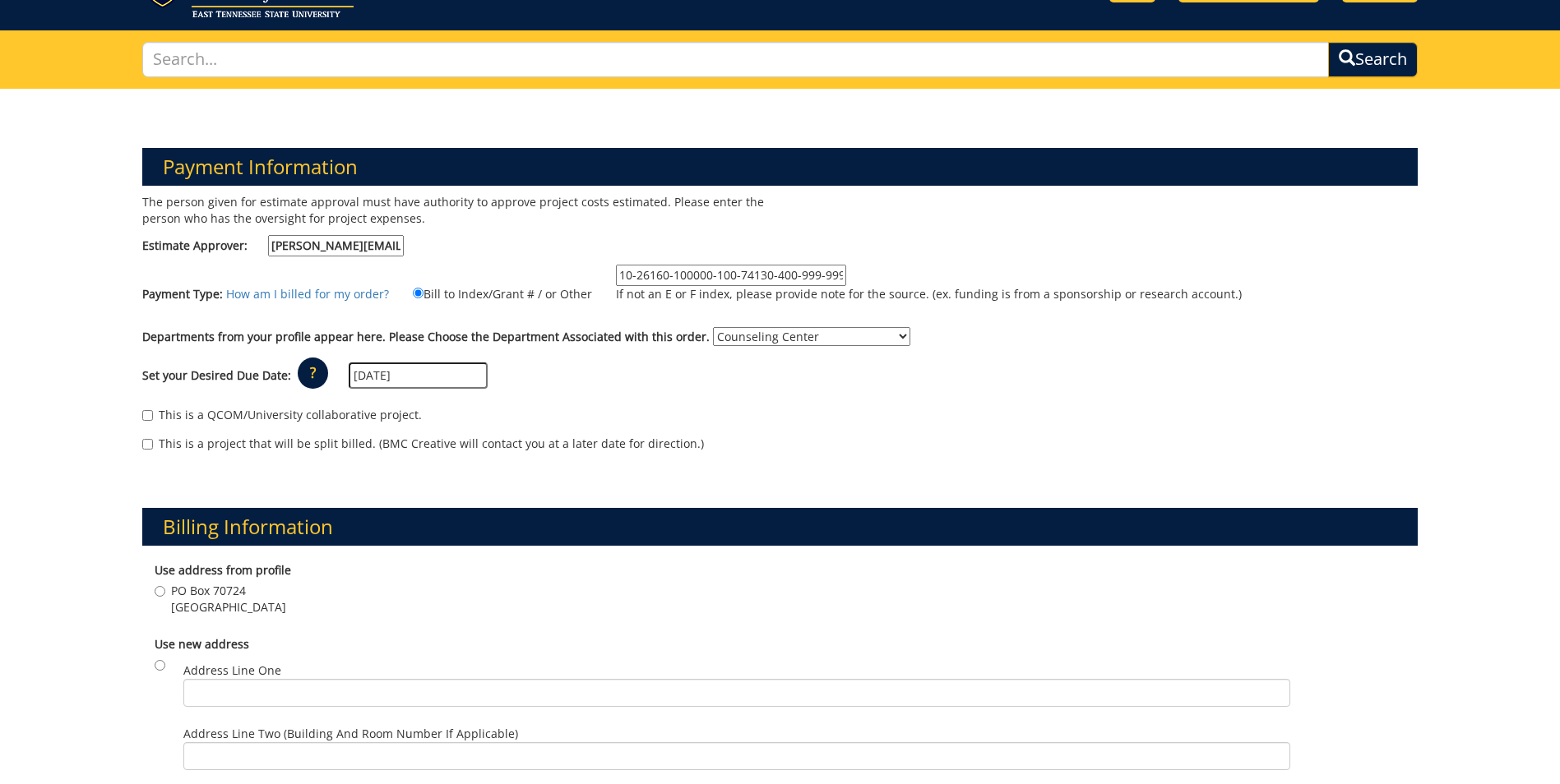
type input "10-26160-100000-100-74130-400-999-999-999"
click at [161, 591] on input "[STREET_ADDRESS]" at bounding box center [159, 591] width 10 height 10
radio input "true"
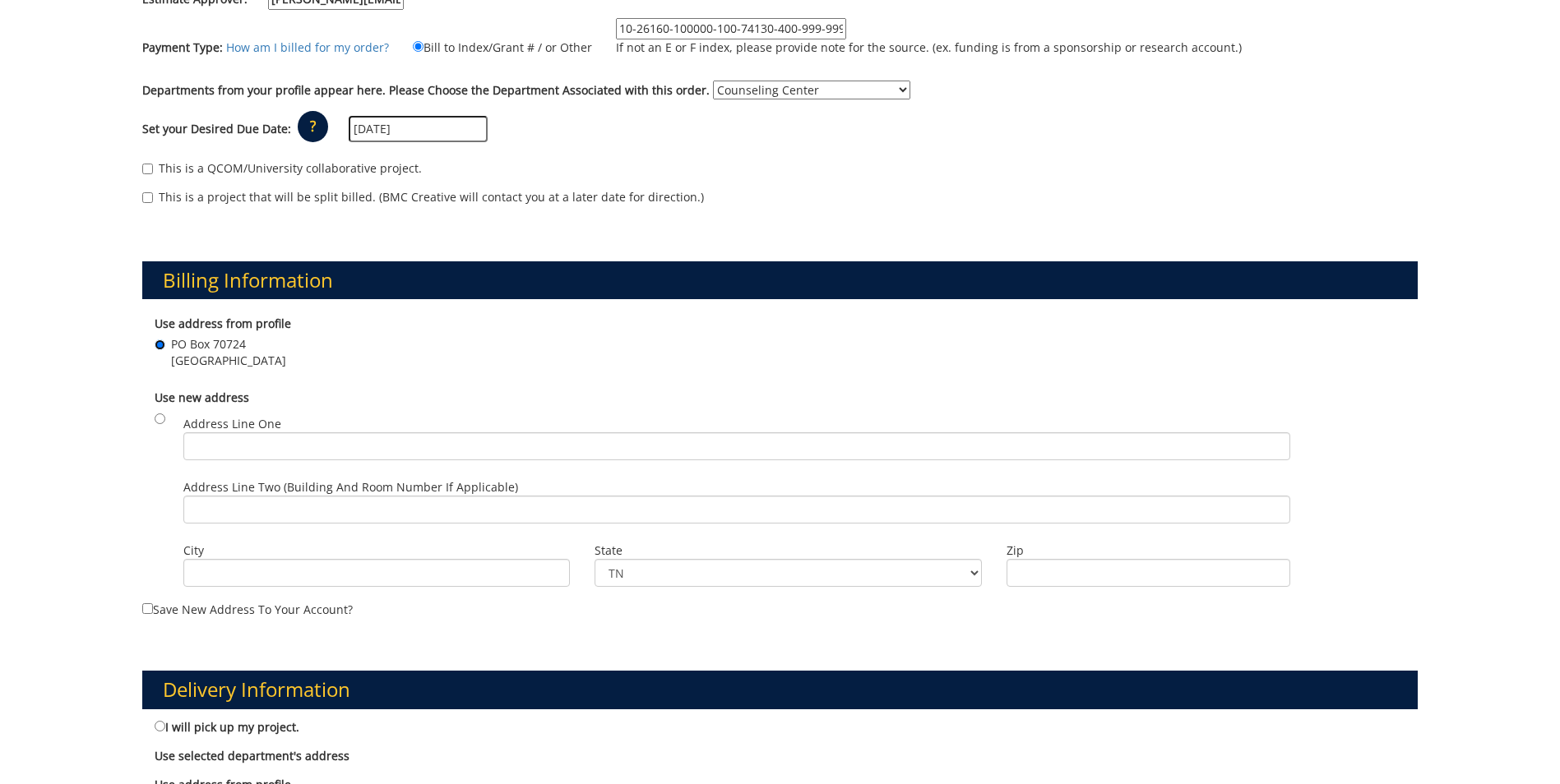
scroll to position [411, 0]
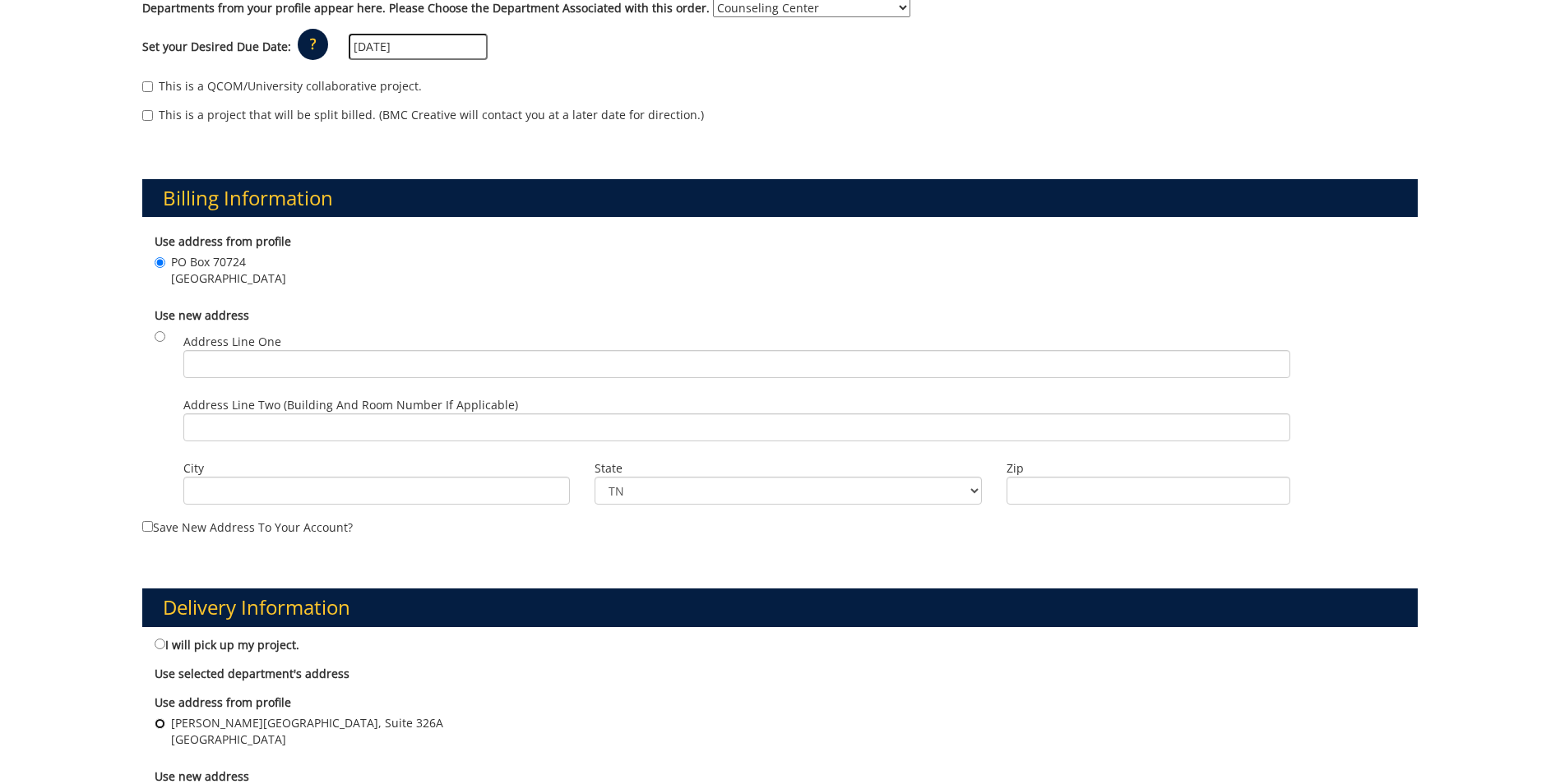
click at [159, 722] on input "[PERSON_NAME][GEOGRAPHIC_DATA], [STREET_ADDRESS]" at bounding box center [159, 723] width 10 height 10
radio input "true"
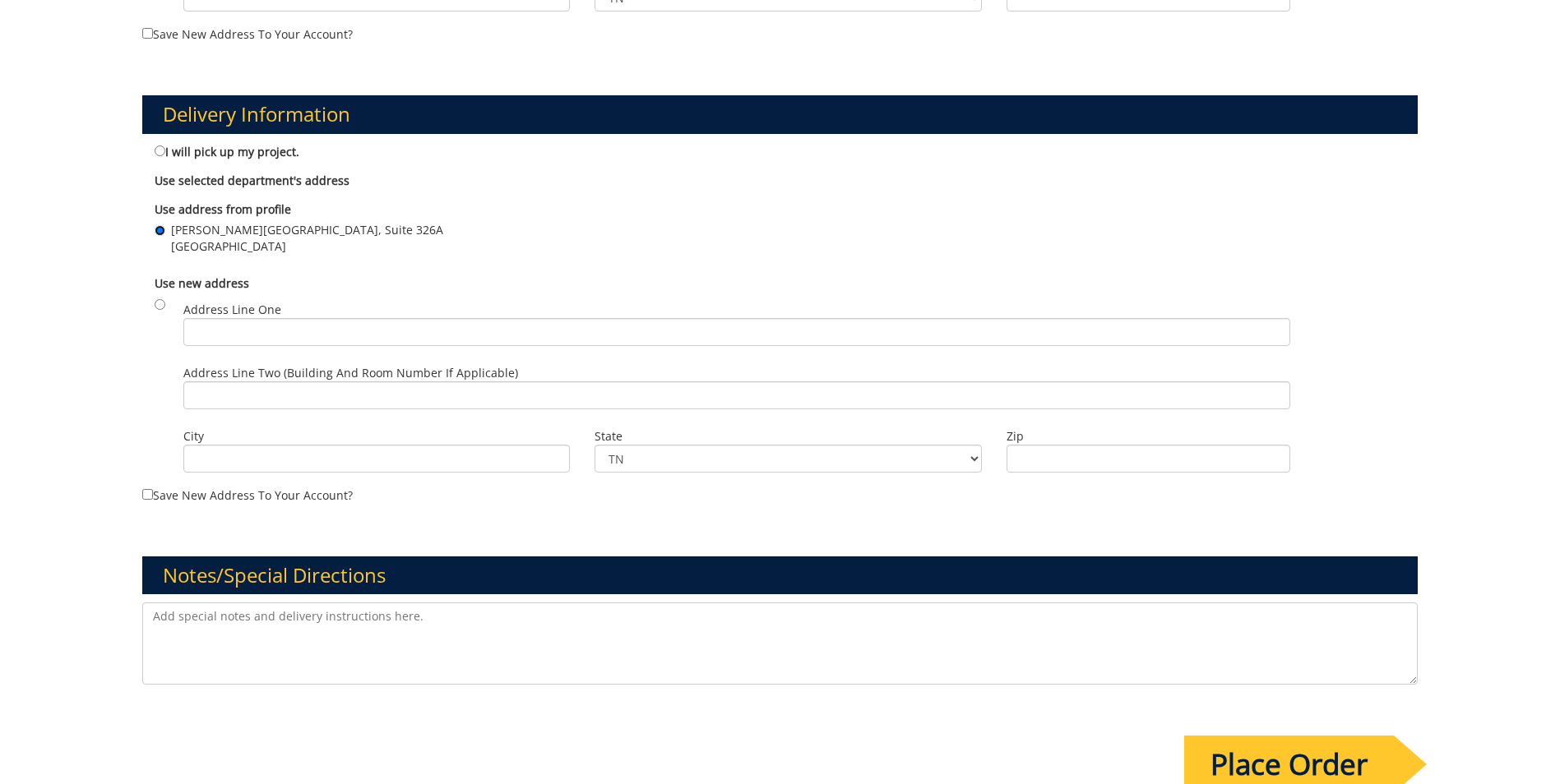
scroll to position [986, 0]
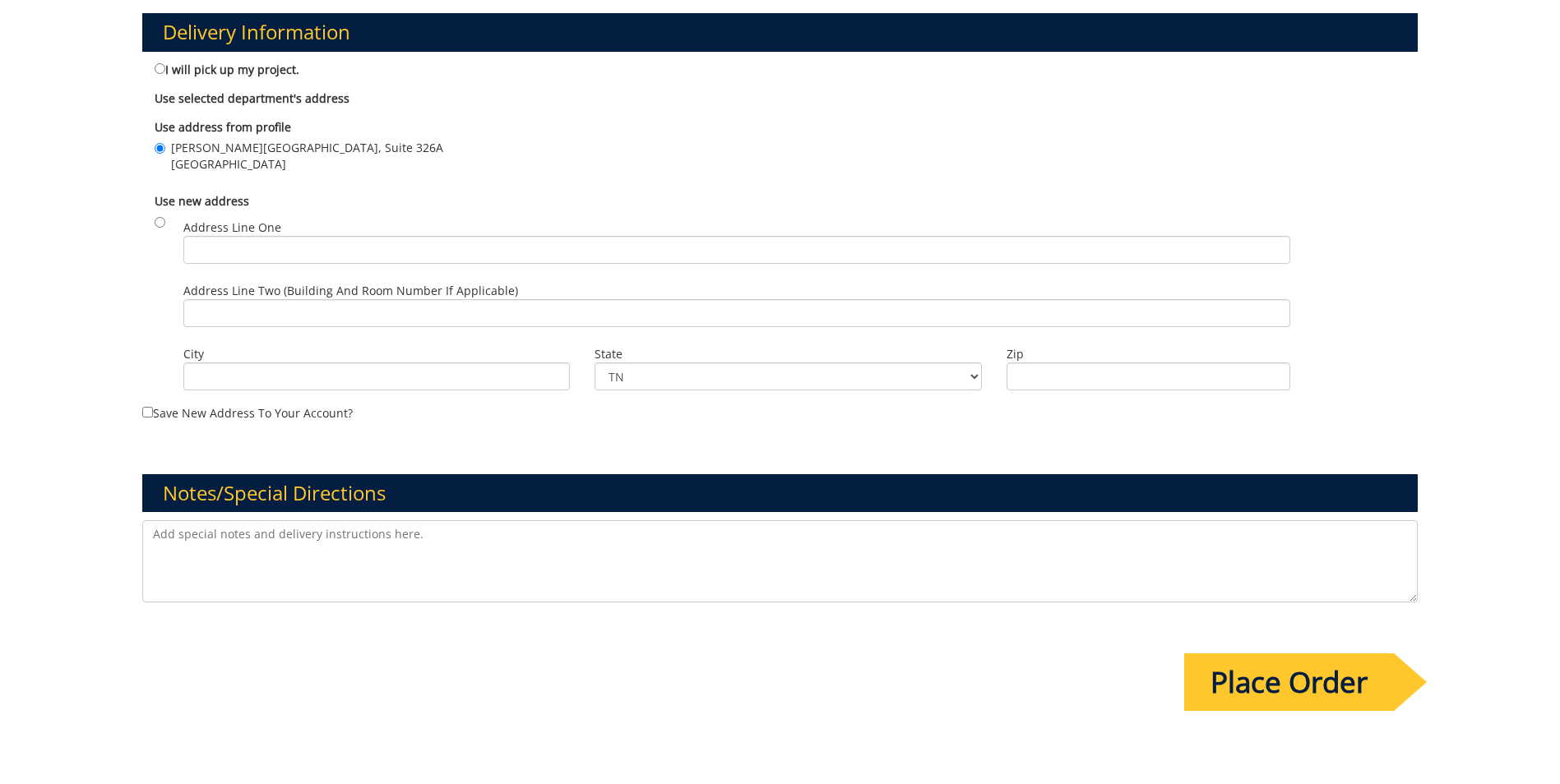
click at [1309, 680] on input "Place Order" at bounding box center [1289, 682] width 210 height 58
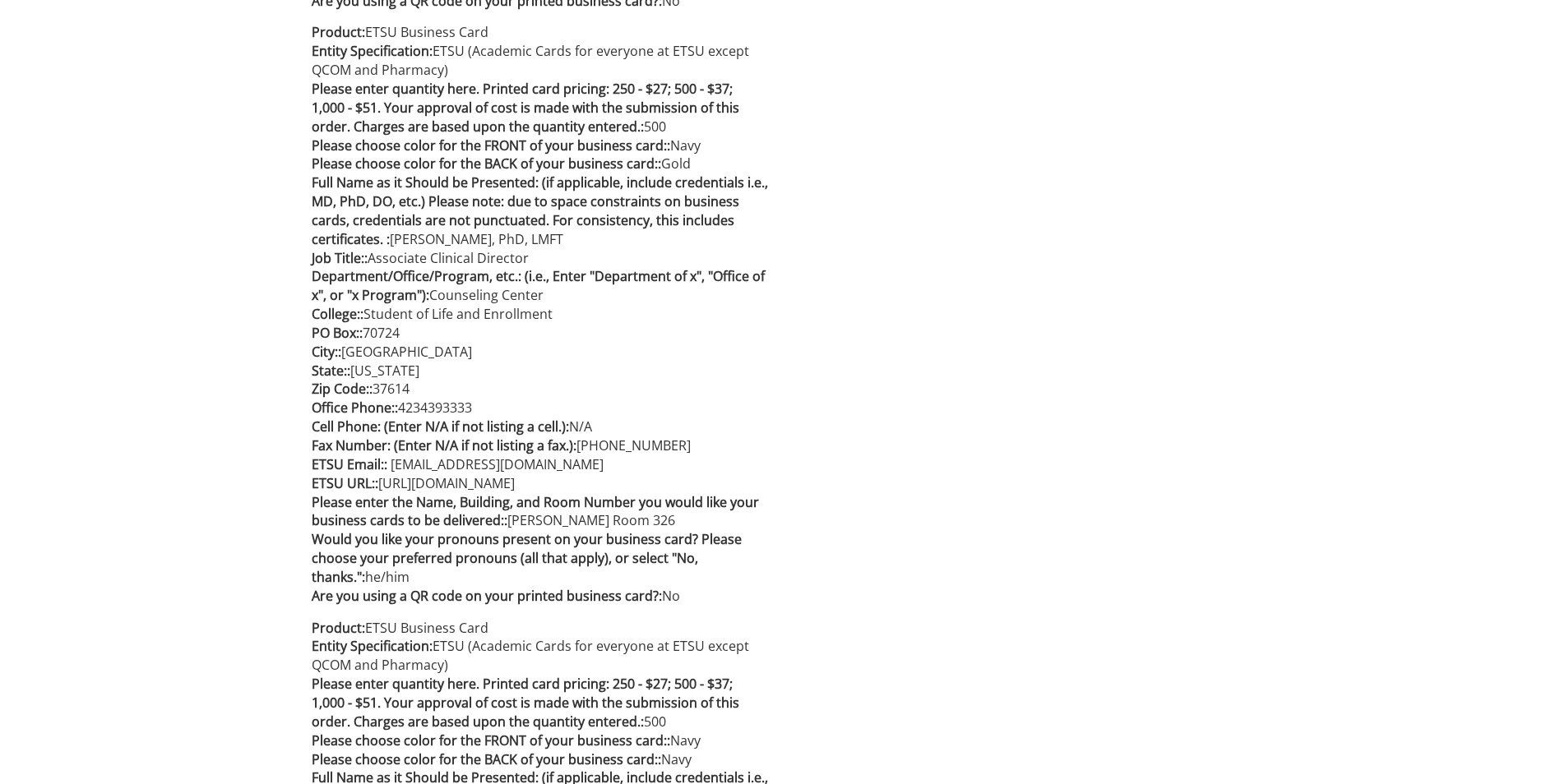
scroll to position [1809, 0]
